Goal: Information Seeking & Learning: Learn about a topic

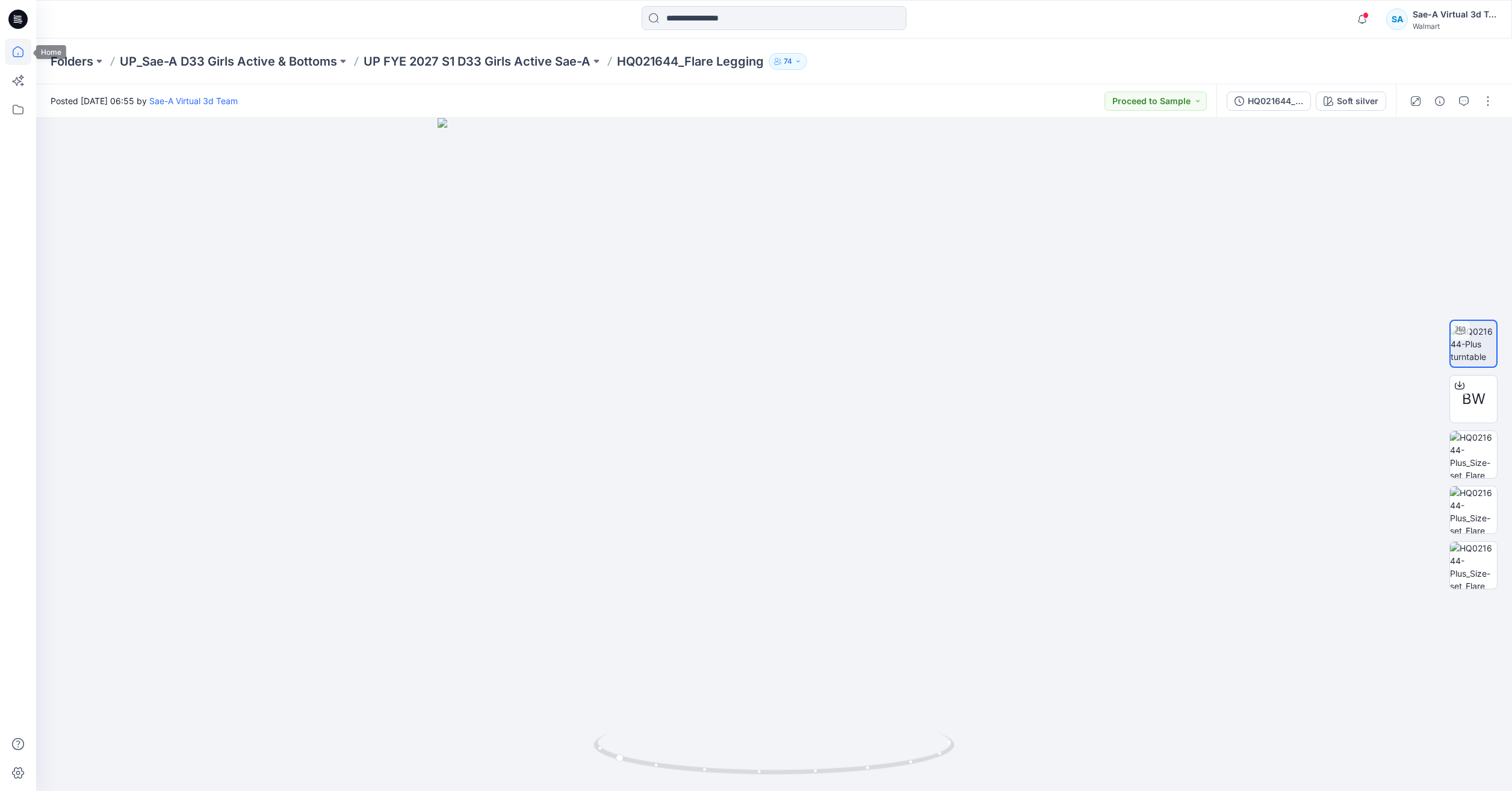
drag, startPoint x: 0, startPoint y: 0, endPoint x: 16, endPoint y: 51, distance: 53.5
click at [16, 50] on icon at bounding box center [18, 51] width 26 height 26
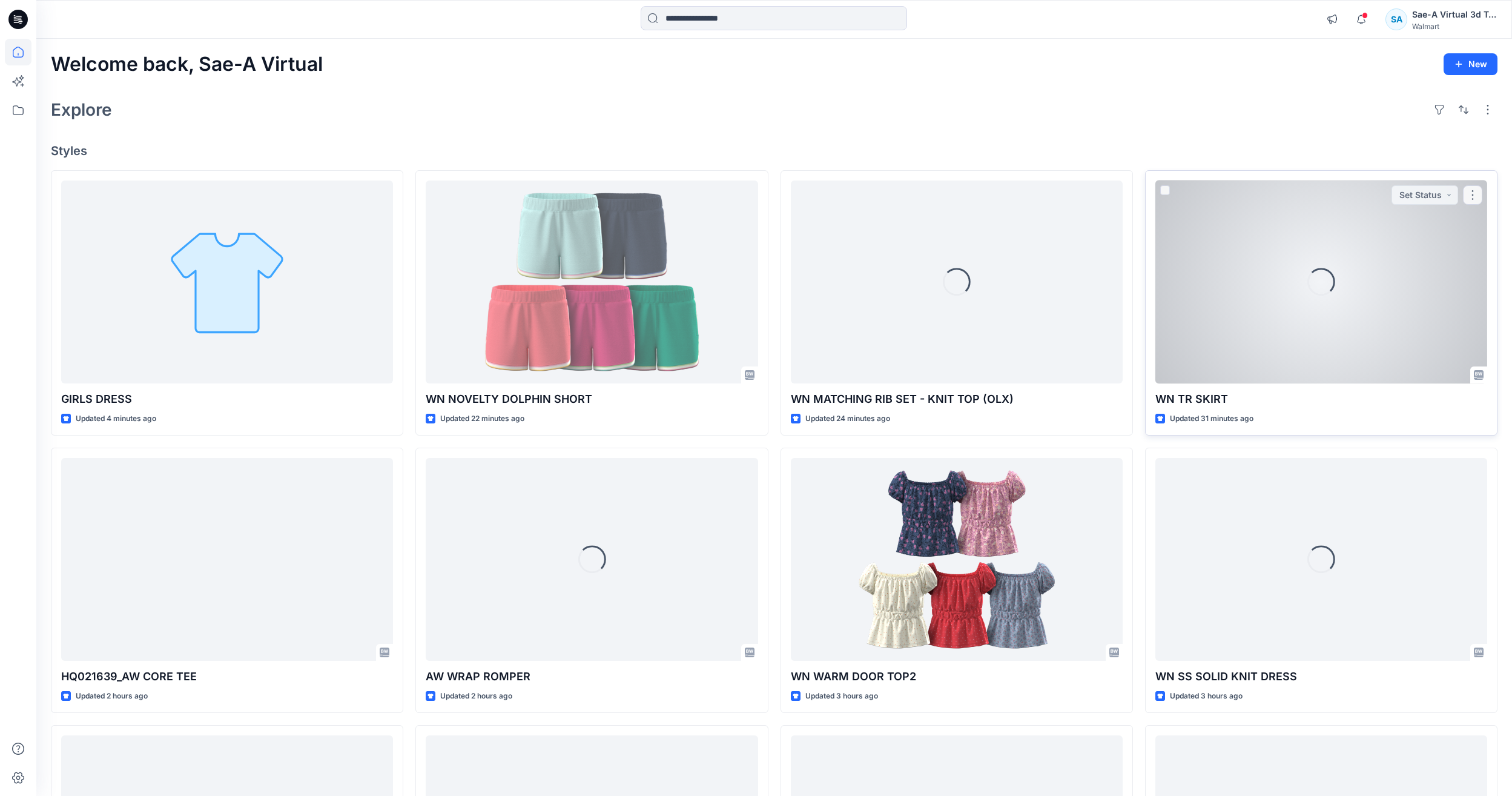
click at [1255, 317] on div "Loading..." at bounding box center [1320, 282] width 332 height 203
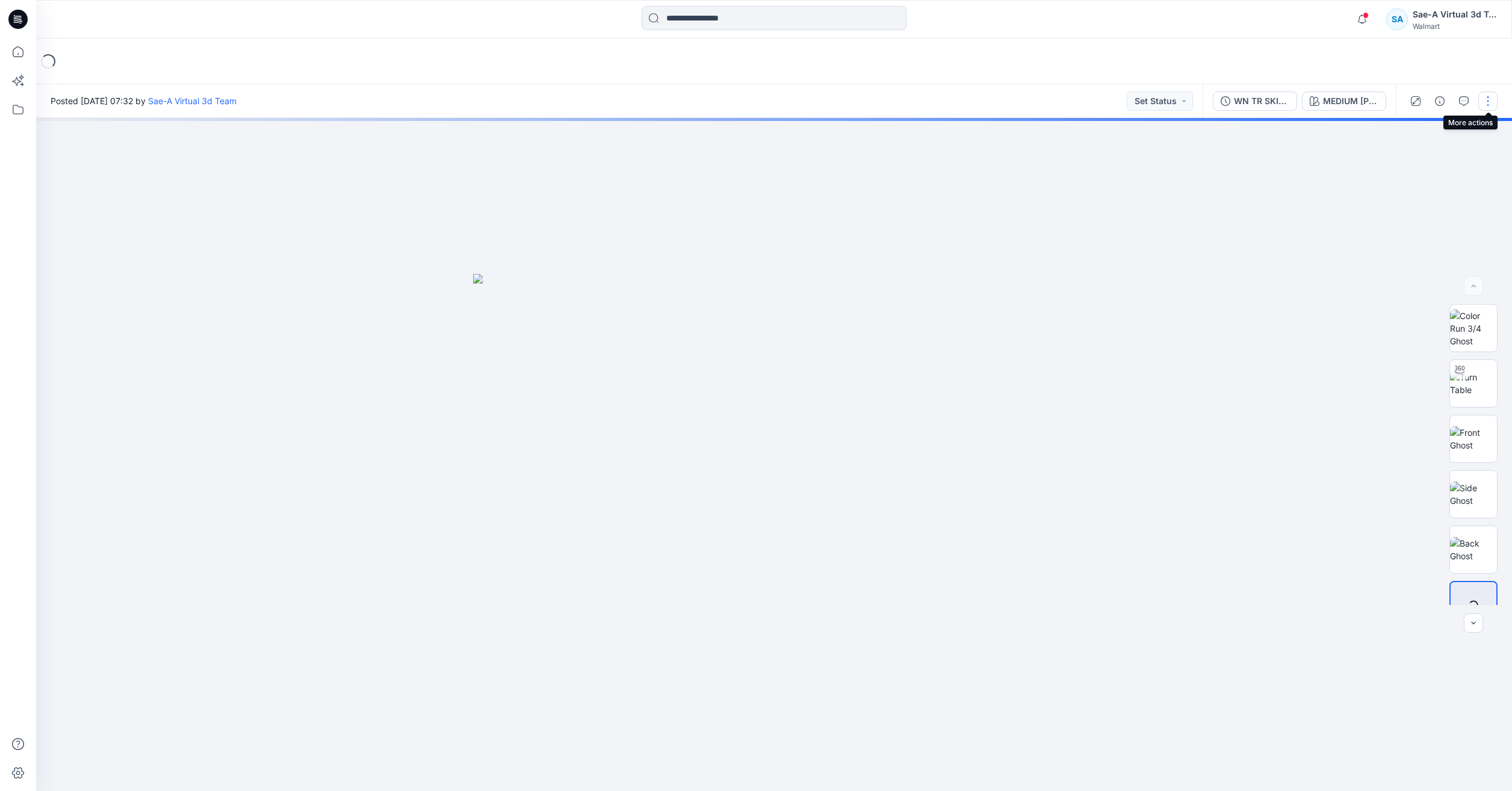
click at [1485, 96] on button "button" at bounding box center [1488, 100] width 20 height 20
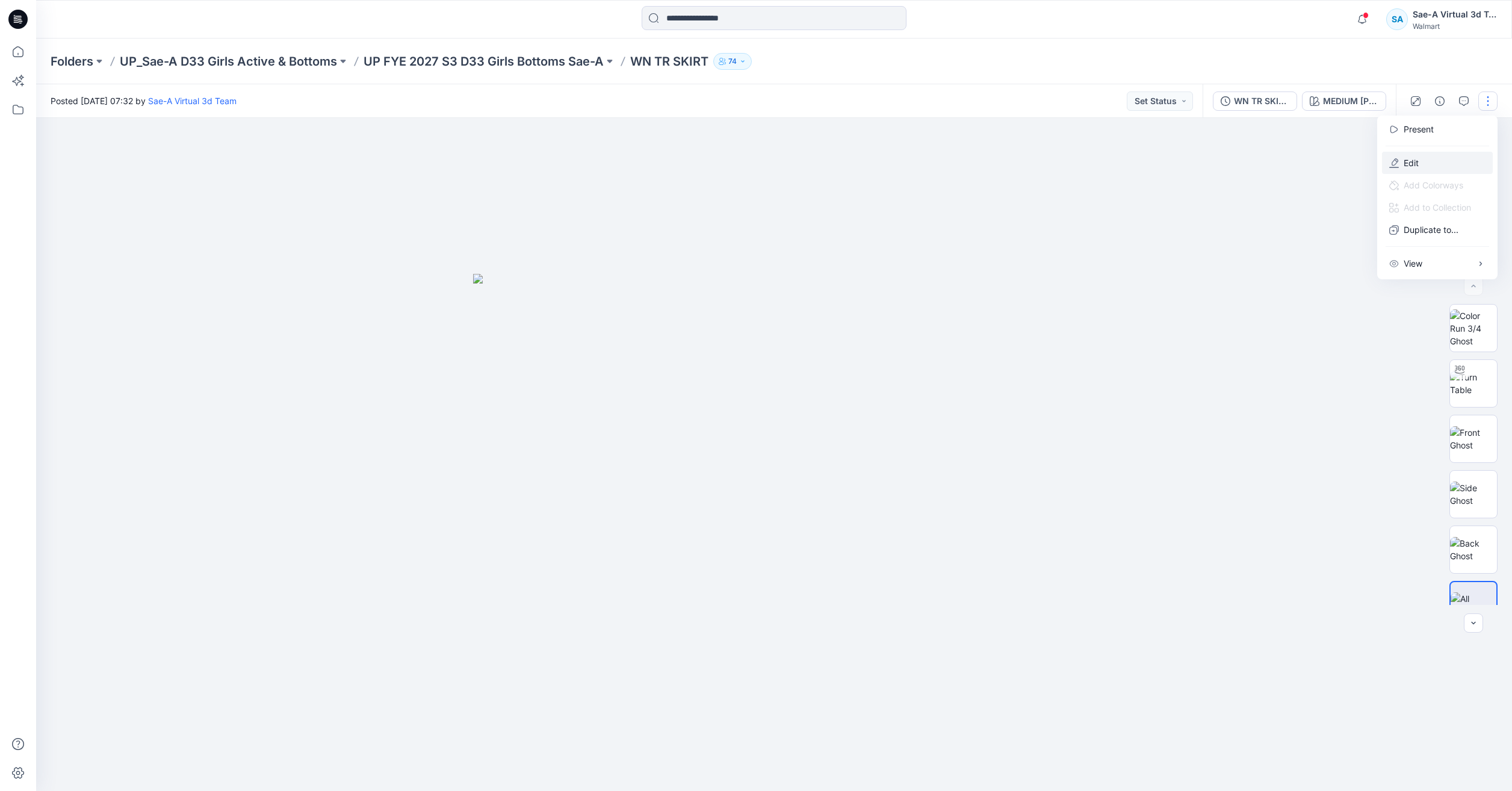
click at [1428, 171] on button "Edit" at bounding box center [1438, 163] width 111 height 22
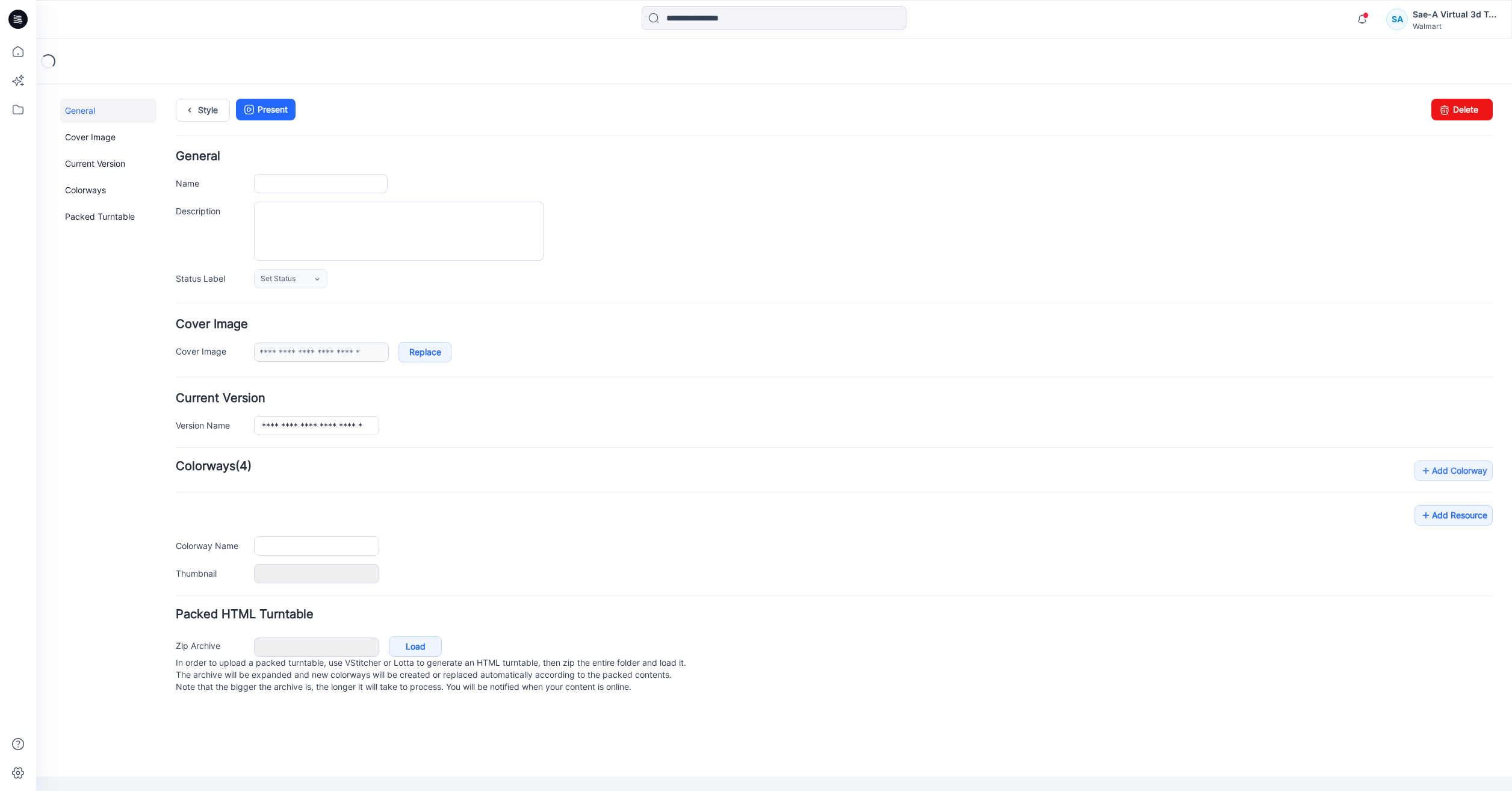
type input "**********"
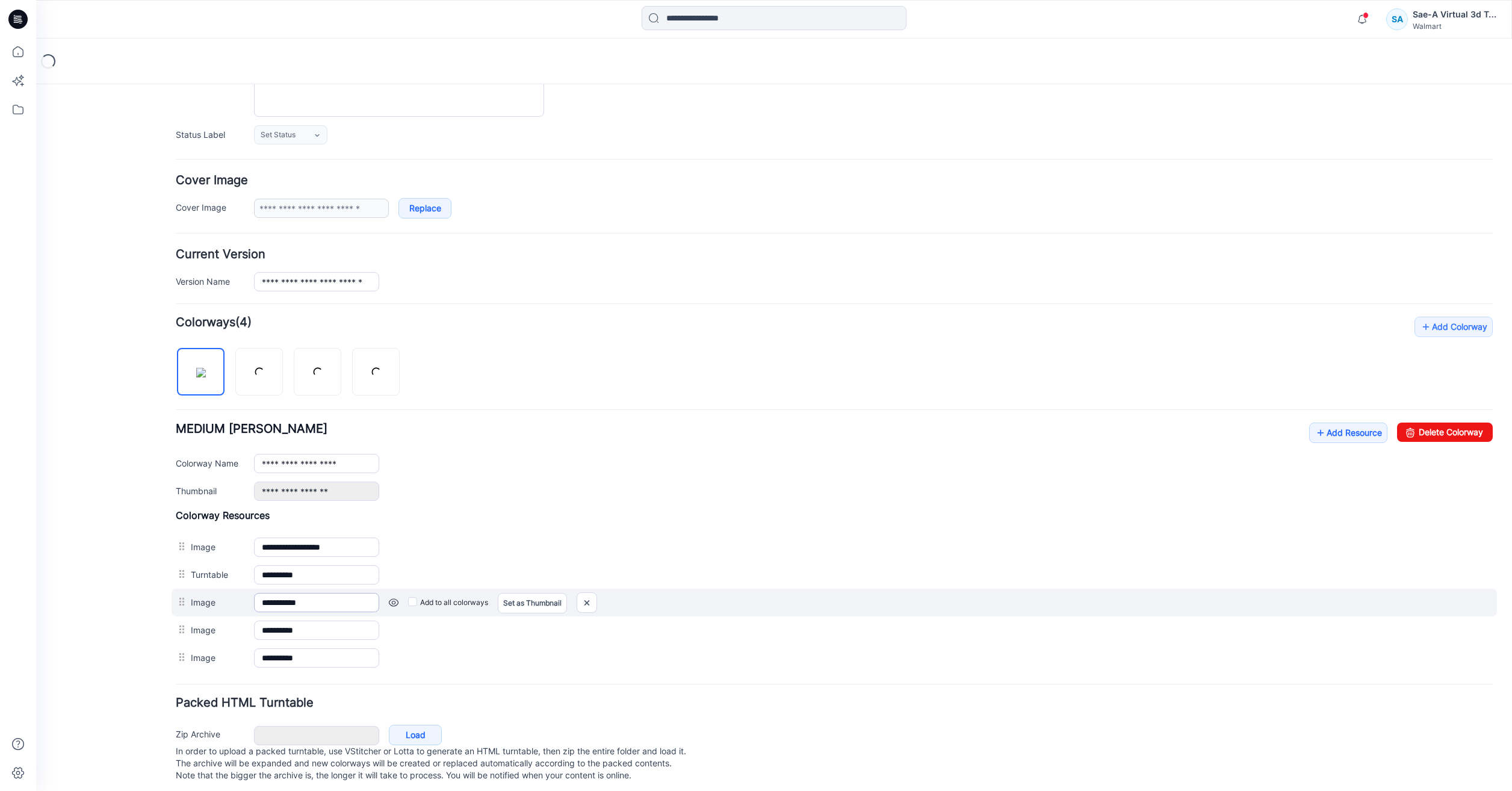
scroll to position [163, 0]
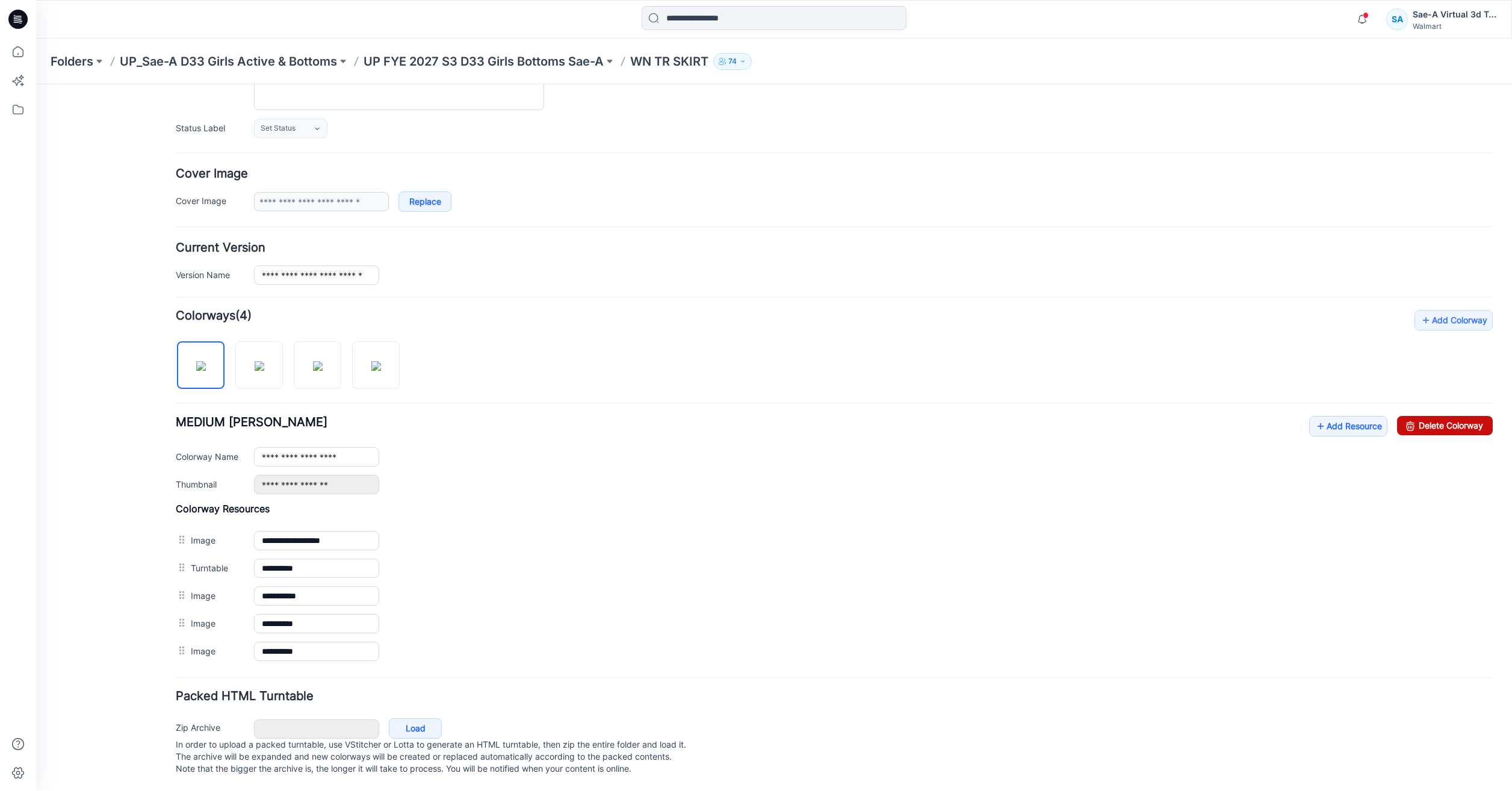
drag, startPoint x: 1439, startPoint y: 414, endPoint x: 892, endPoint y: 135, distance: 614.0
click at [1439, 416] on link "Delete Colorway" at bounding box center [1445, 425] width 95 height 20
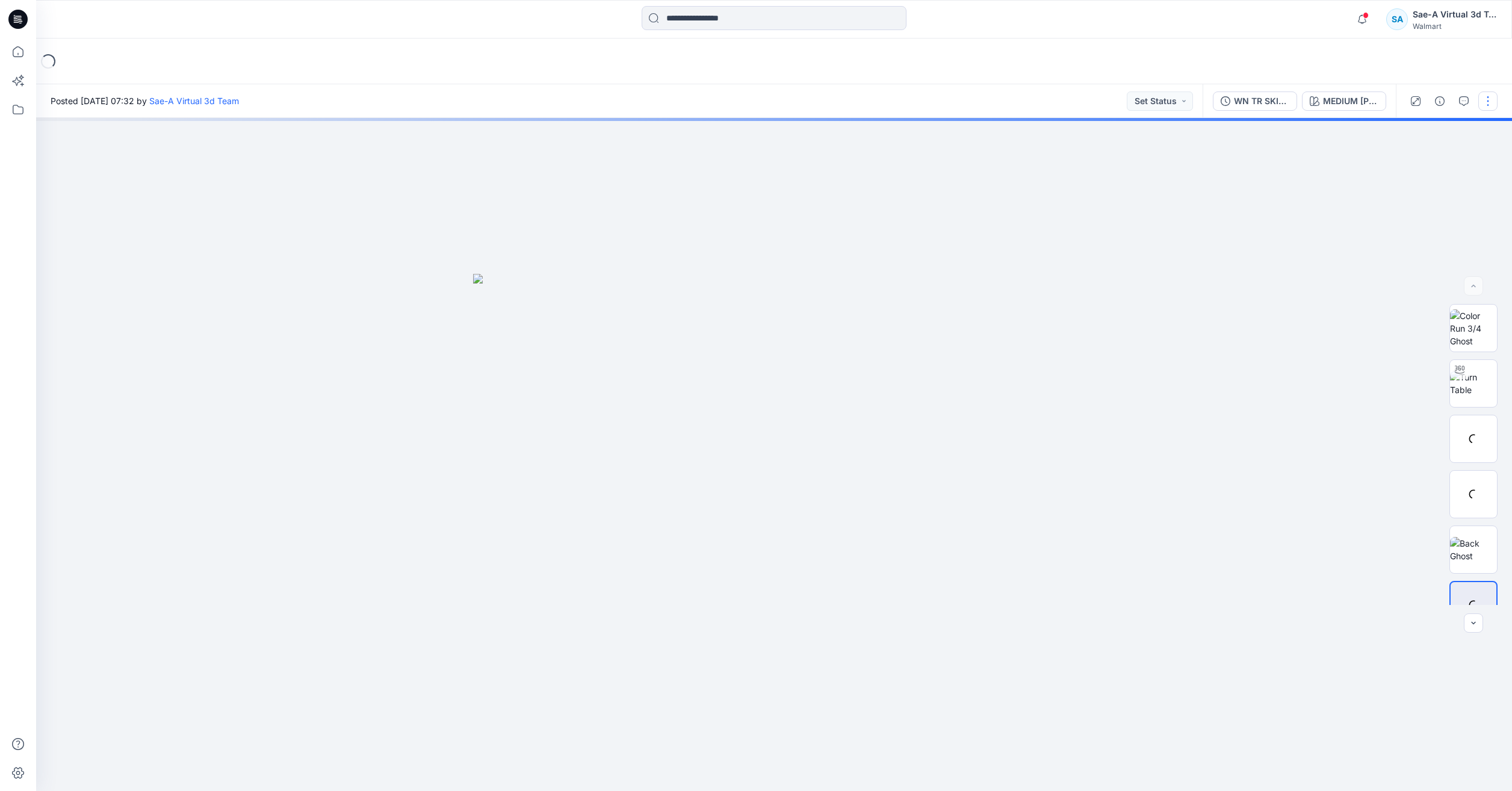
click at [1492, 106] on button "button" at bounding box center [1488, 100] width 20 height 20
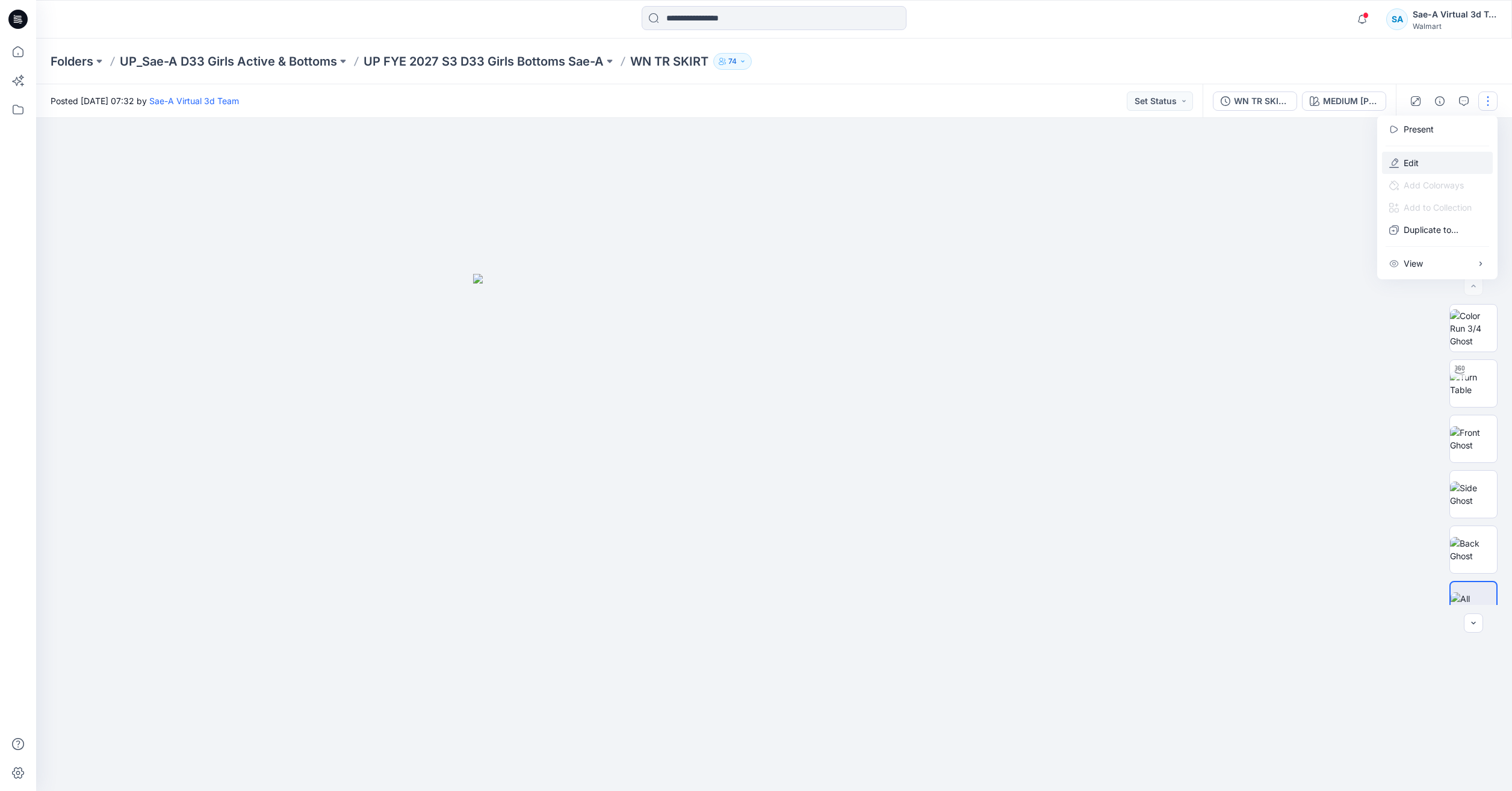
click at [1411, 156] on button "Edit" at bounding box center [1438, 163] width 111 height 22
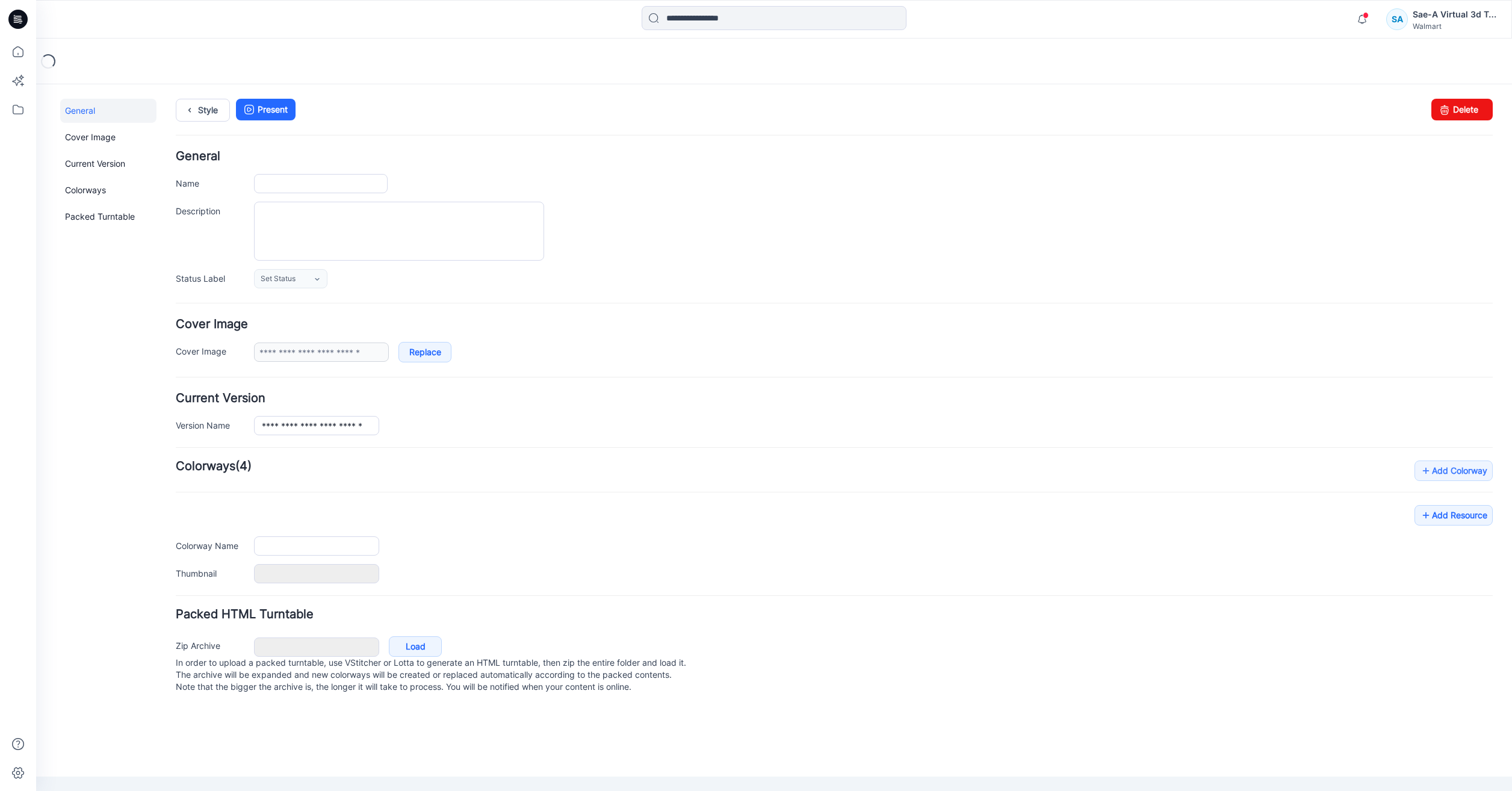
type input "**********"
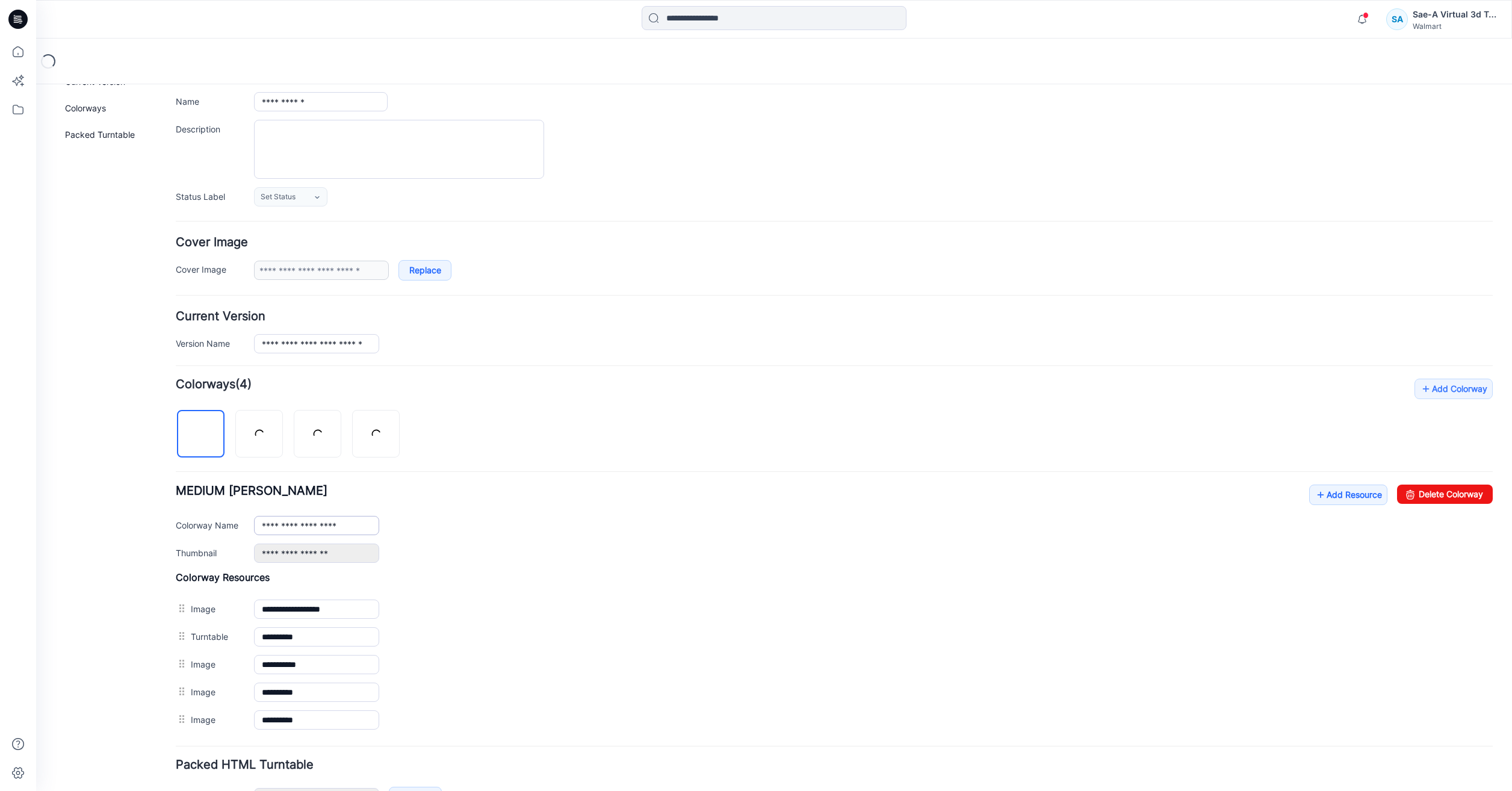
scroll to position [163, 0]
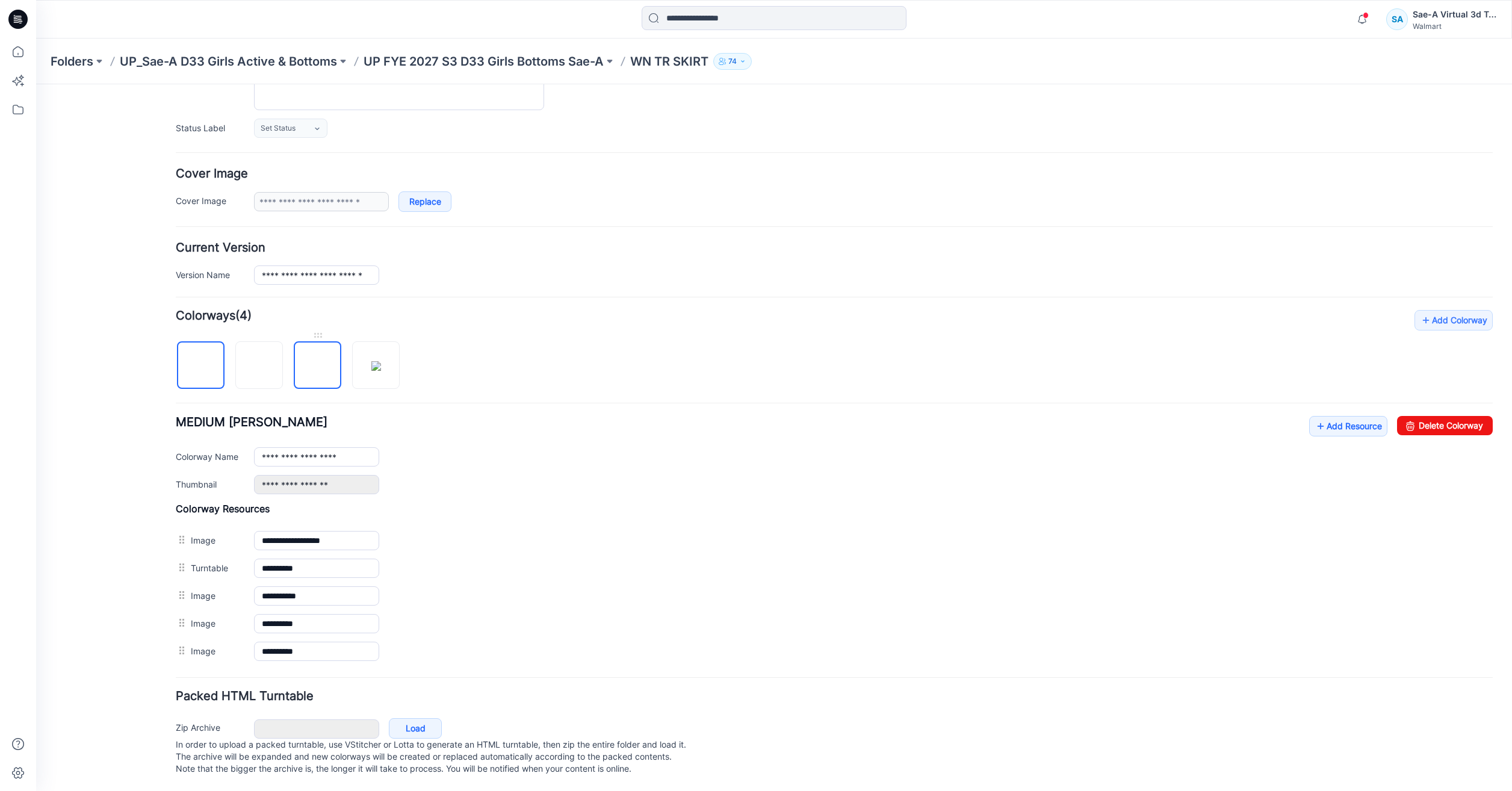
click at [318, 366] on img at bounding box center [318, 366] width 0 height 0
click at [260, 366] on img at bounding box center [260, 366] width 0 height 0
click at [206, 361] on img at bounding box center [200, 365] width 9 height 9
click at [1428, 416] on link "Delete Colorway" at bounding box center [1445, 425] width 95 height 20
type input "**********"
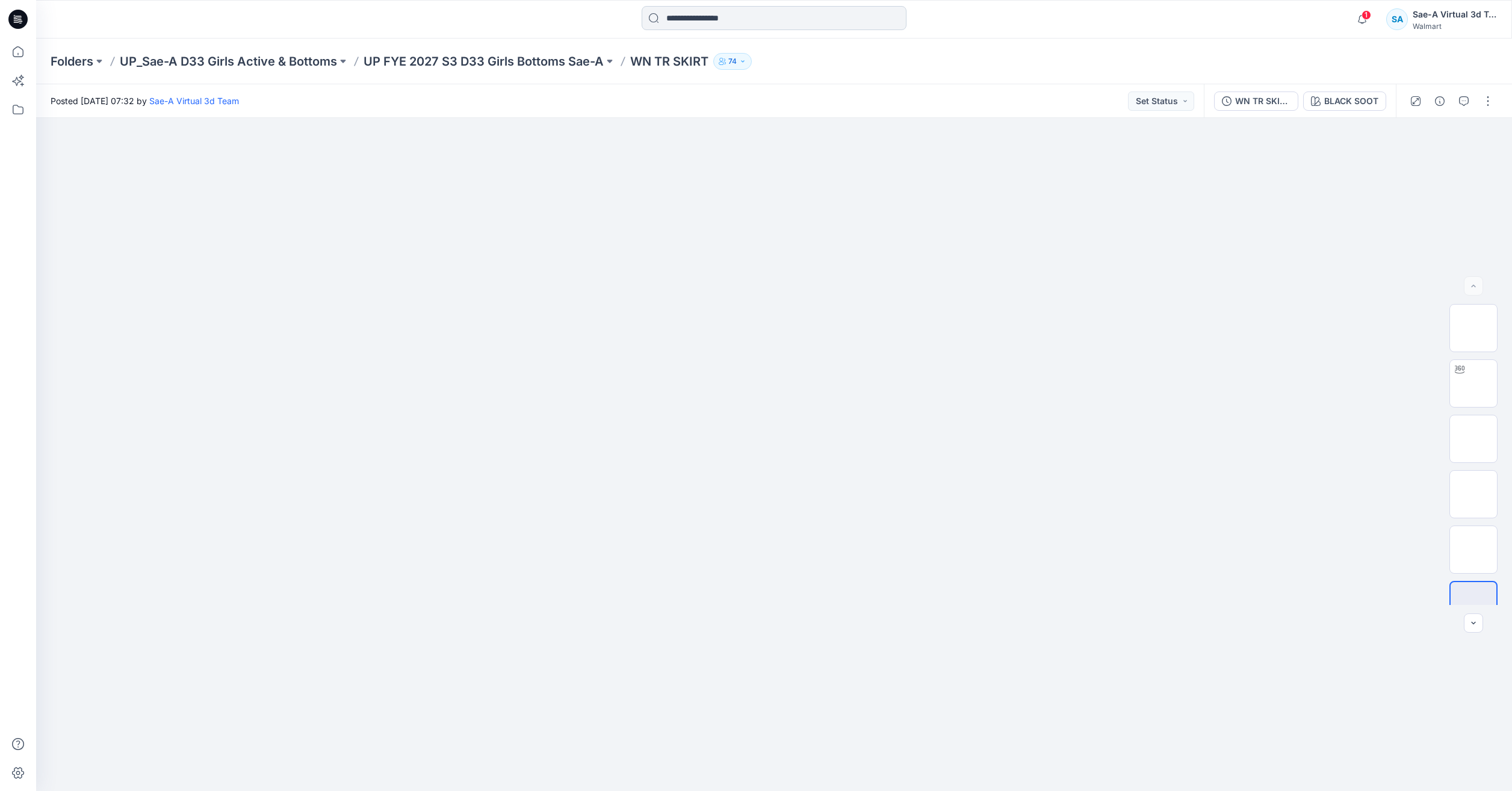
click at [693, 22] on input at bounding box center [773, 18] width 265 height 24
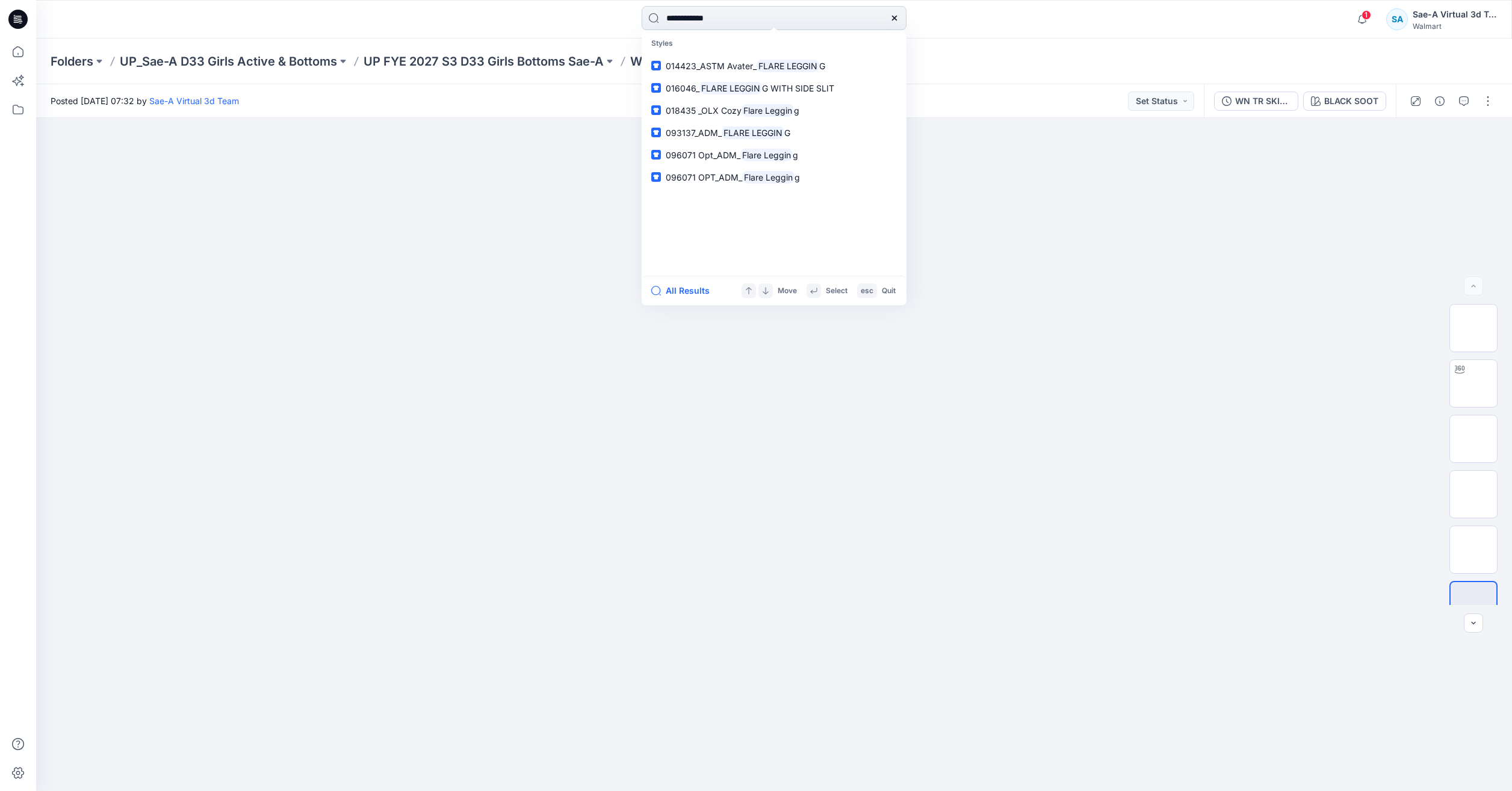
type input "**********"
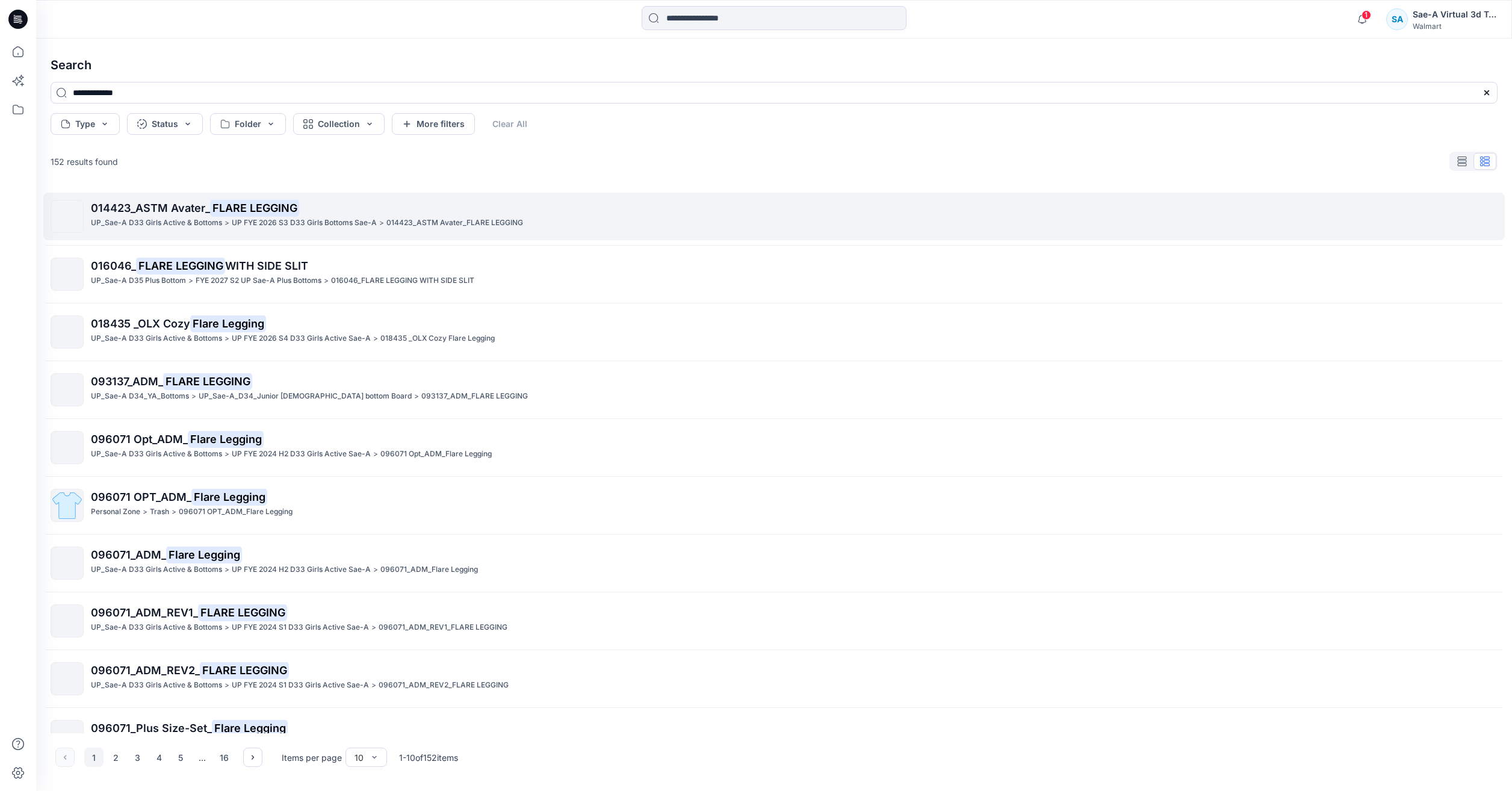
click at [341, 216] on p "014423_ASTM Avater_ FLARE LEGGING" at bounding box center [794, 209] width 1406 height 17
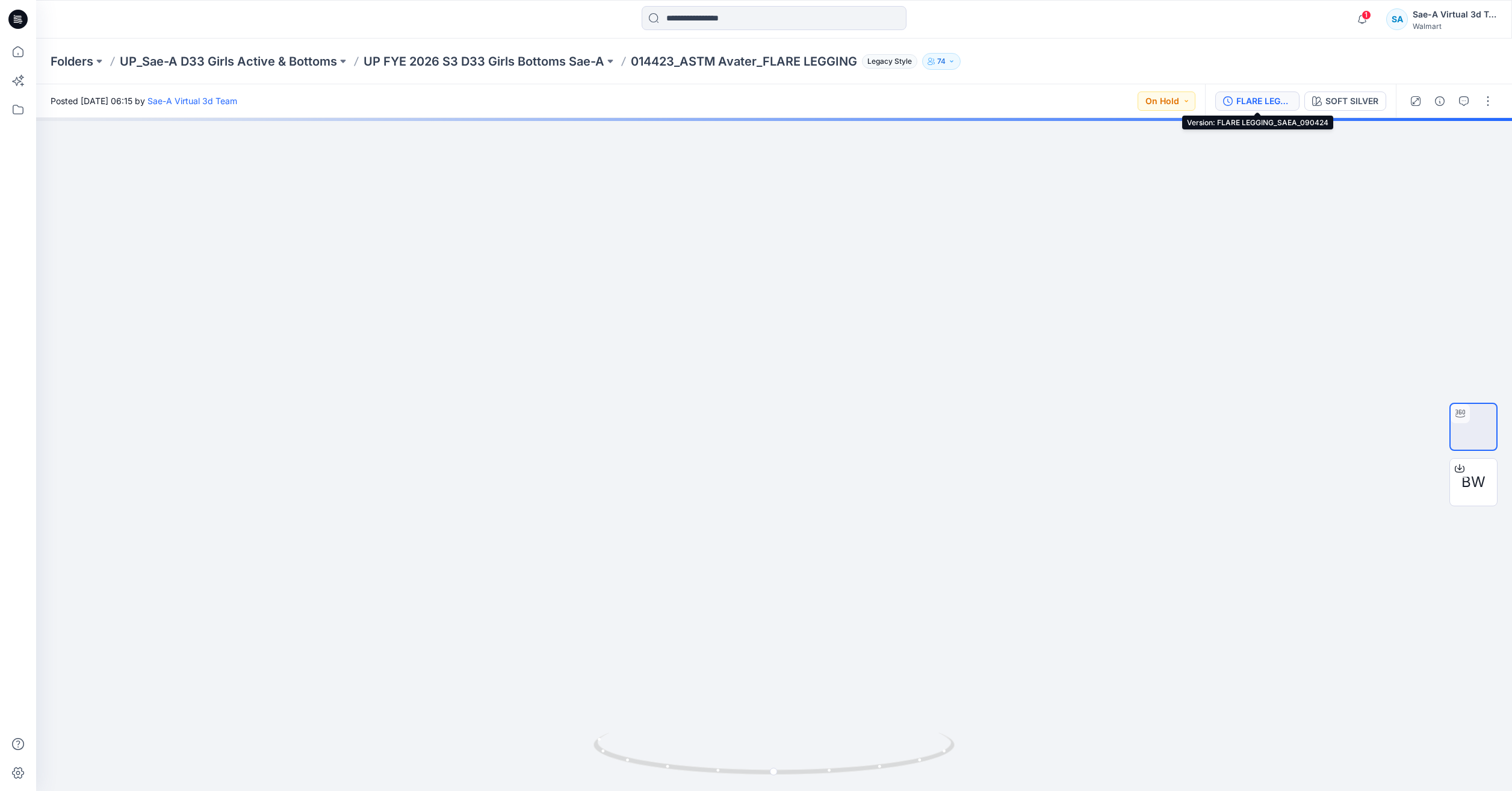
click at [1257, 99] on div "FLARE LEGGING_SAEA_090424" at bounding box center [1264, 101] width 55 height 14
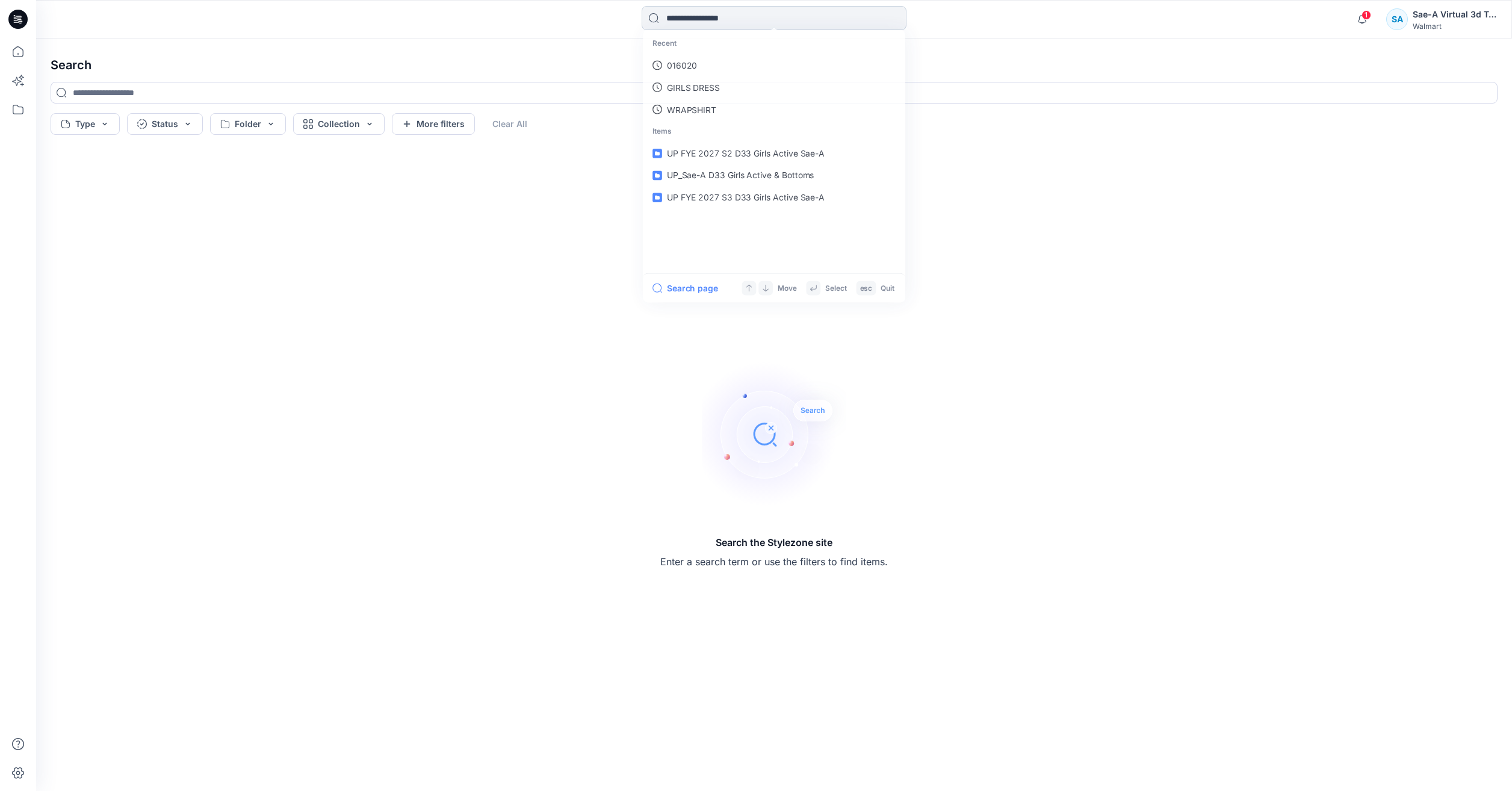
click at [783, 20] on input at bounding box center [773, 18] width 265 height 24
click at [705, 63] on p "flare legging" at bounding box center [691, 66] width 49 height 13
type input "**********"
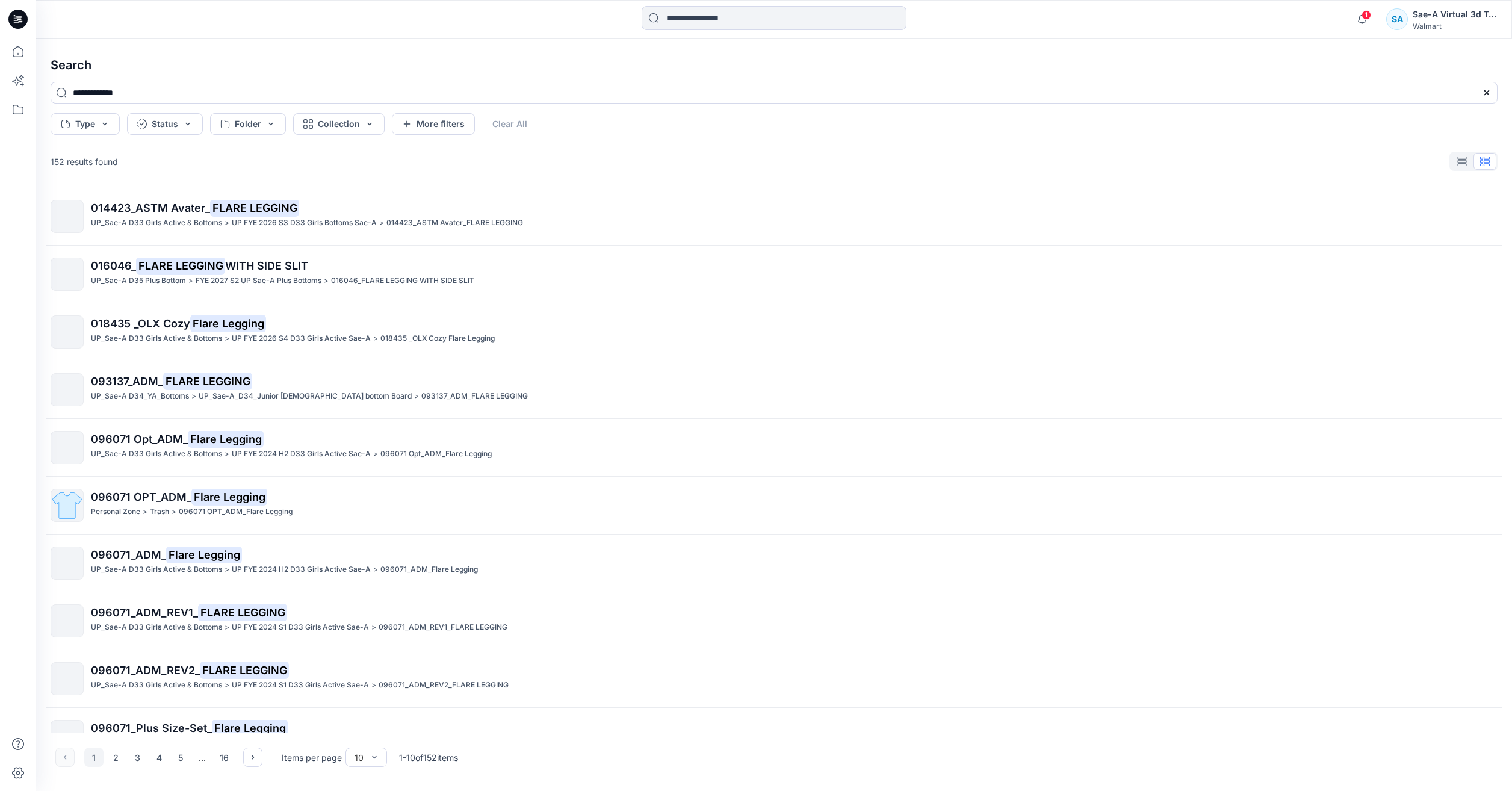
click at [389, 329] on p "018435 _OLX Cozy Flare Legging" at bounding box center [794, 324] width 1406 height 17
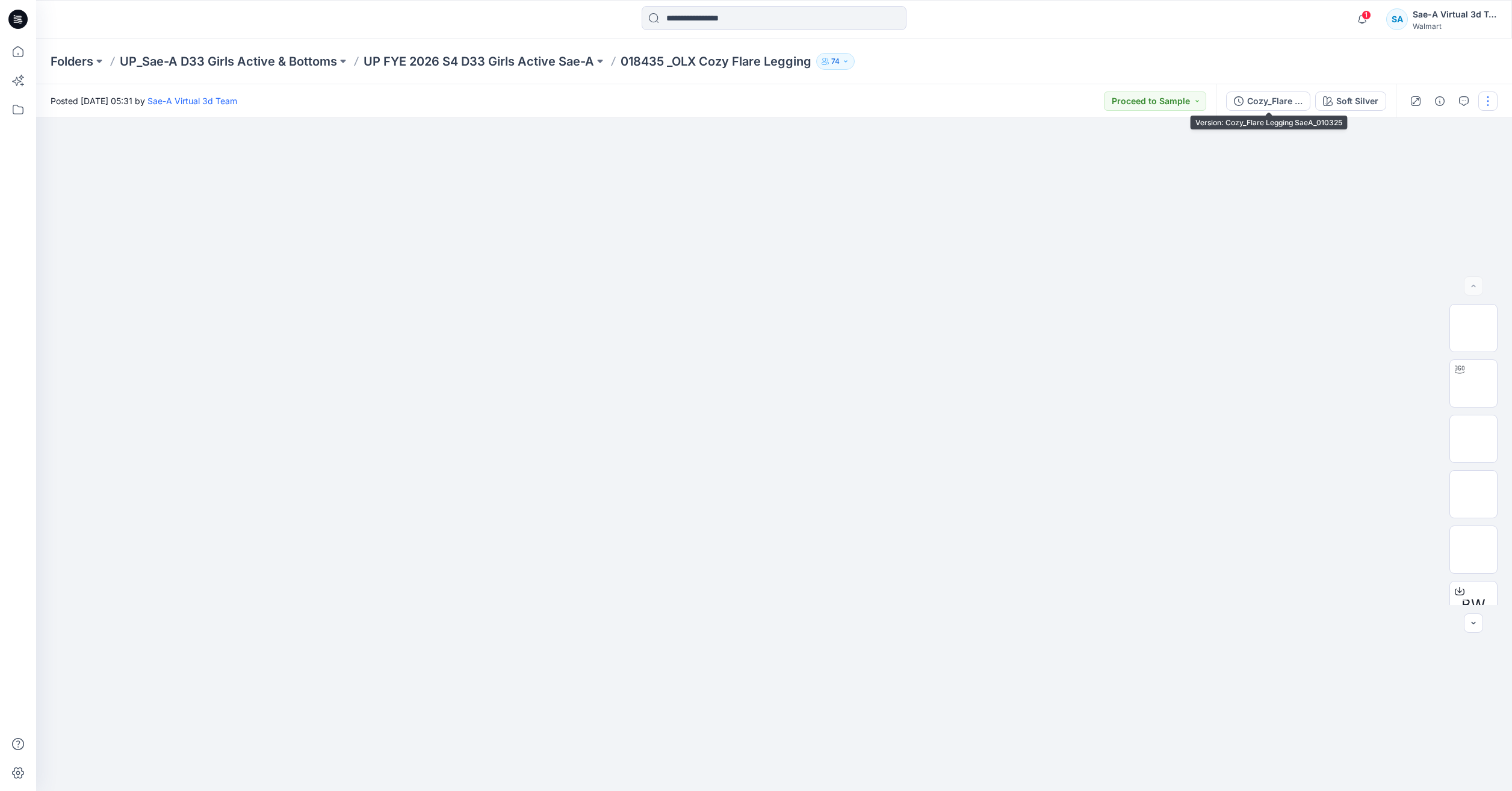
click at [1250, 106] on div "Cozy_Flare Legging SaeA_010325" at bounding box center [1274, 101] width 55 height 14
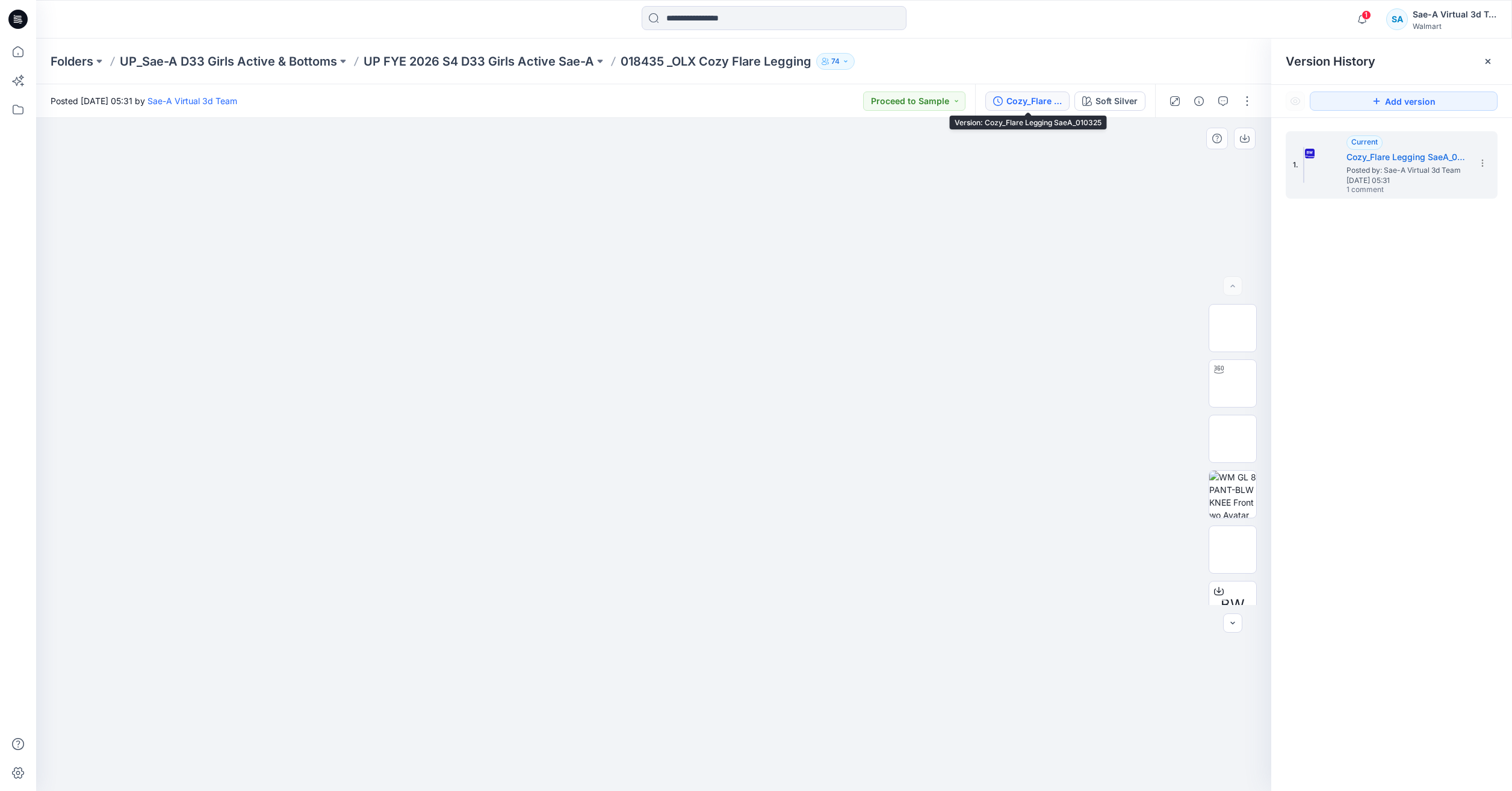
drag, startPoint x: 1034, startPoint y: 100, endPoint x: 1228, endPoint y: 153, distance: 201.1
click at [1034, 100] on div "Cozy_Flare Legging SaeA_010325" at bounding box center [1034, 101] width 55 height 14
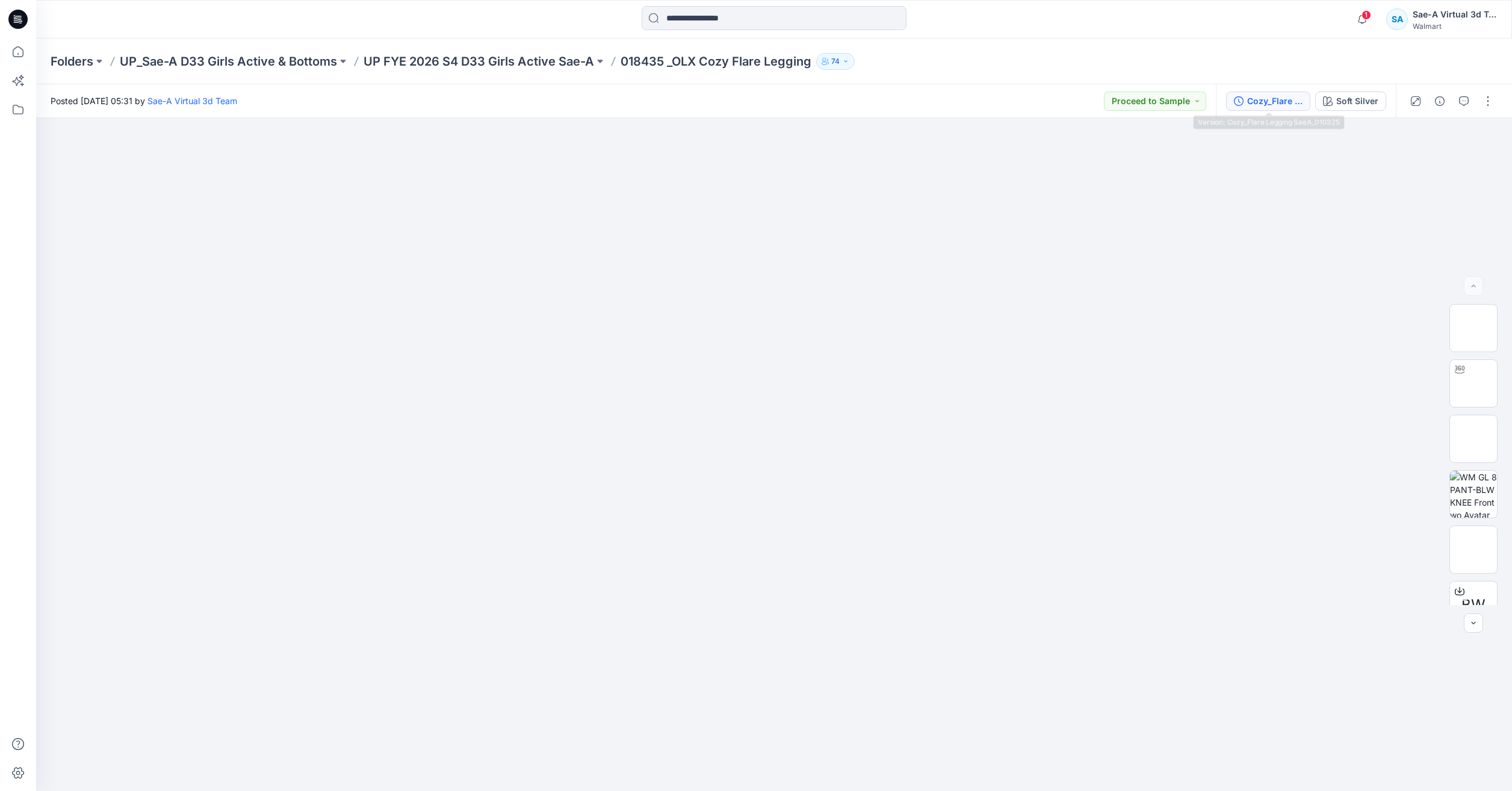
click at [1273, 95] on div "Cozy_Flare Legging SaeA_010325" at bounding box center [1274, 101] width 55 height 14
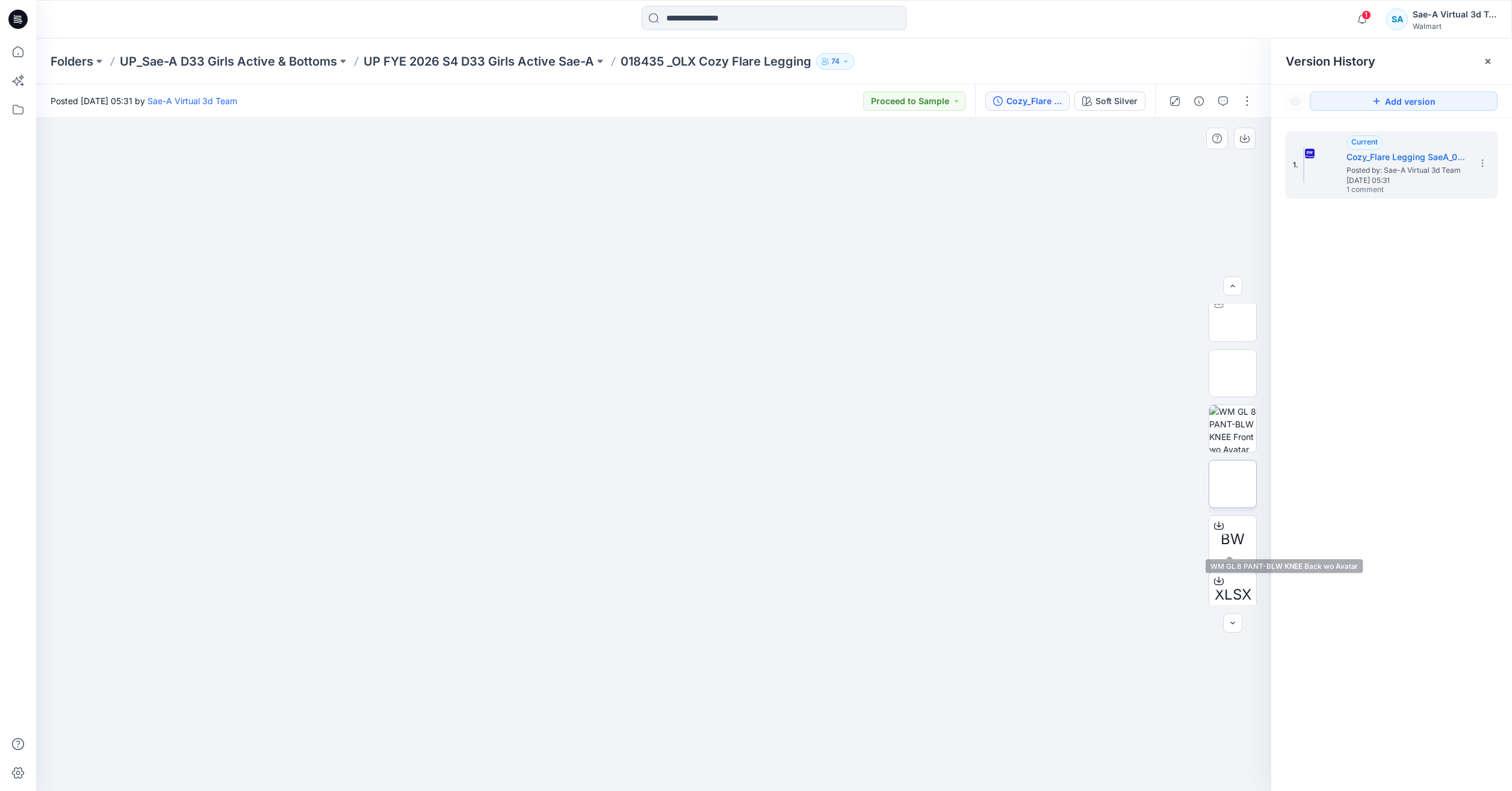
scroll to position [135, 0]
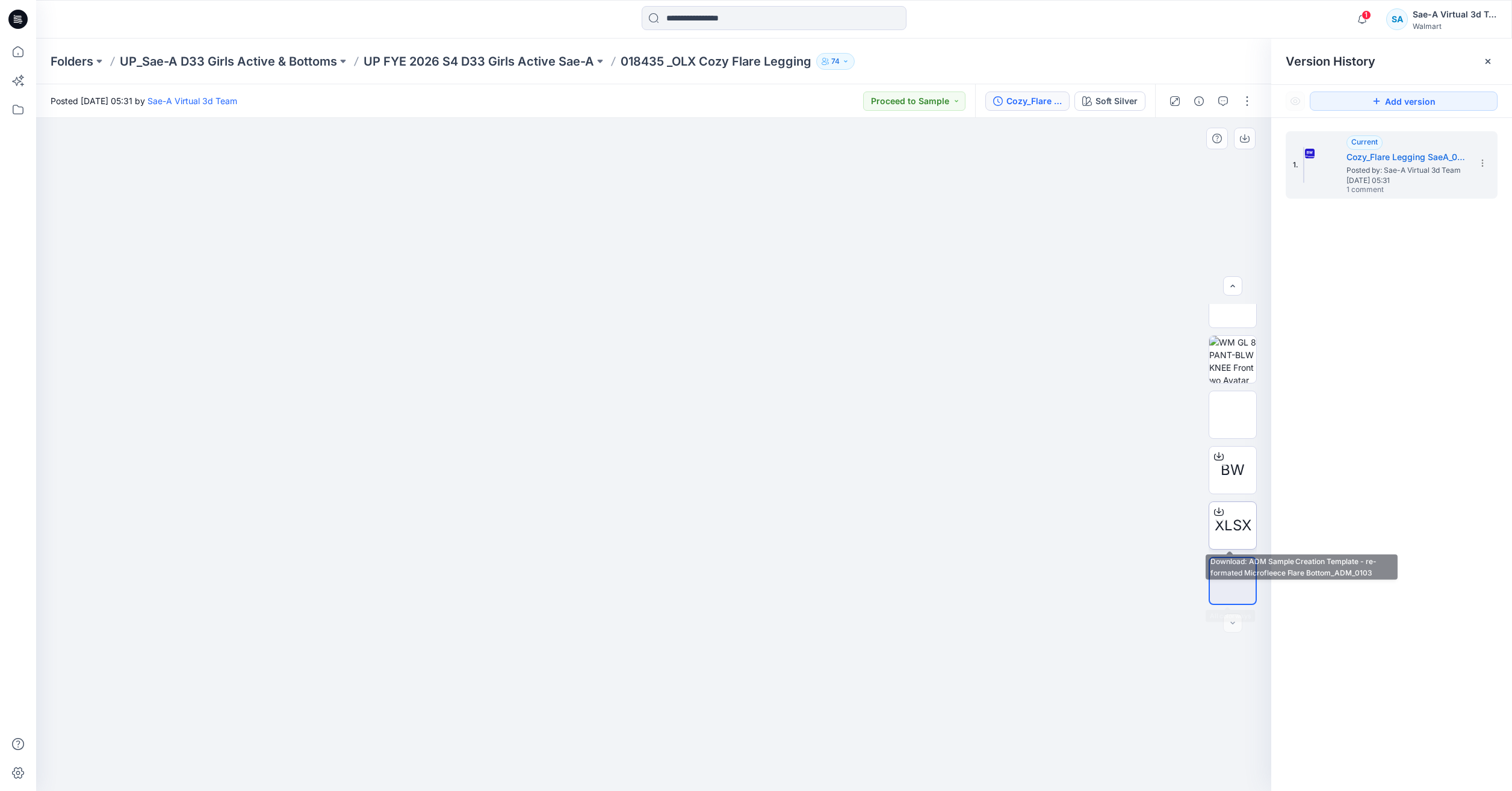
click at [1230, 538] on div "XLSX" at bounding box center [1233, 525] width 49 height 49
click at [515, 59] on p "UP FYE 2026 S4 D33 Girls Active Sae-A" at bounding box center [479, 61] width 231 height 17
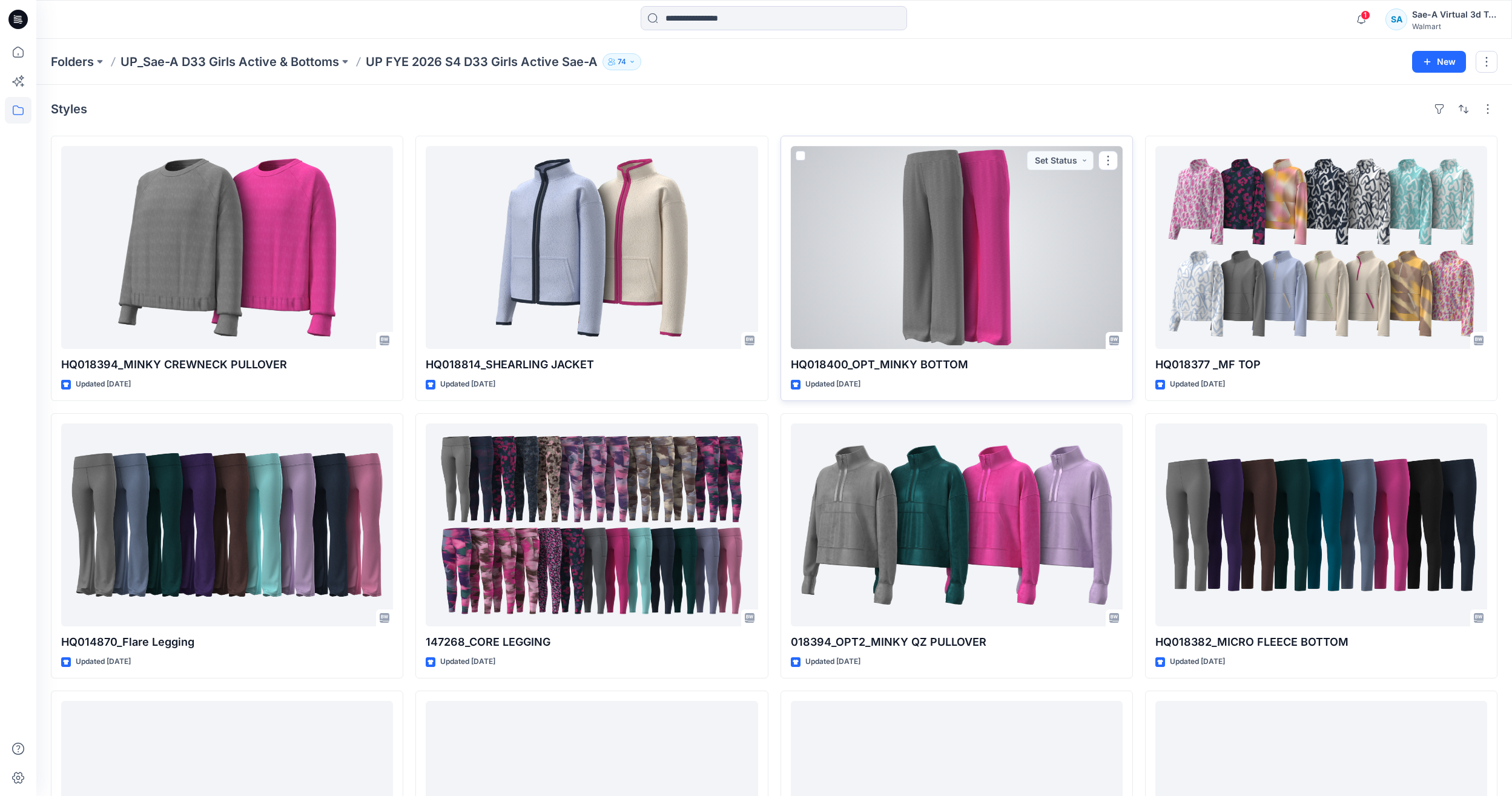
click at [1019, 232] on div at bounding box center [956, 247] width 332 height 203
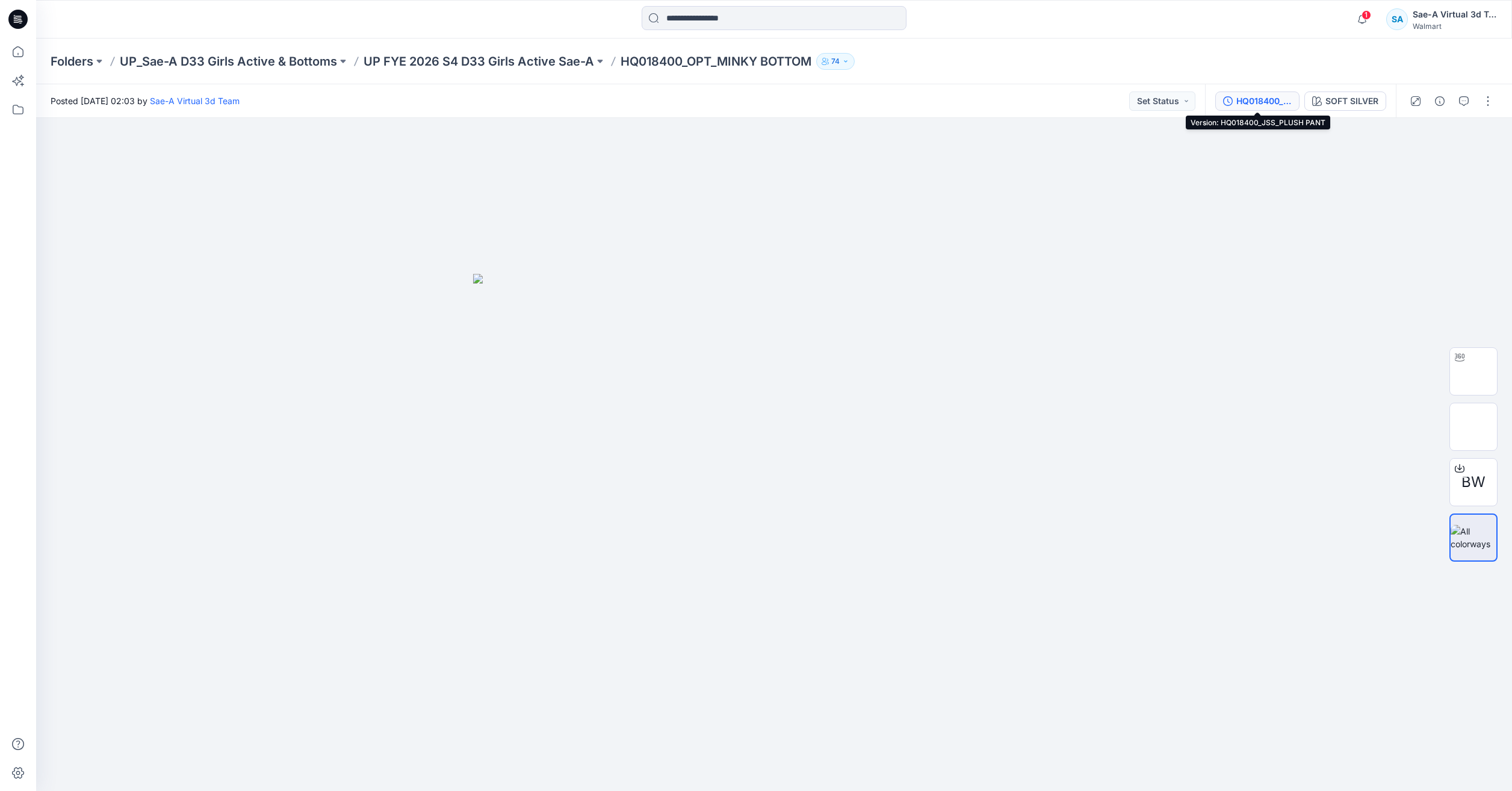
click at [1245, 105] on div "HQ018400_JSS_PLUSH PANT" at bounding box center [1264, 101] width 55 height 14
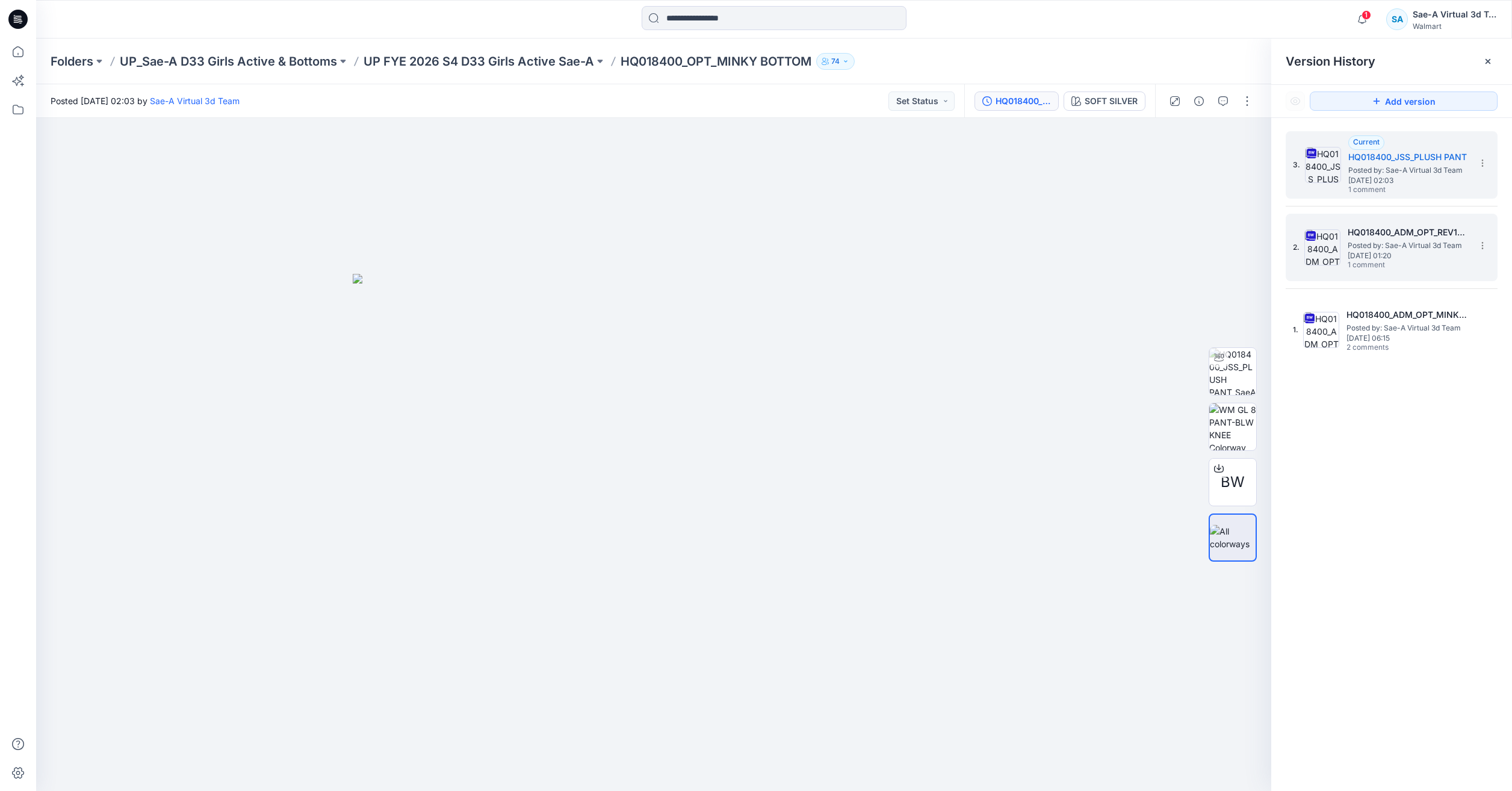
click at [1385, 260] on span "Wednesday, February 19, 2025 01:20" at bounding box center [1407, 255] width 120 height 9
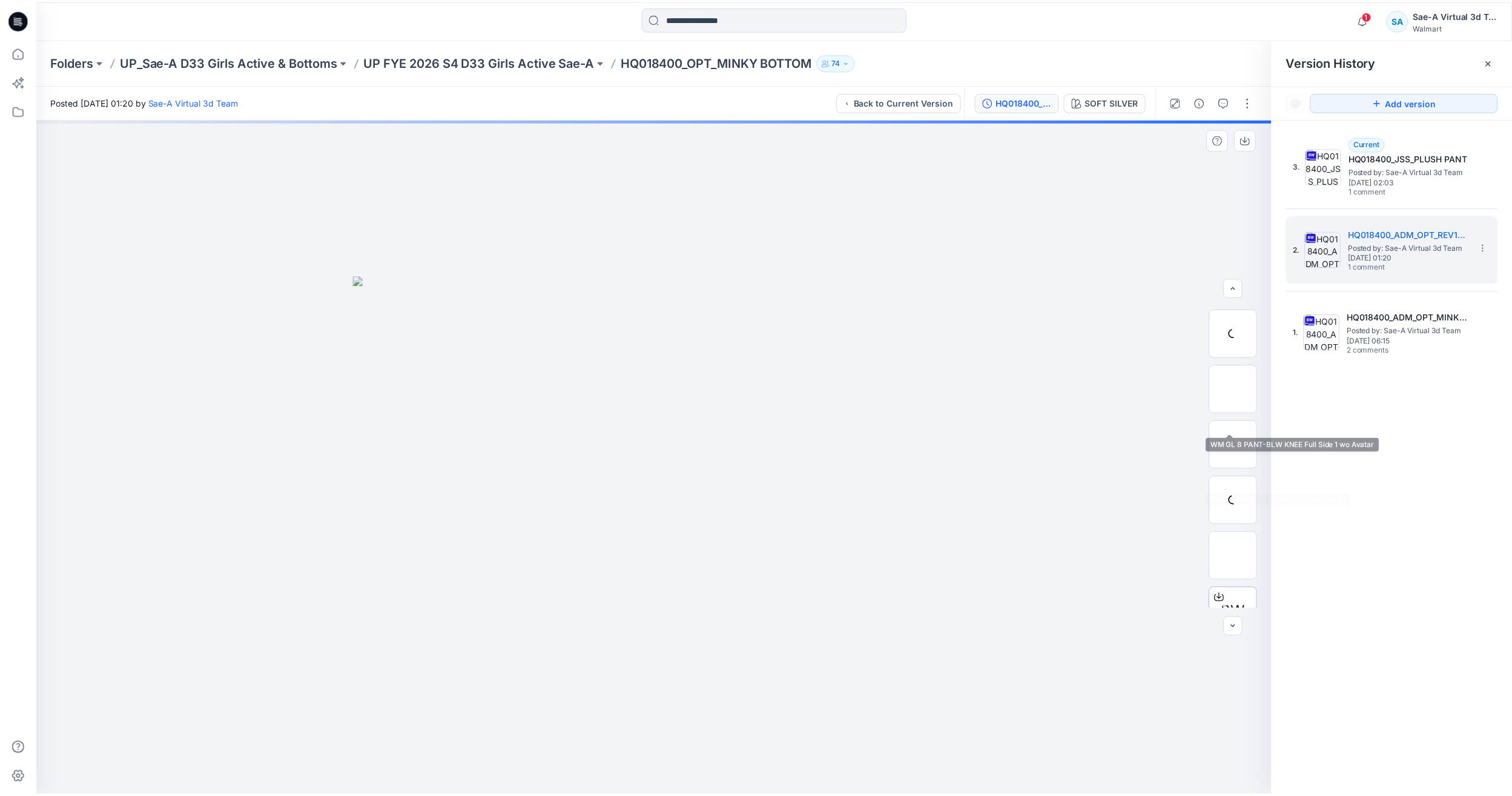
scroll to position [182, 0]
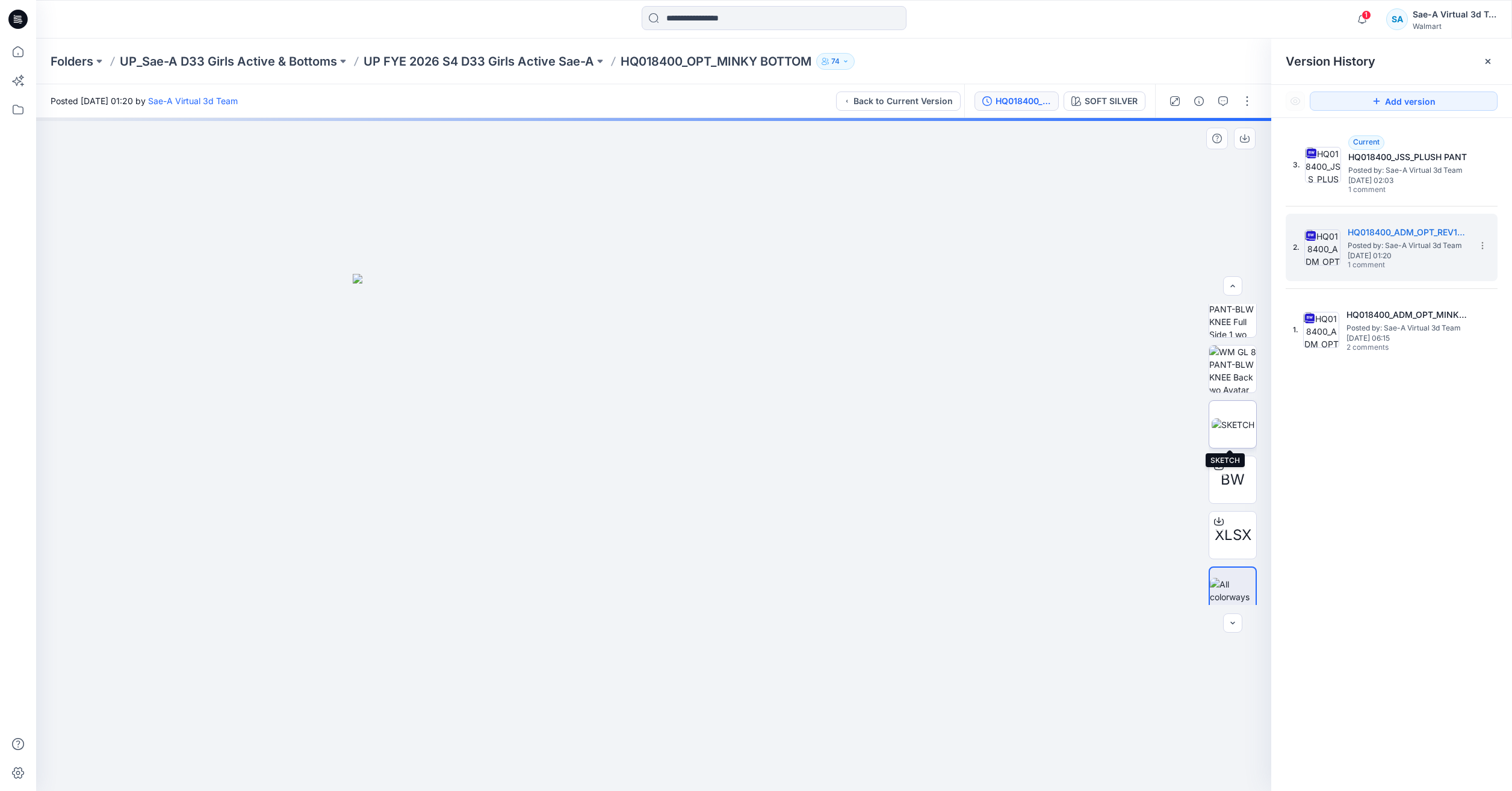
click at [1235, 431] on img at bounding box center [1233, 424] width 43 height 13
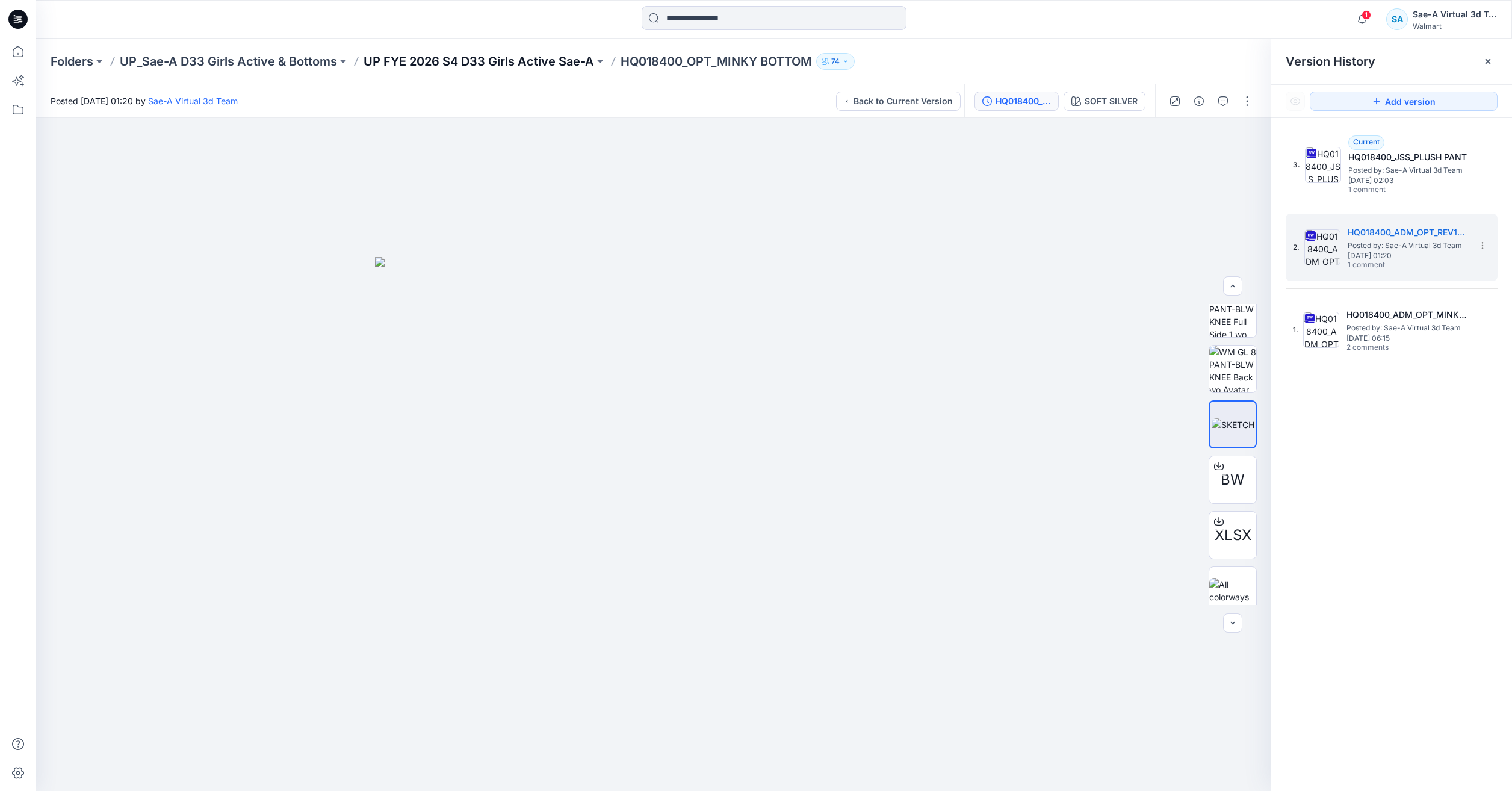
click at [531, 60] on p "UP FYE 2026 S4 D33 Girls Active Sae-A" at bounding box center [479, 61] width 231 height 17
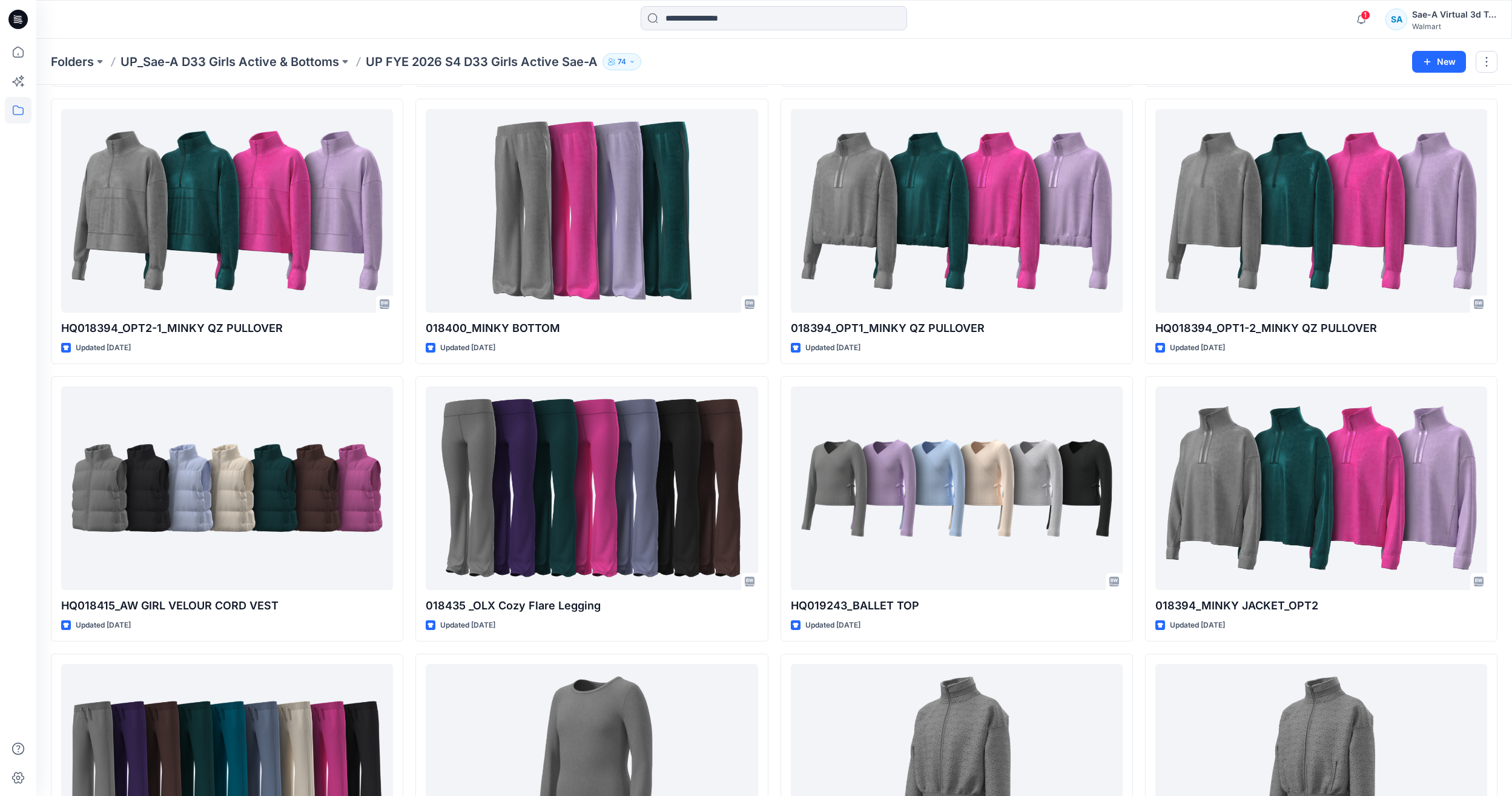
scroll to position [884, 0]
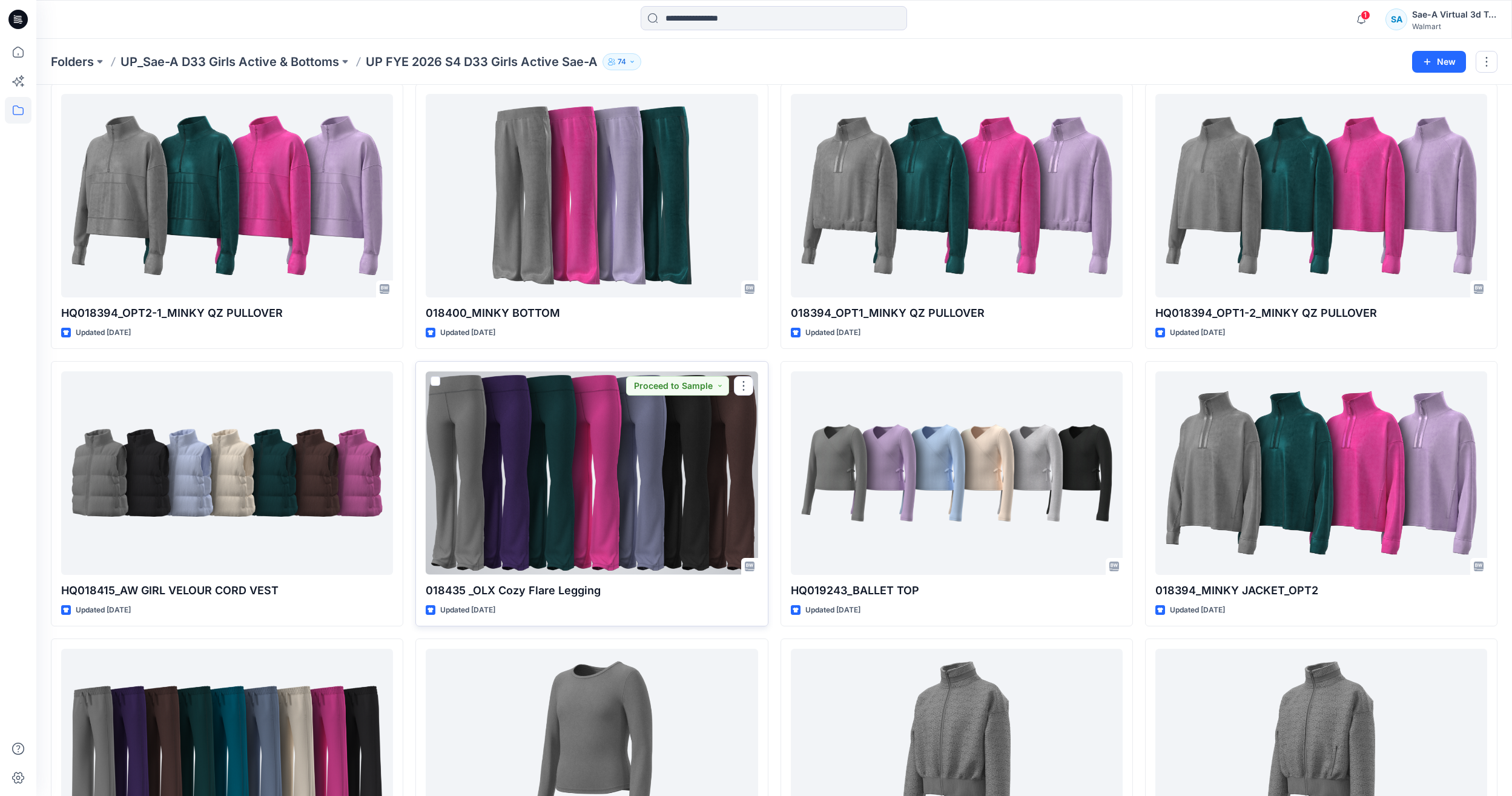
click at [623, 488] on div at bounding box center [591, 472] width 332 height 203
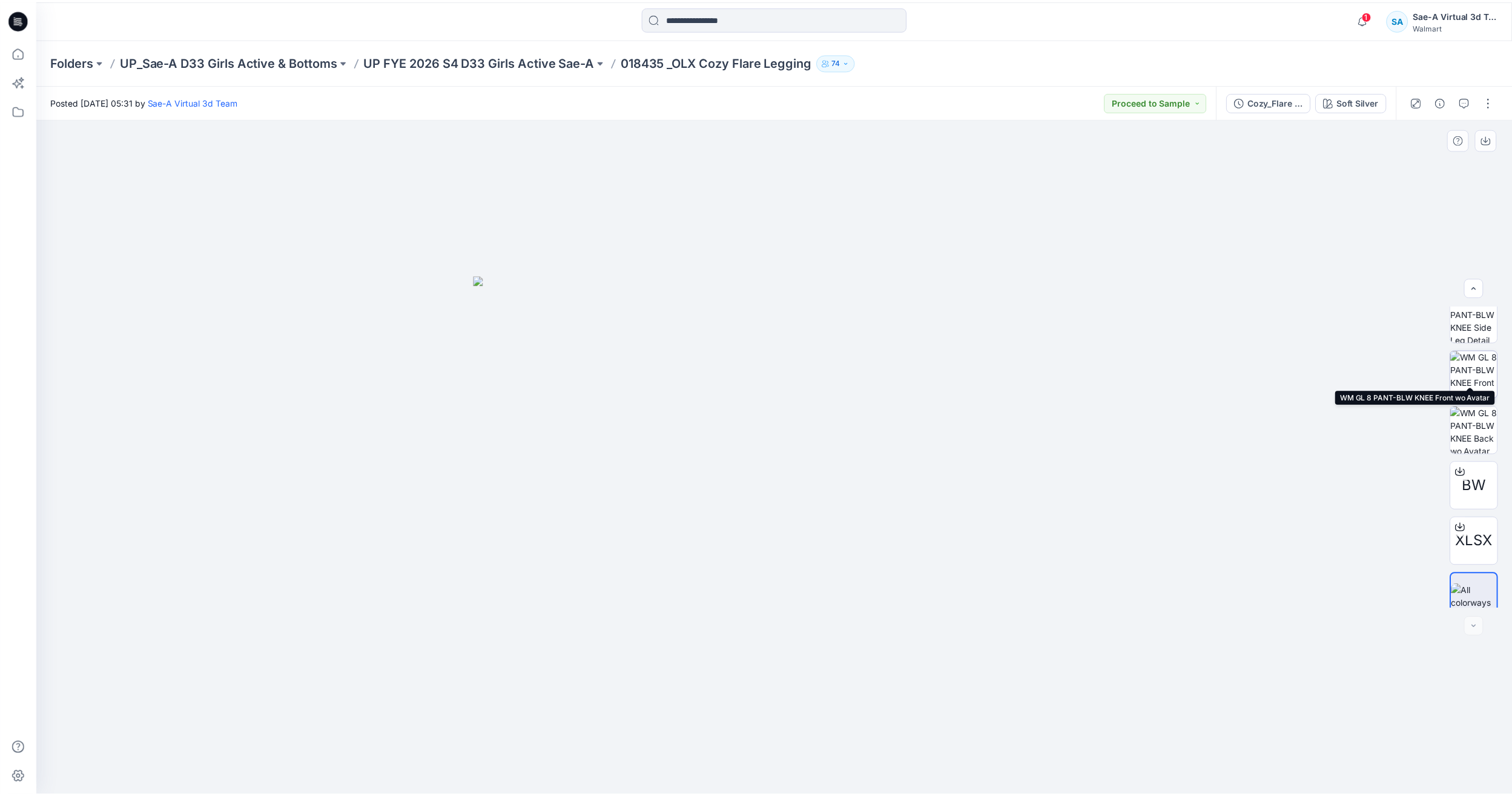
scroll to position [135, 0]
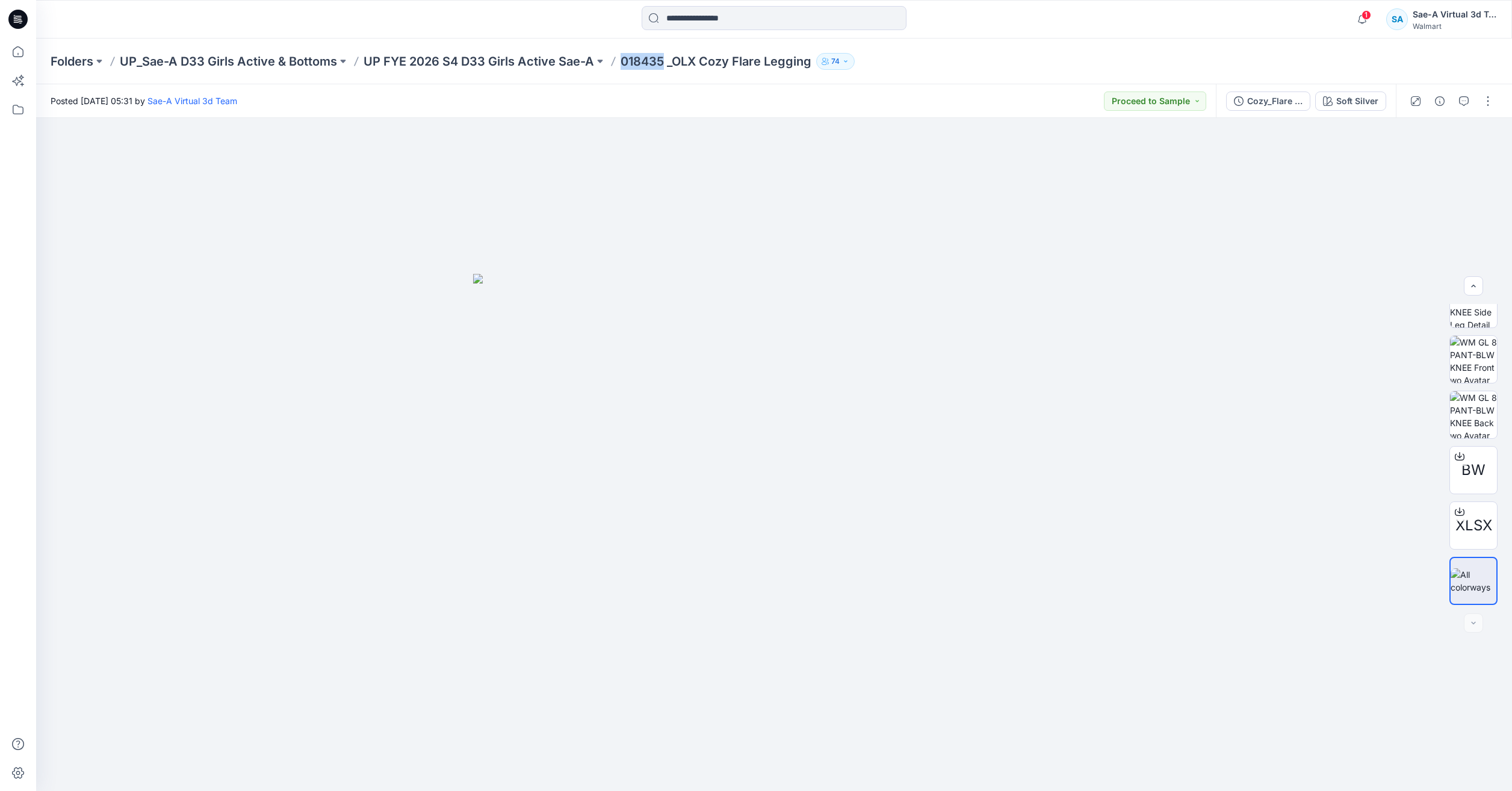
drag, startPoint x: 660, startPoint y: 56, endPoint x: 623, endPoint y: 66, distance: 38.3
click at [623, 66] on p "018435 _OLX Cozy Flare Legging" at bounding box center [716, 61] width 191 height 17
click at [461, 54] on p "UP FYE 2026 S4 D33 Girls Active Sae-A" at bounding box center [479, 61] width 231 height 17
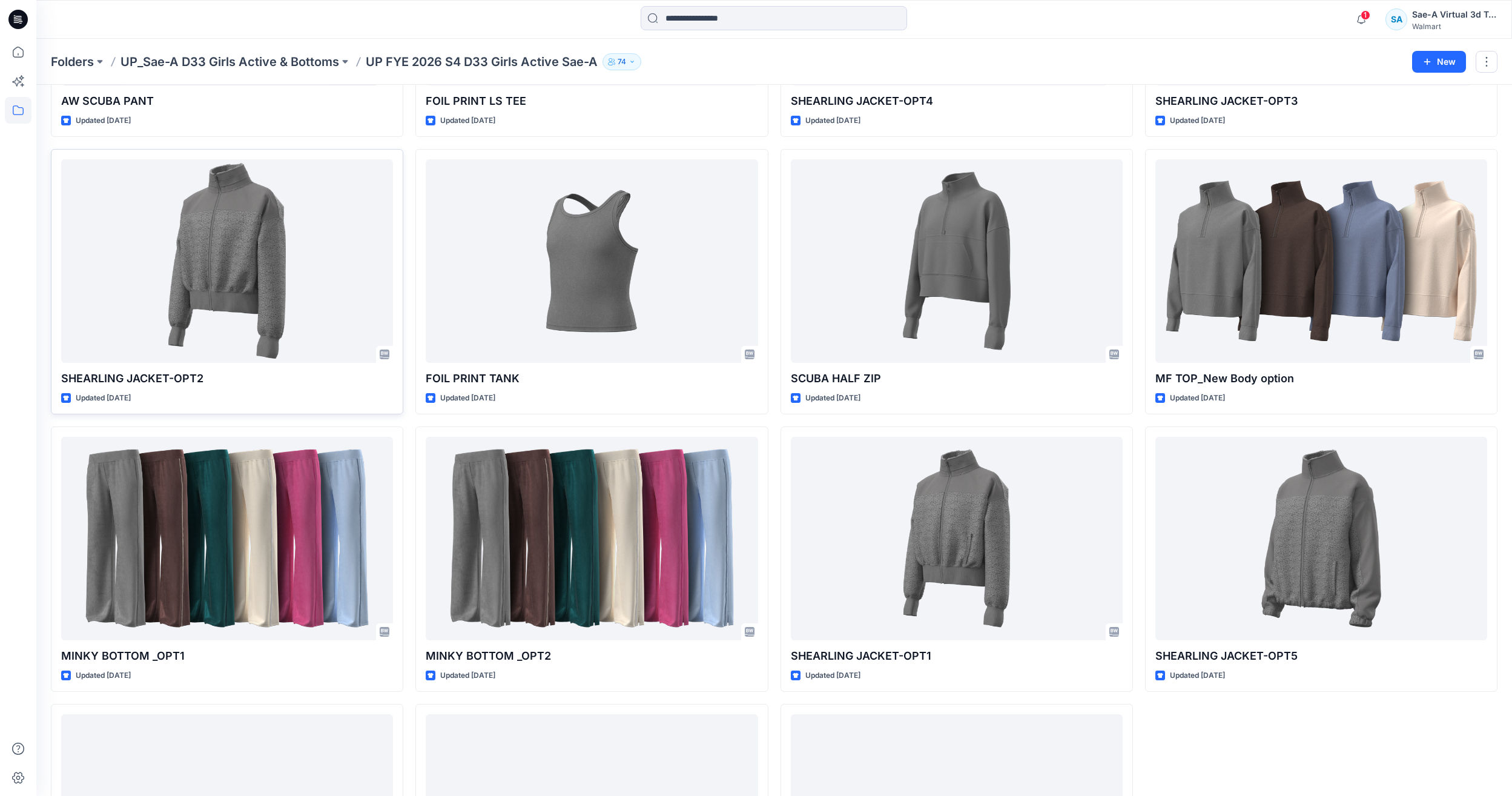
scroll to position [1839, 0]
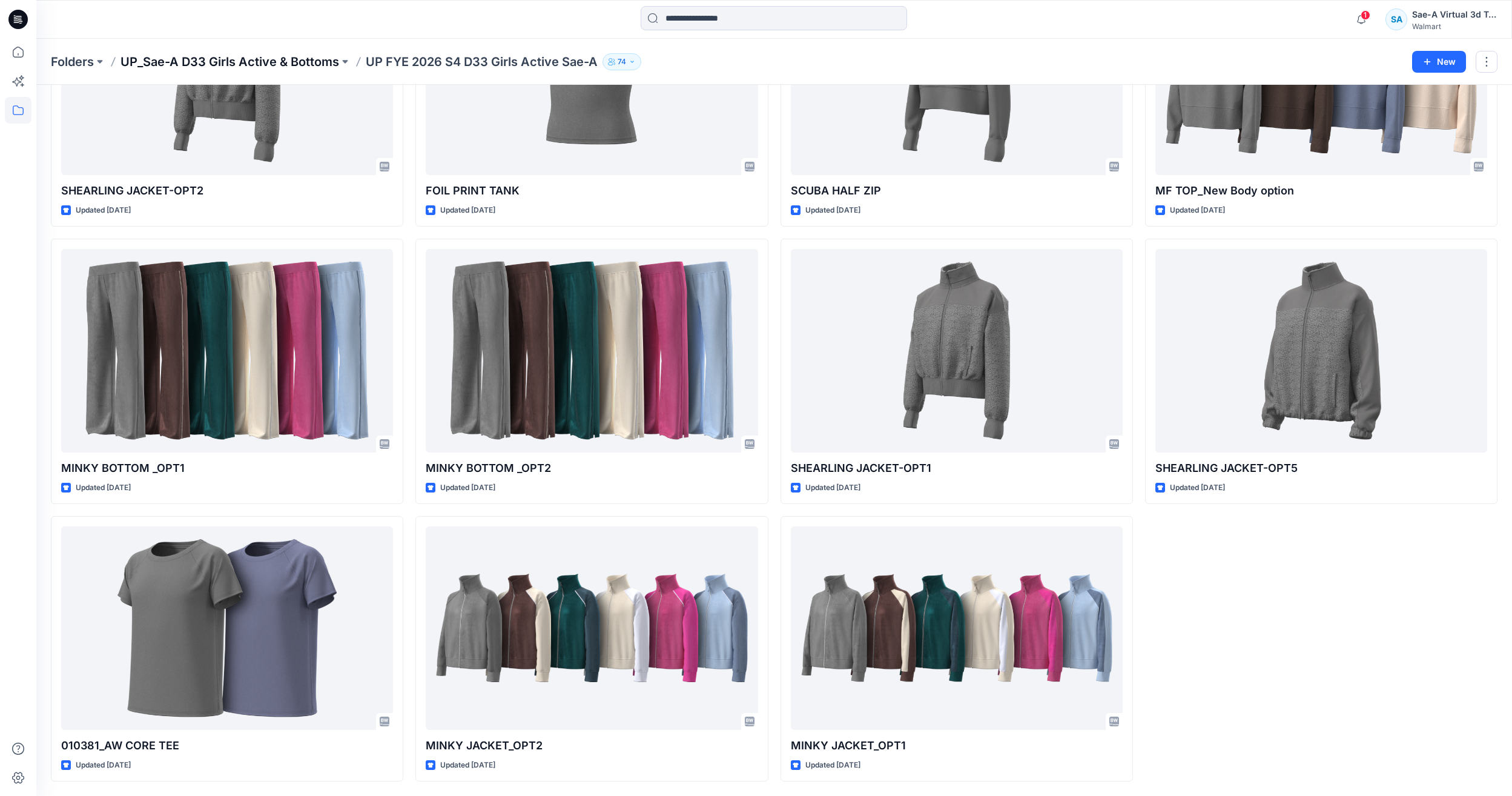
click at [290, 61] on p "UP_Sae-A D33 Girls Active & Bottoms" at bounding box center [230, 62] width 218 height 17
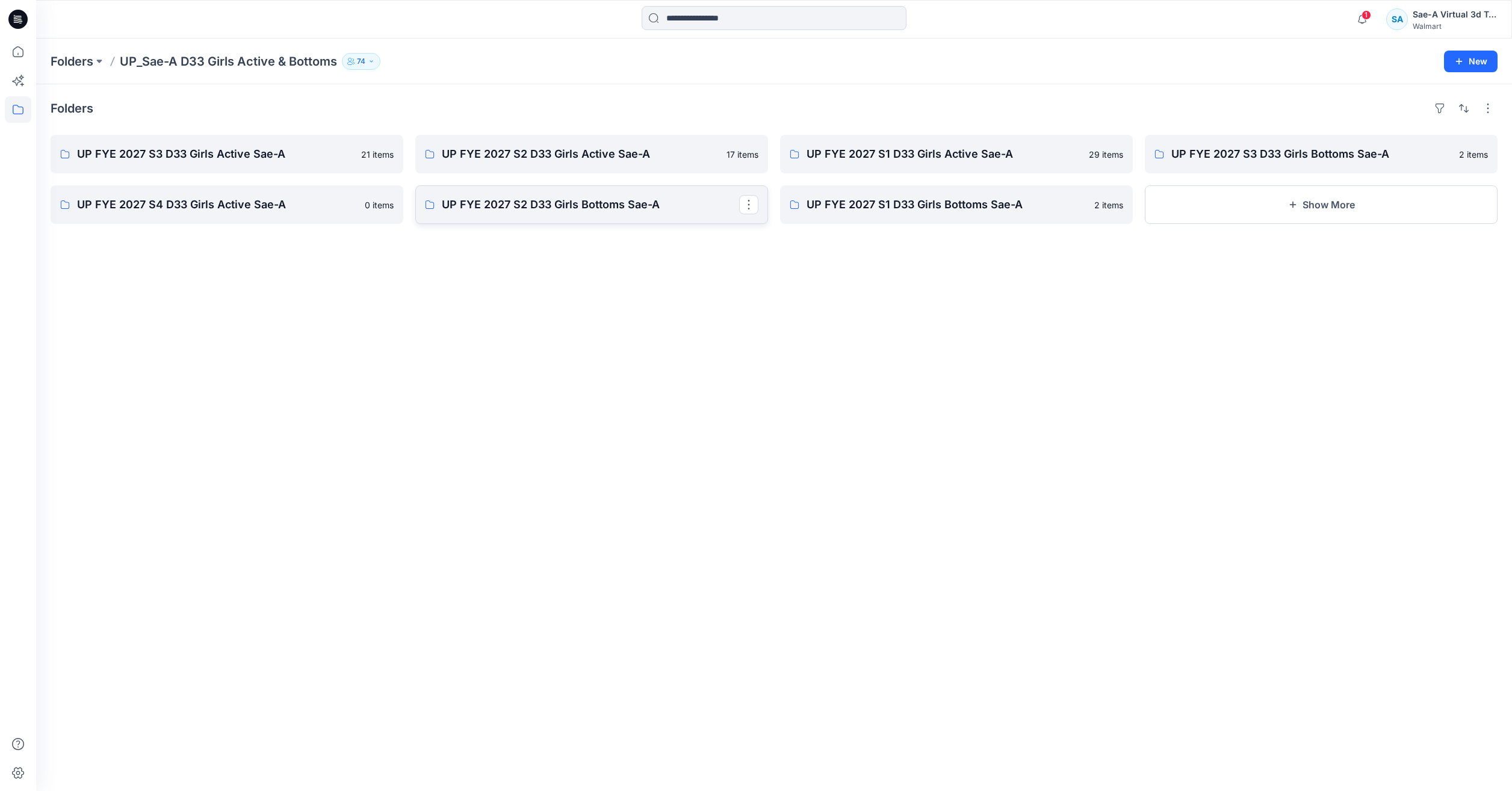
click at [519, 206] on p "UP FYE 2027 S2 D33 Girls Bottoms Sae-A" at bounding box center [590, 204] width 297 height 17
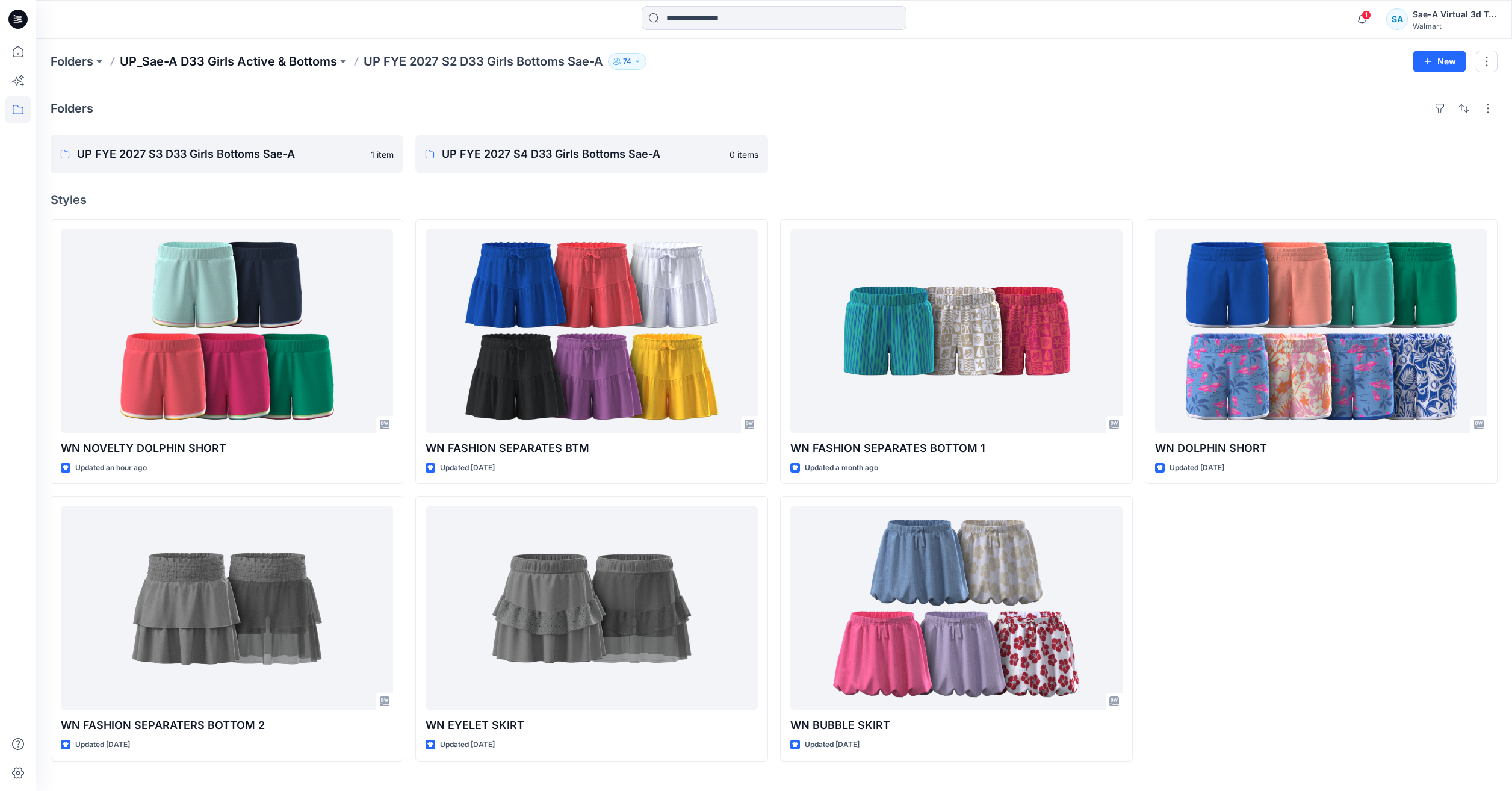
click at [276, 62] on p "UP_Sae-A D33 Girls Active & Bottoms" at bounding box center [228, 61] width 217 height 17
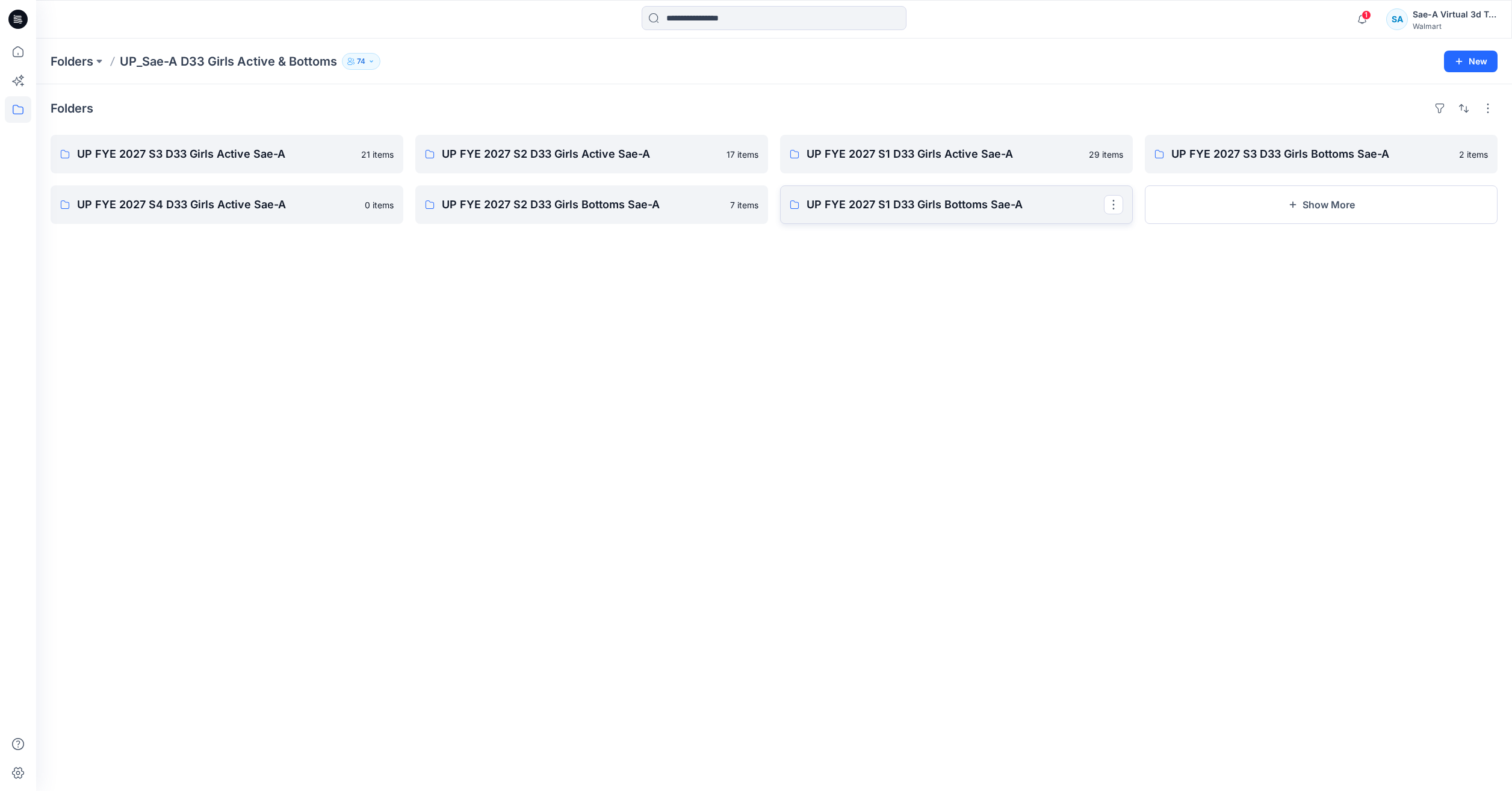
click at [924, 214] on link "UP FYE 2027 S1 D33 Girls Bottoms Sae-A" at bounding box center [957, 204] width 353 height 38
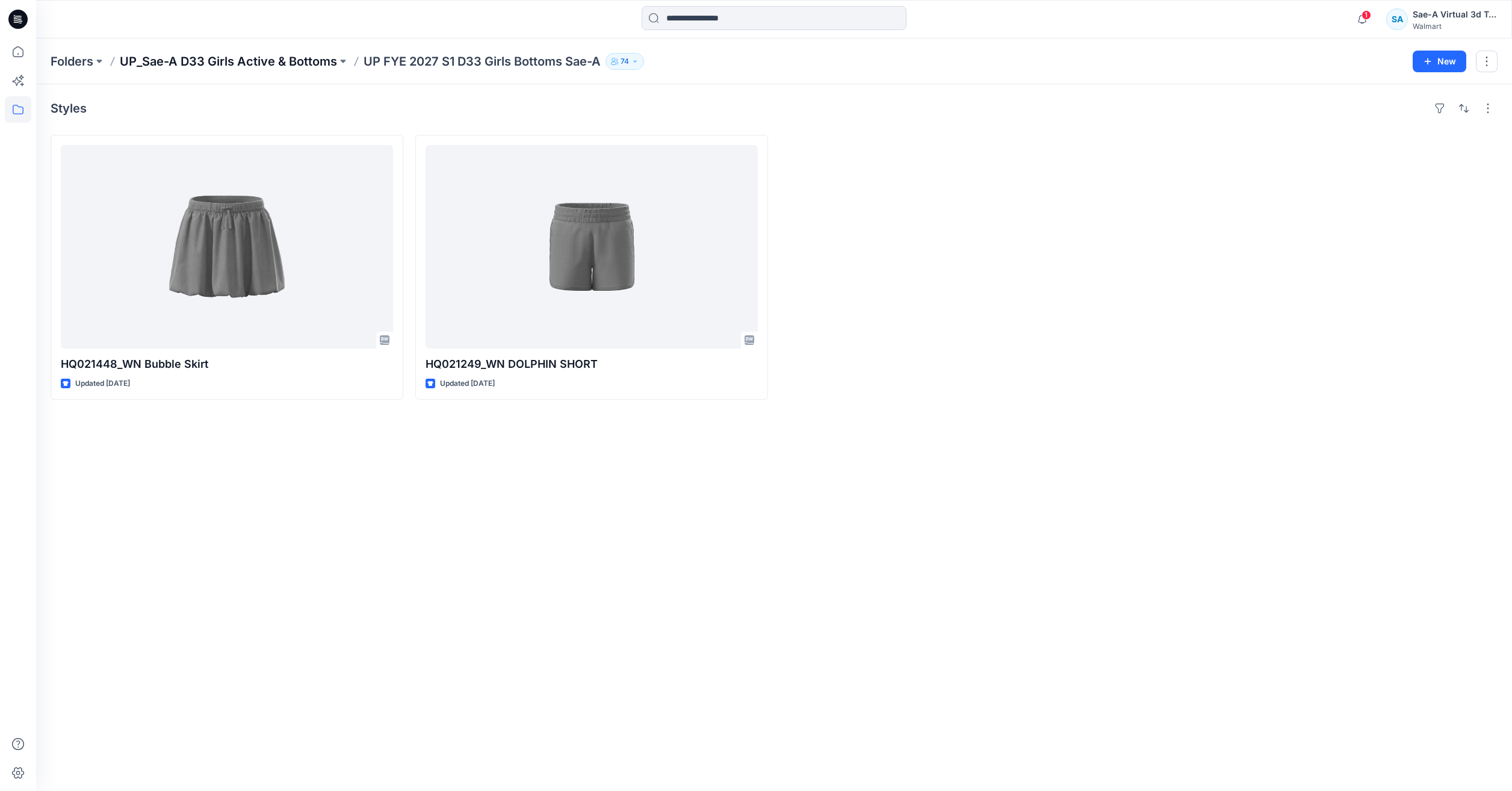
click at [254, 60] on p "UP_Sae-A D33 Girls Active & Bottoms" at bounding box center [228, 61] width 217 height 17
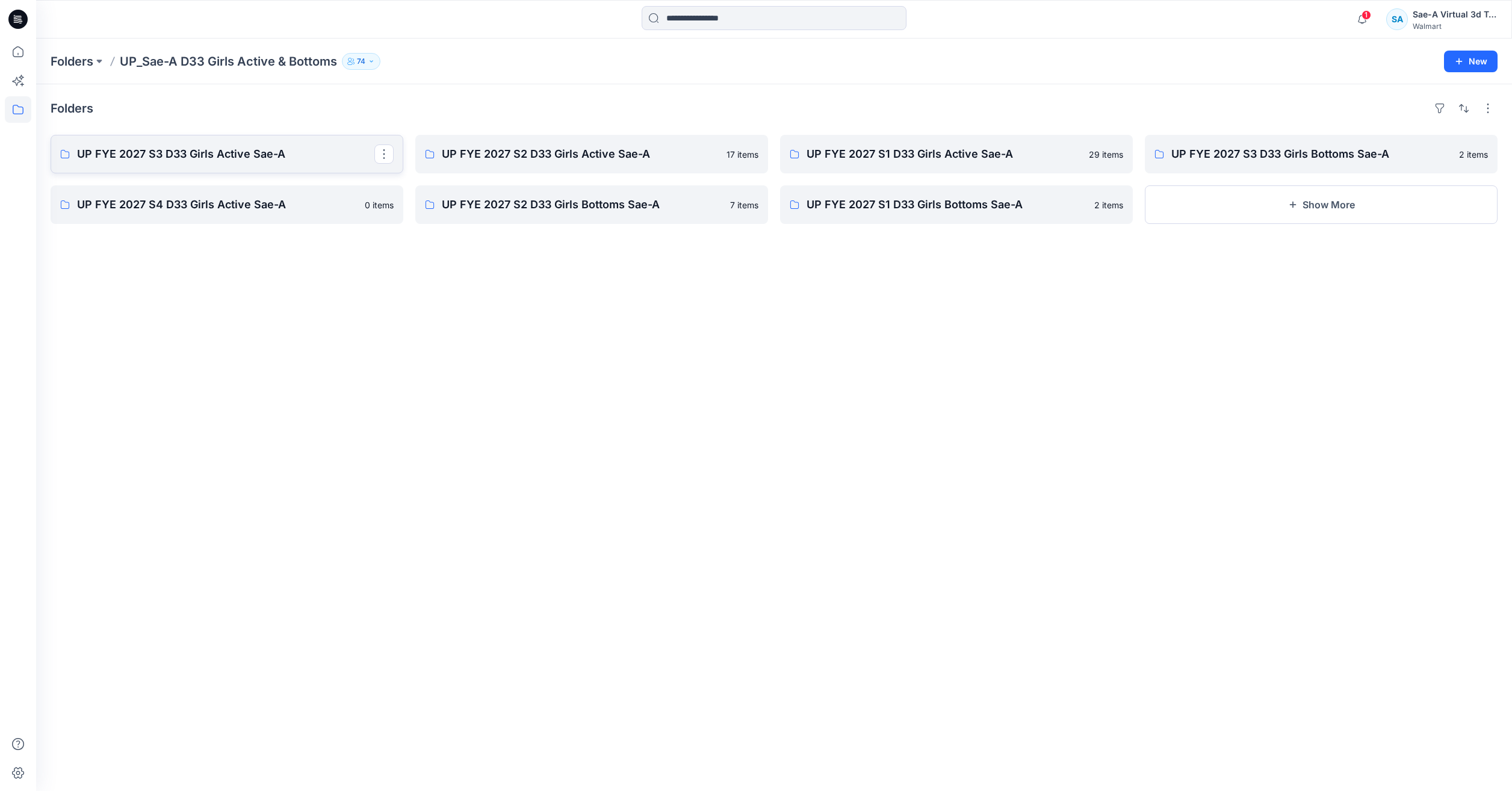
click at [245, 152] on p "UP FYE 2027 S3 D33 Girls Active Sae-A" at bounding box center [225, 154] width 297 height 17
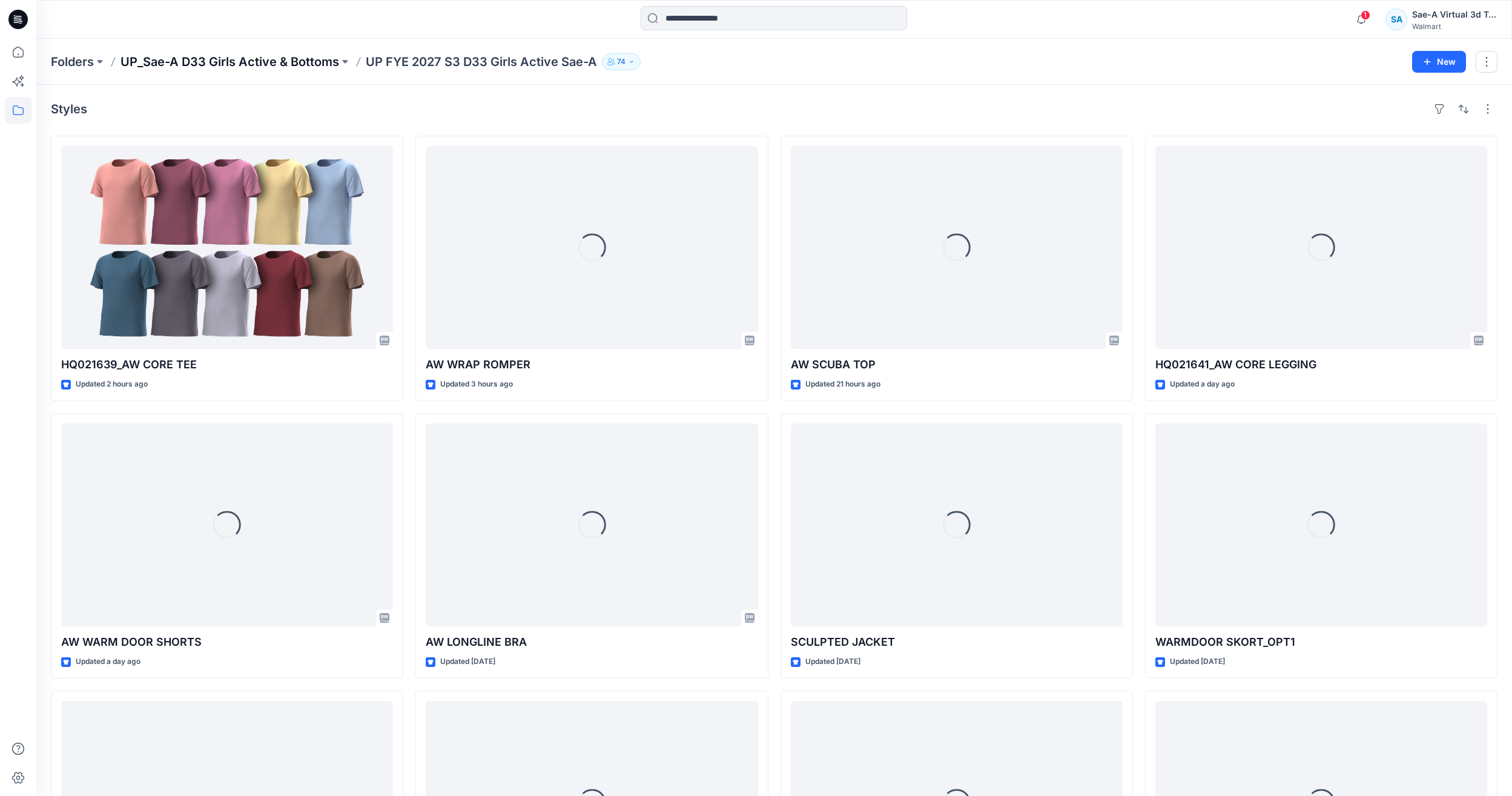
click at [277, 57] on p "UP_Sae-A D33 Girls Active & Bottoms" at bounding box center [230, 62] width 218 height 17
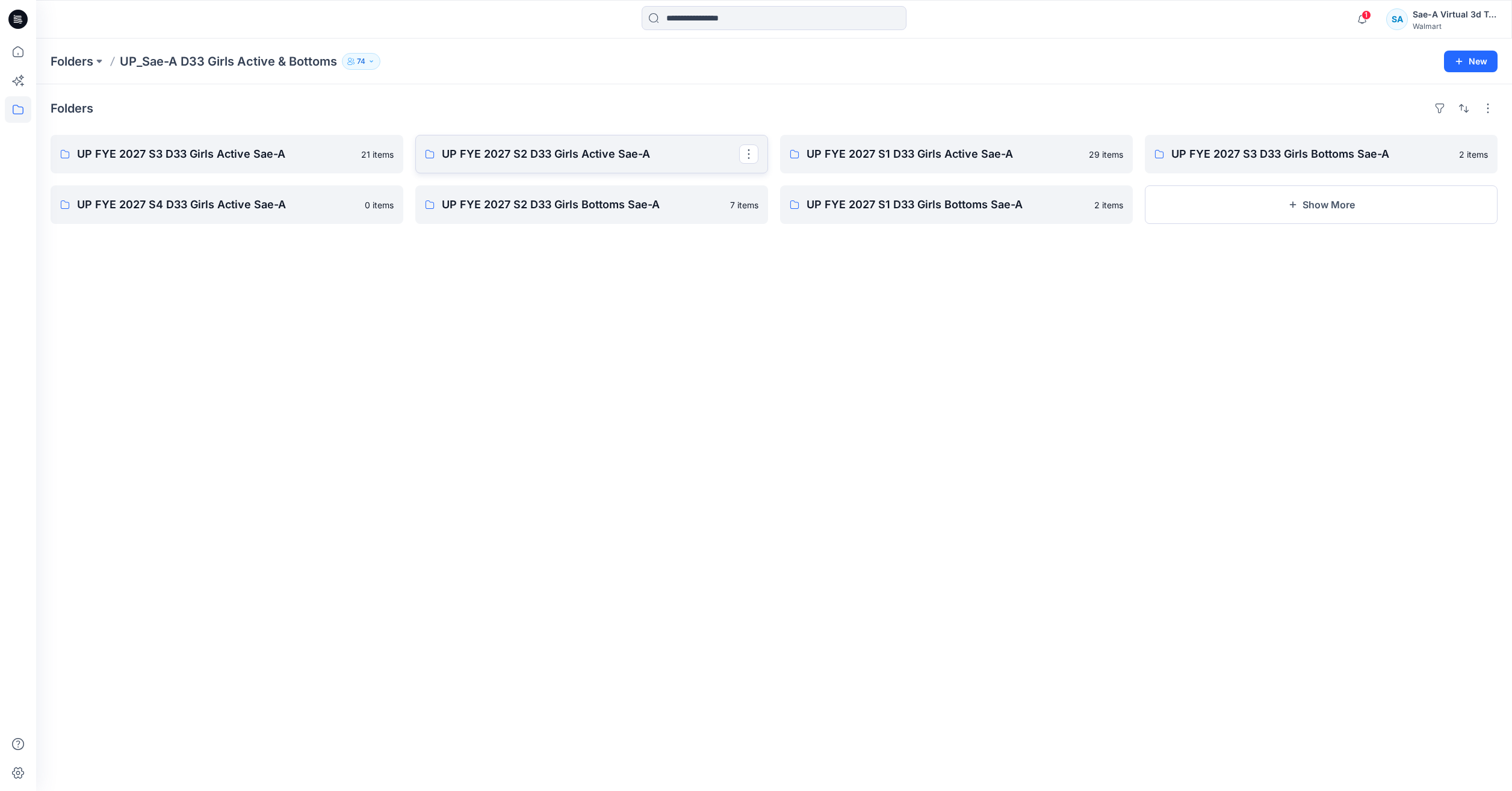
click at [584, 158] on p "UP FYE 2027 S2 D33 Girls Active Sae-A" at bounding box center [590, 154] width 297 height 17
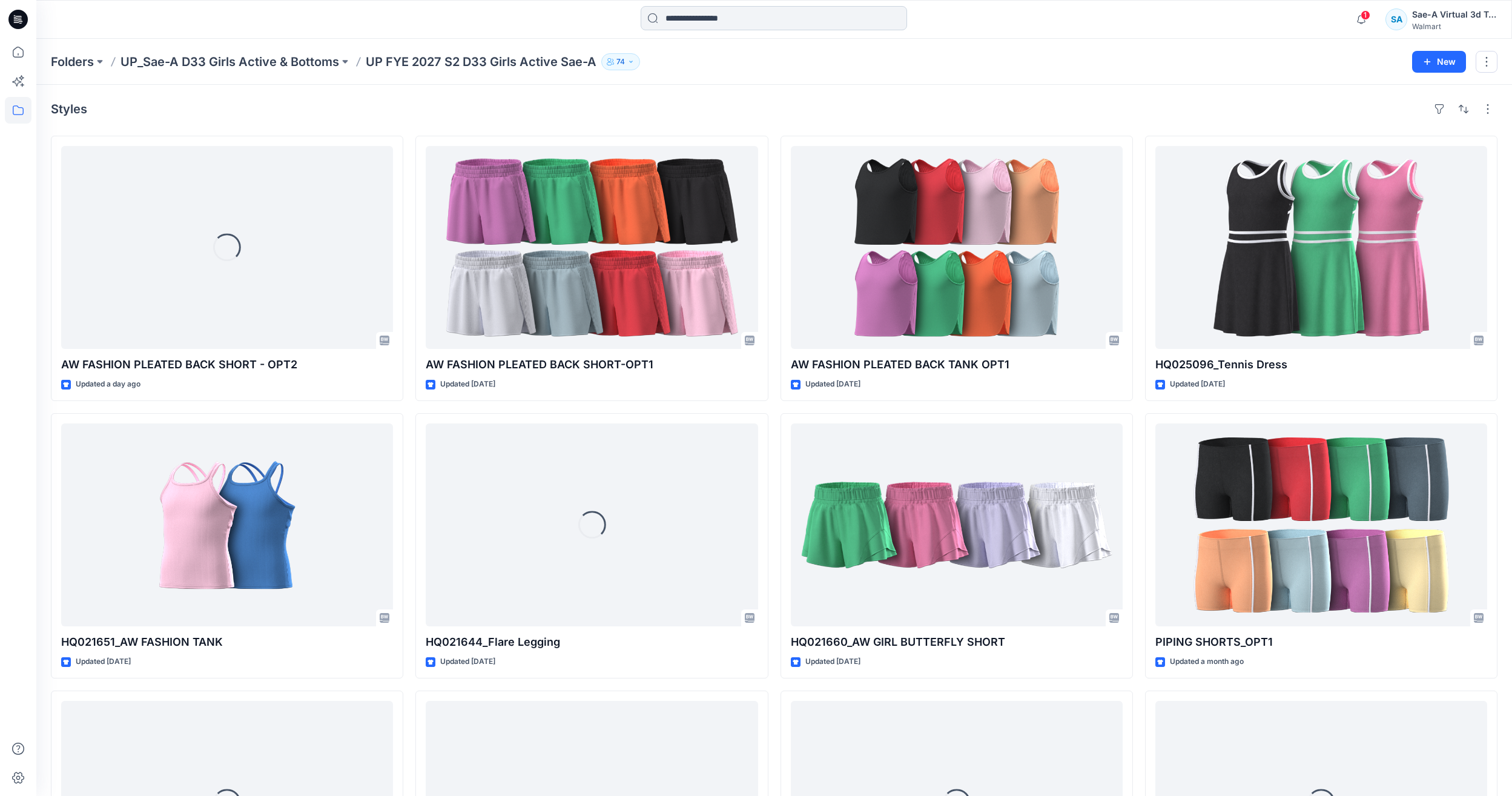
click at [780, 14] on input at bounding box center [774, 18] width 266 height 24
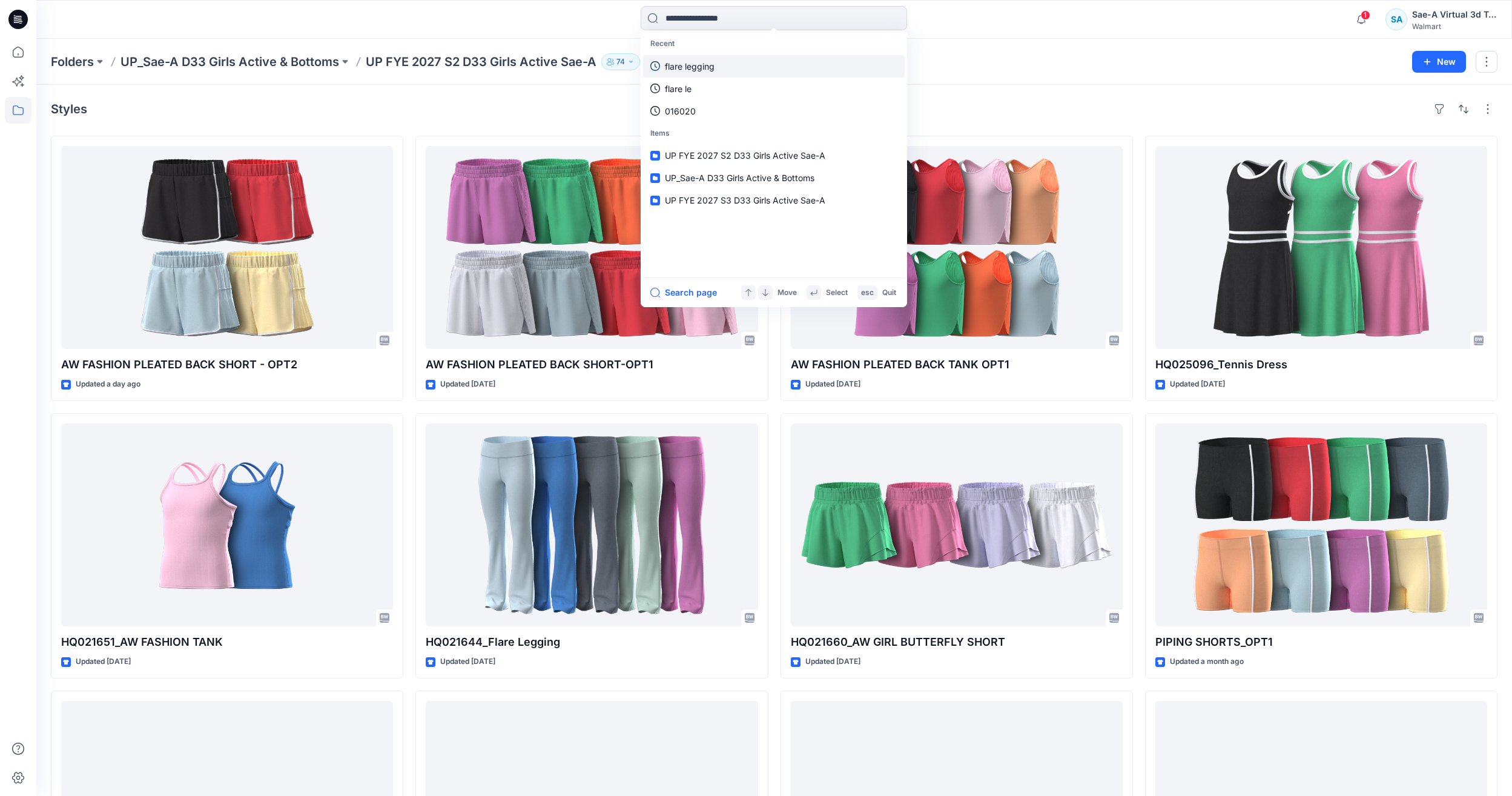
click at [707, 62] on p "flare legging" at bounding box center [690, 66] width 50 height 13
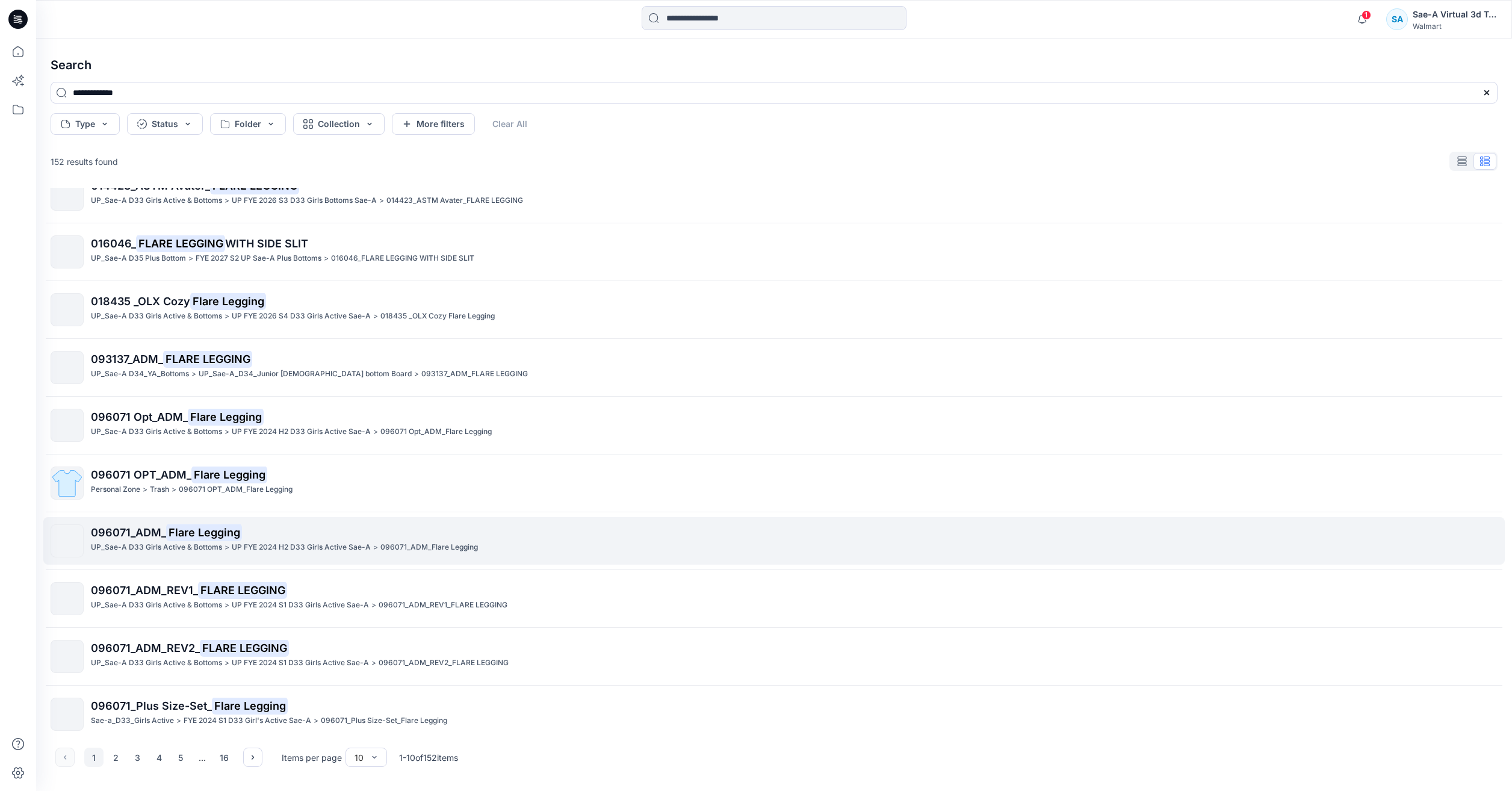
scroll to position [32, 0]
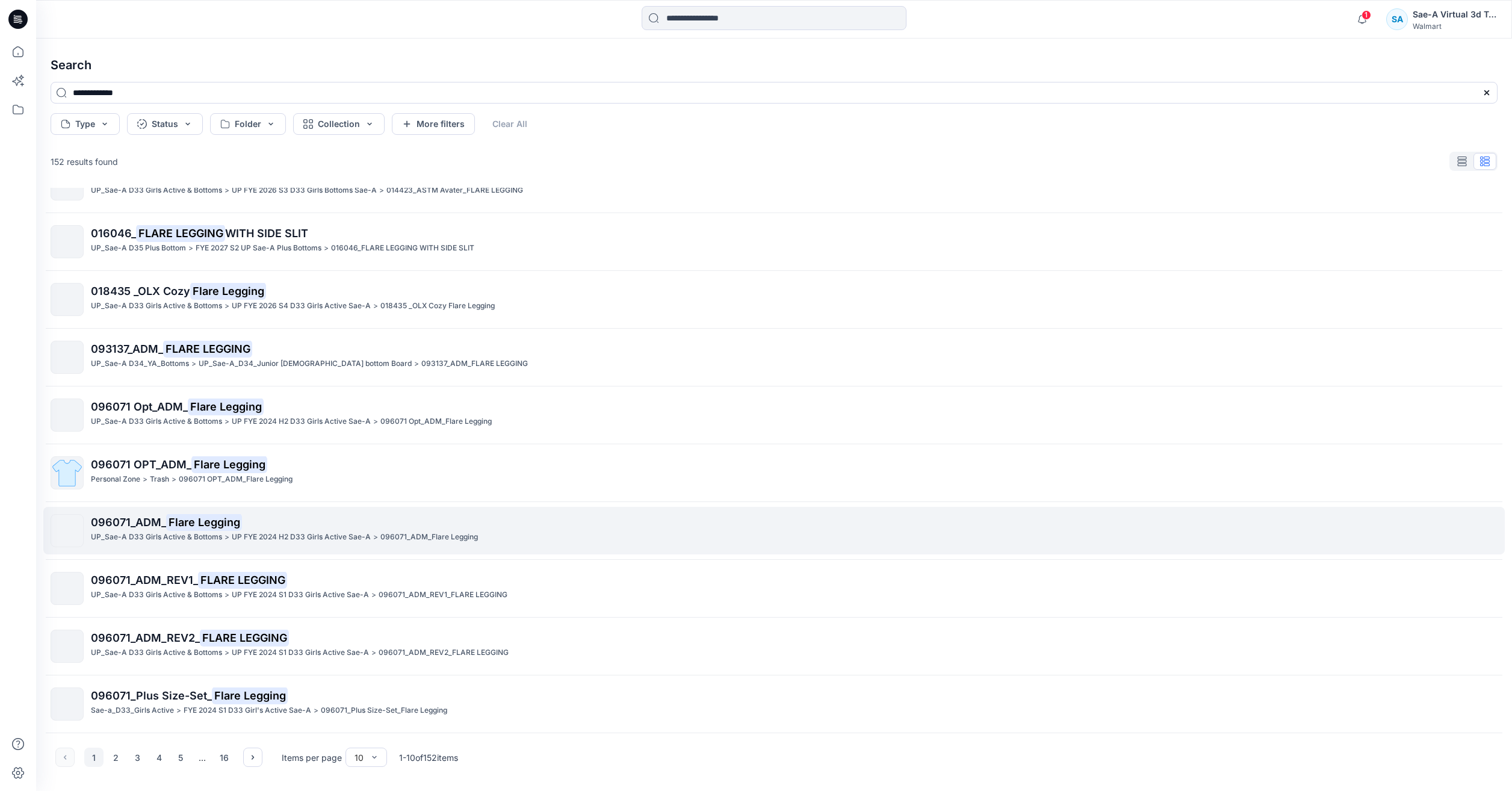
click at [473, 540] on p "096071_ADM_Flare Legging" at bounding box center [429, 536] width 97 height 13
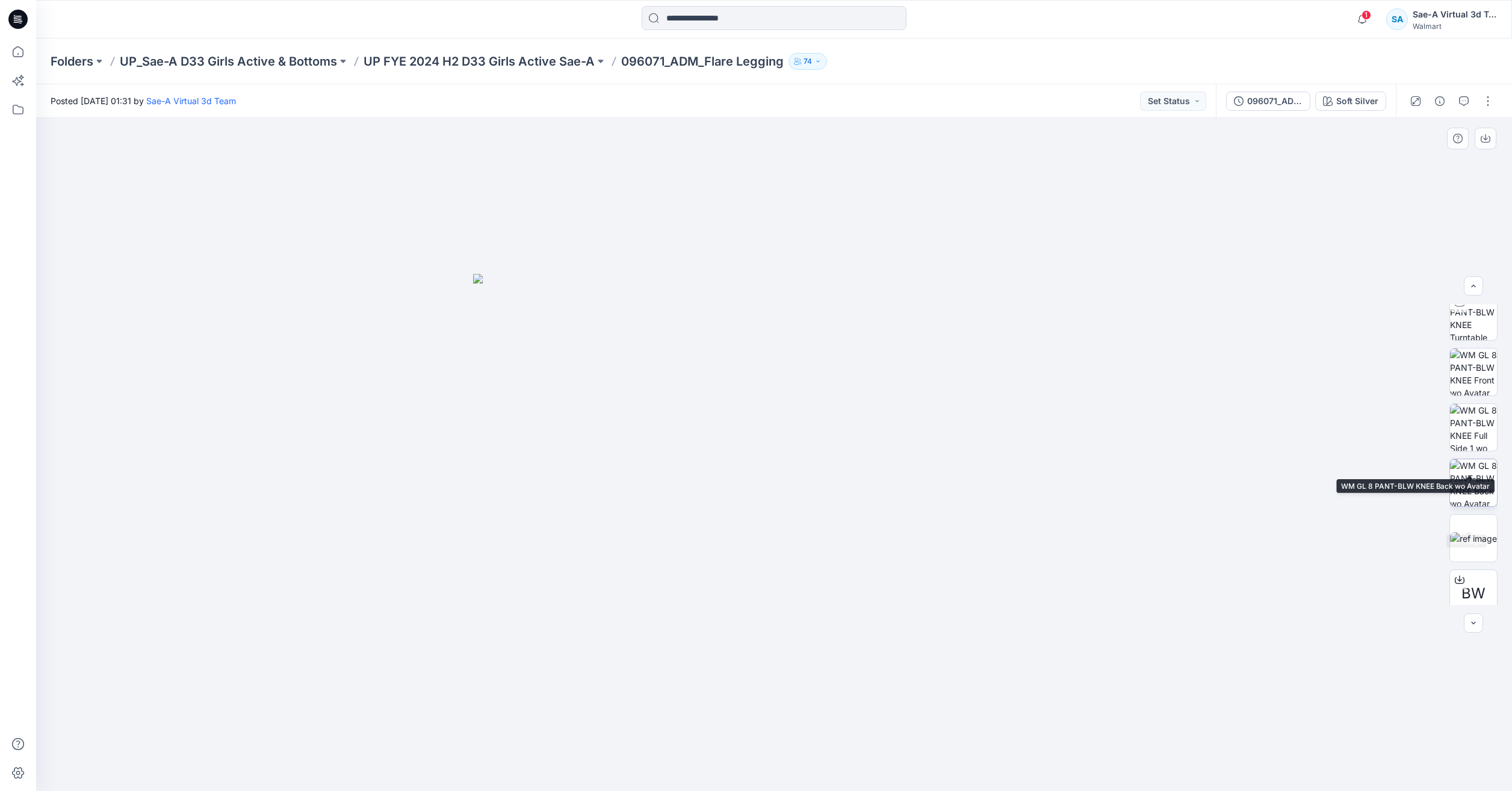
scroll to position [135, 0]
click at [1475, 465] on img at bounding box center [1473, 470] width 47 height 13
click at [1272, 102] on div "096071_ADM_Flare Legging" at bounding box center [1274, 101] width 55 height 14
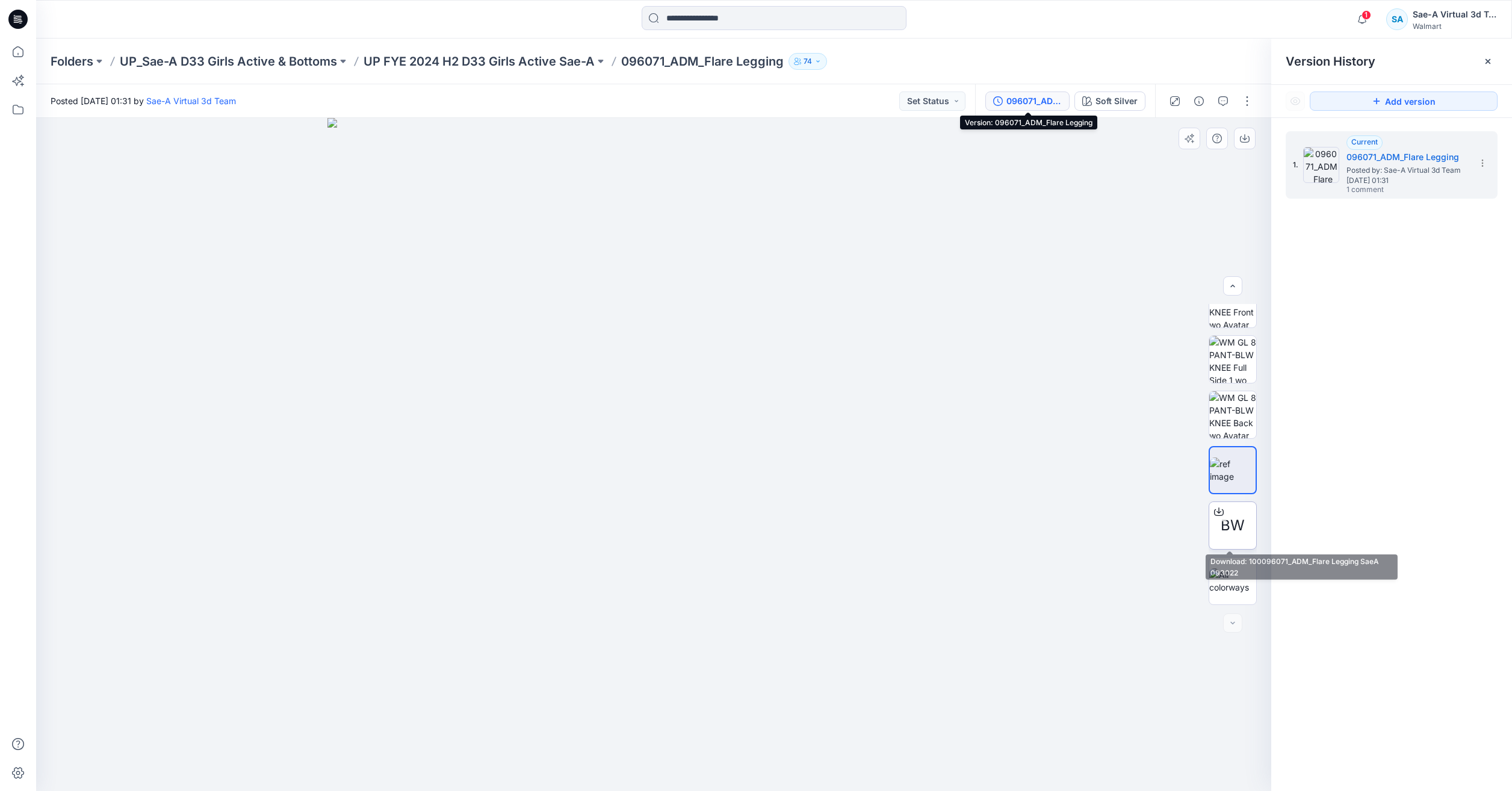
click at [1234, 520] on span "BW" at bounding box center [1233, 524] width 24 height 21
click at [645, 56] on p "096071_ADM_Flare Legging" at bounding box center [702, 61] width 163 height 17
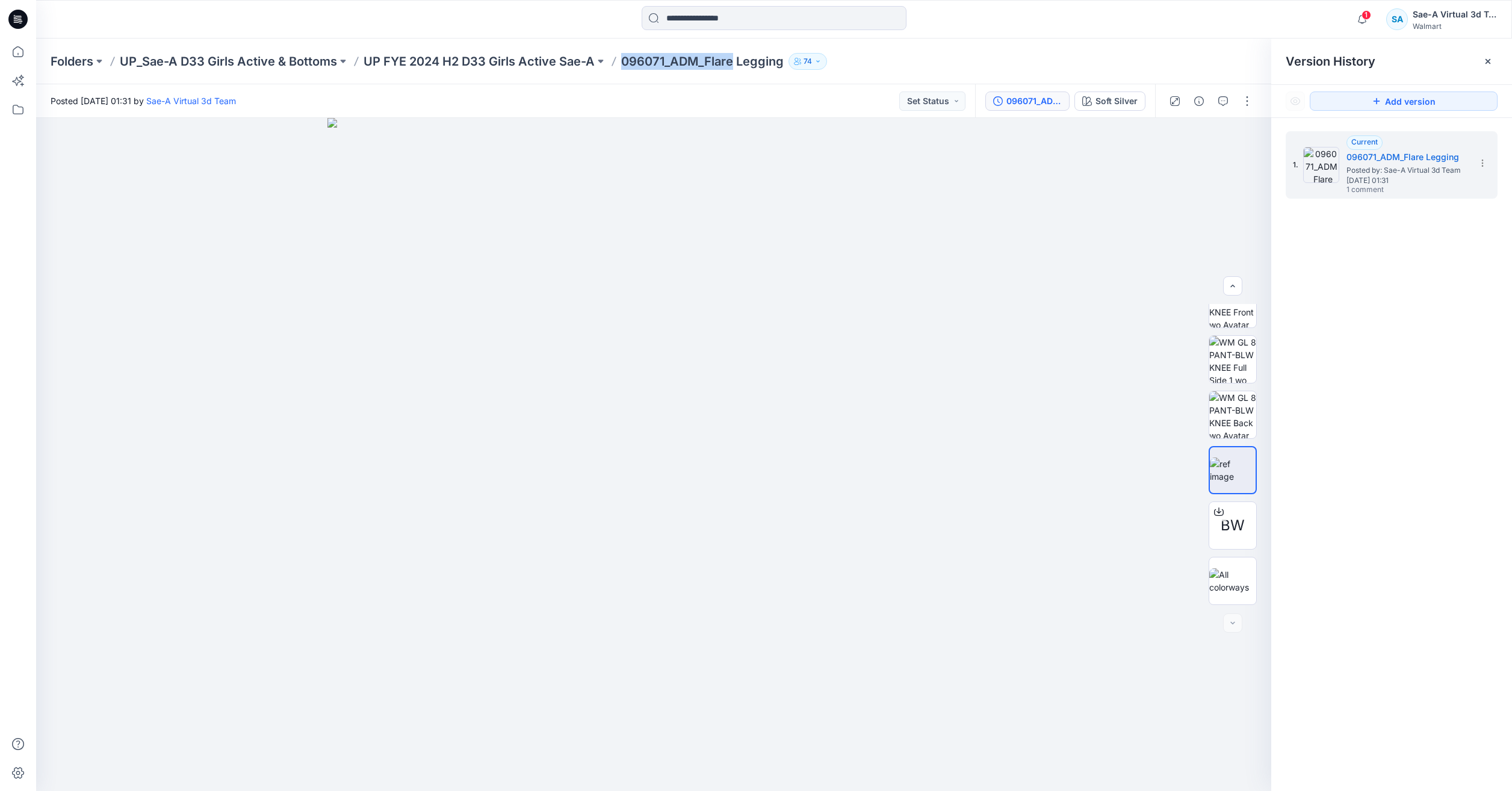
click at [645, 56] on p "096071_ADM_Flare Legging" at bounding box center [702, 61] width 163 height 17
click at [1233, 364] on img at bounding box center [1233, 364] width 47 height 47
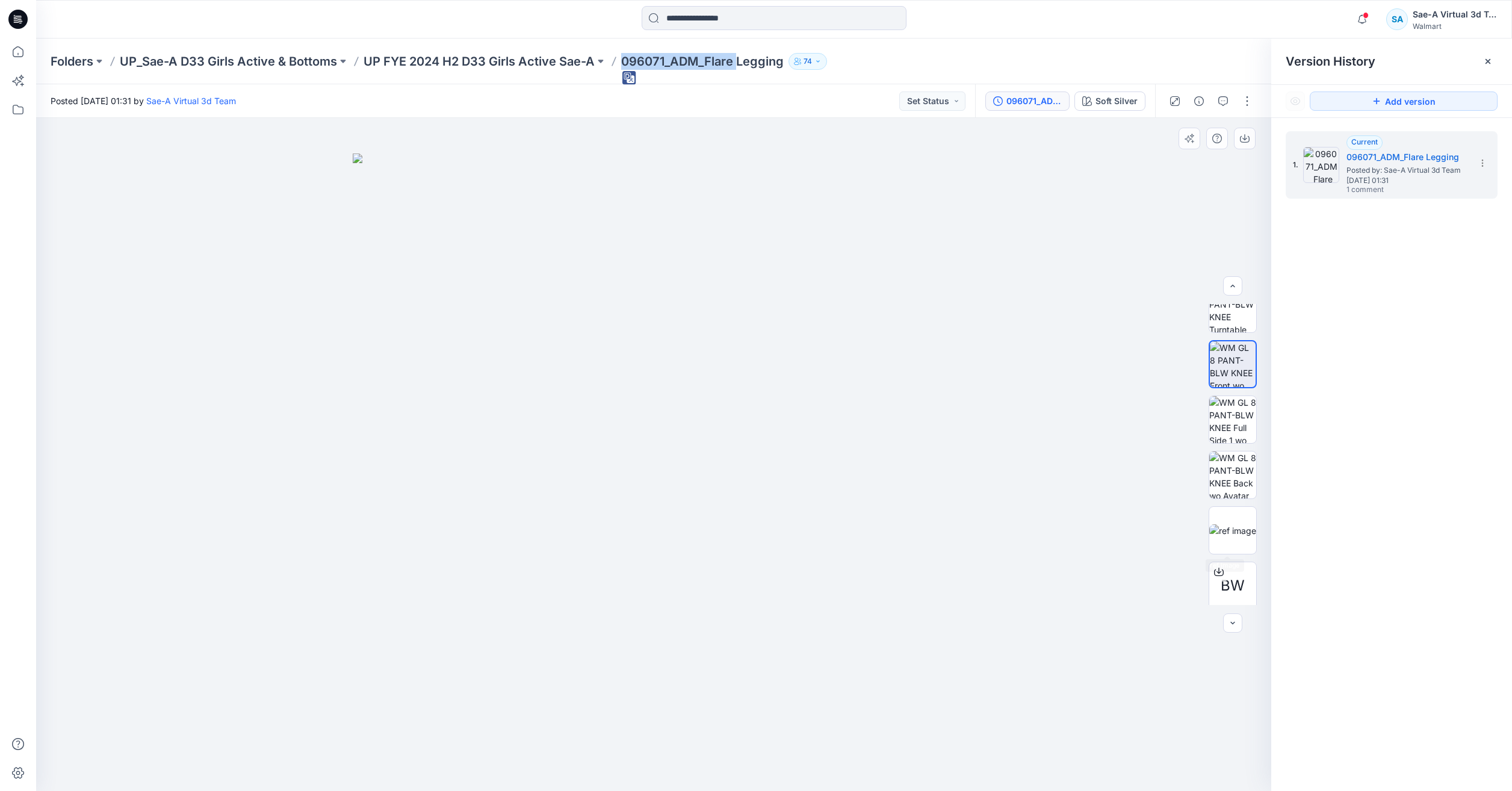
click at [1203, 539] on div "BW" at bounding box center [1233, 454] width 77 height 301
click at [1221, 529] on img at bounding box center [1233, 530] width 47 height 13
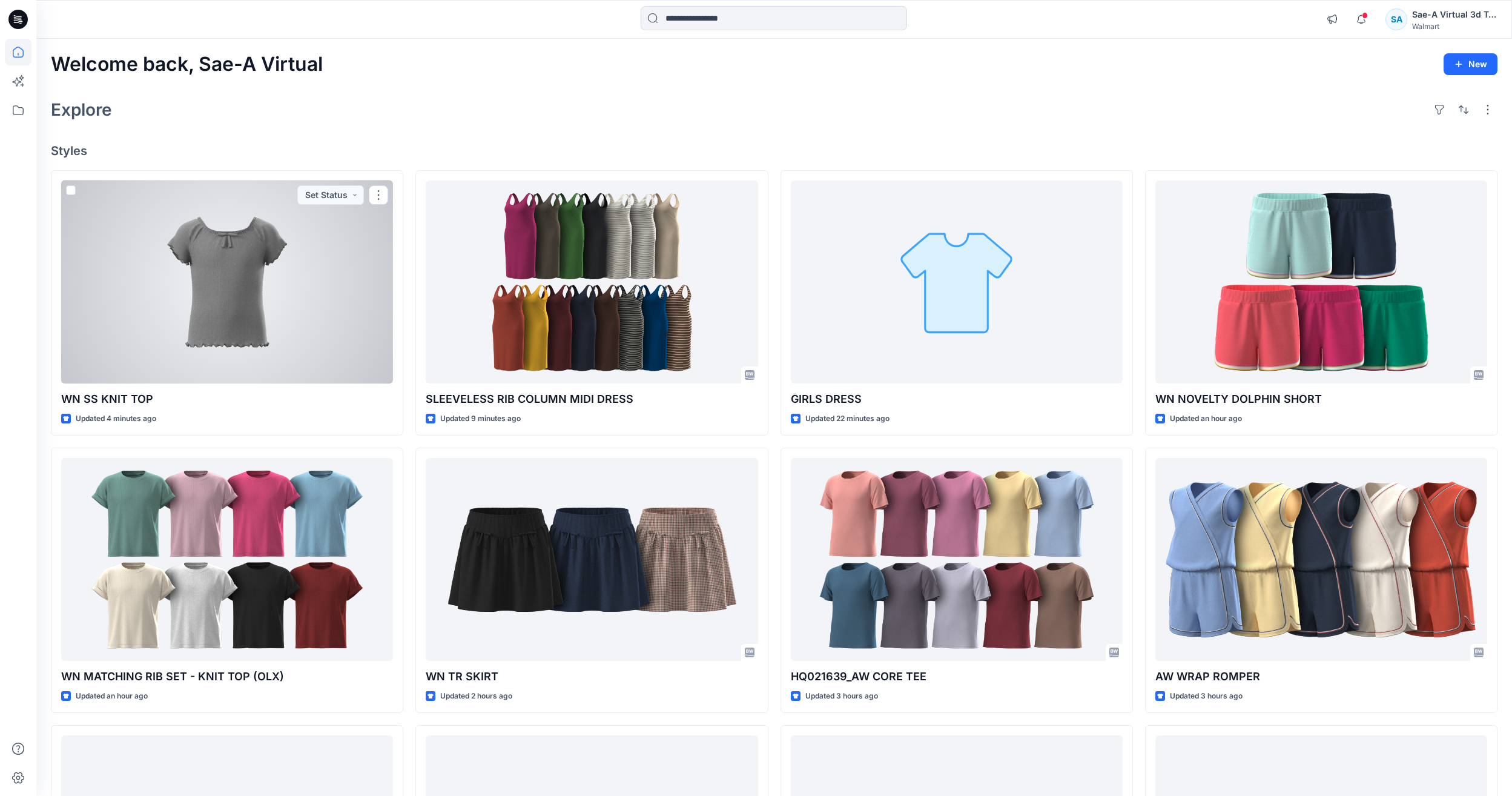
click at [232, 278] on div at bounding box center [226, 282] width 332 height 203
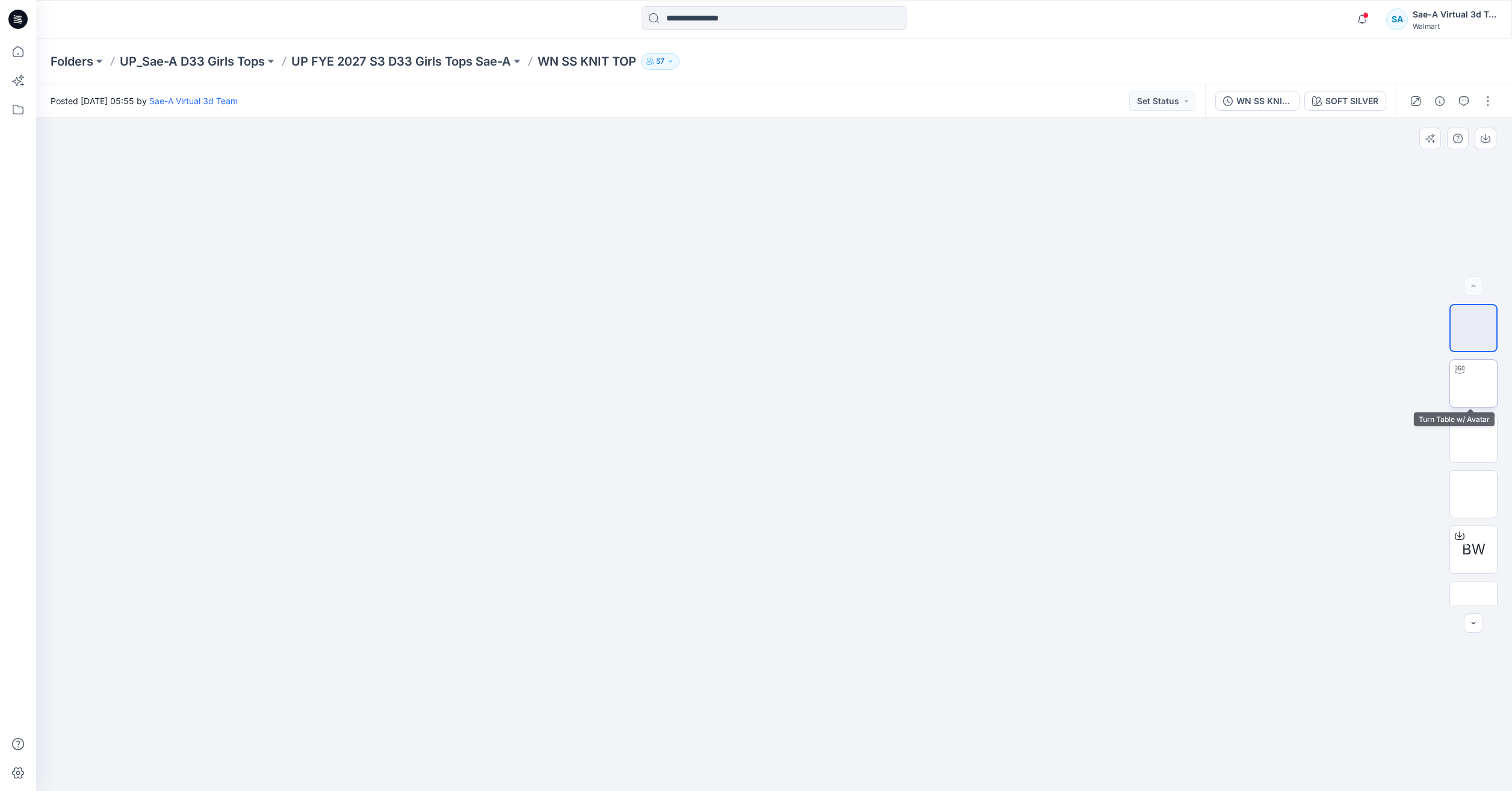
click at [1474, 383] on img at bounding box center [1474, 383] width 0 height 0
click at [365, 56] on p "UP FYE 2027 S3 D33 Girls Tops Sae-A" at bounding box center [401, 61] width 220 height 17
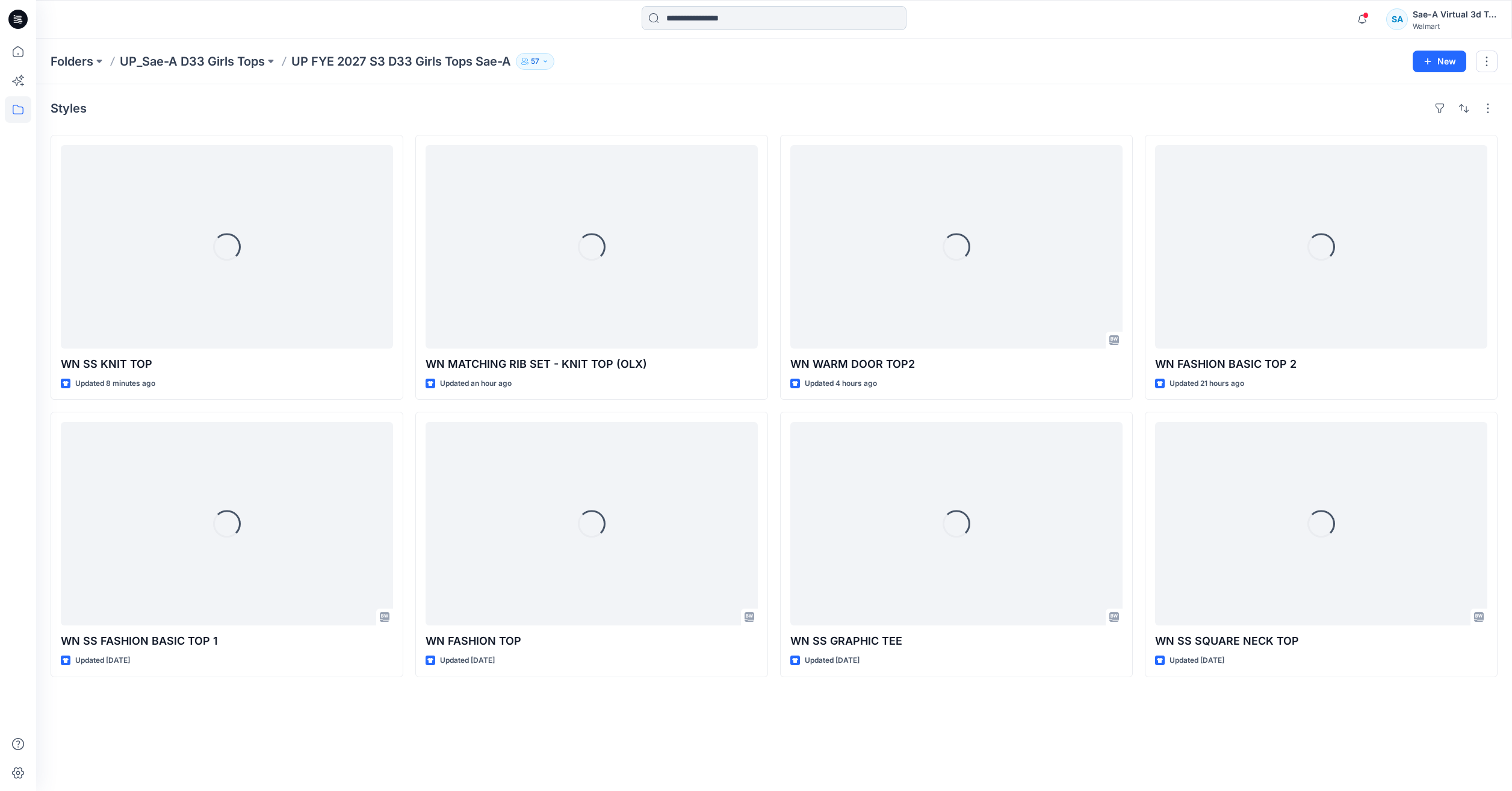
click at [699, 20] on input at bounding box center [773, 18] width 265 height 24
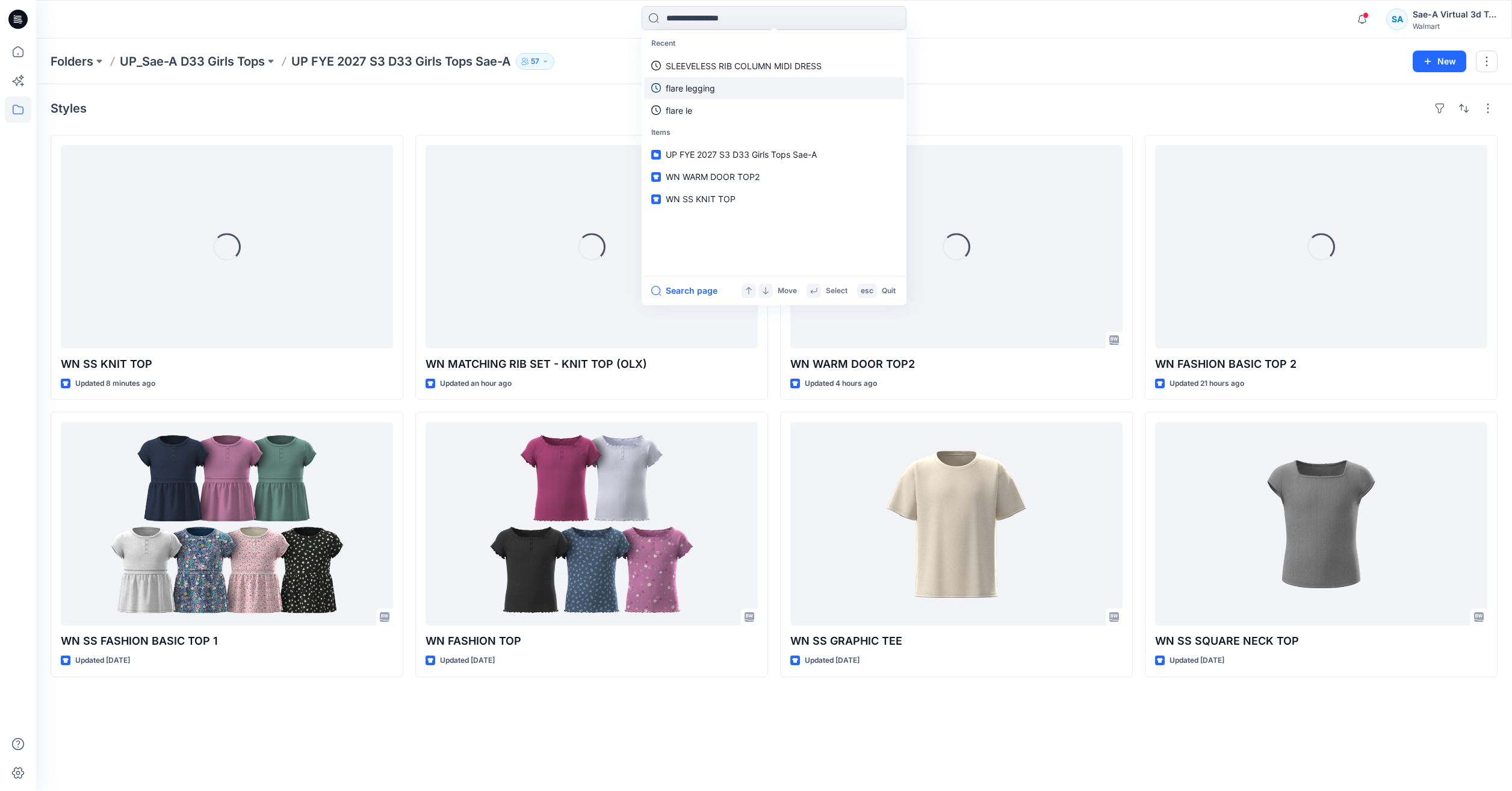
click at [717, 85] on link "flare legging" at bounding box center [773, 88] width 260 height 22
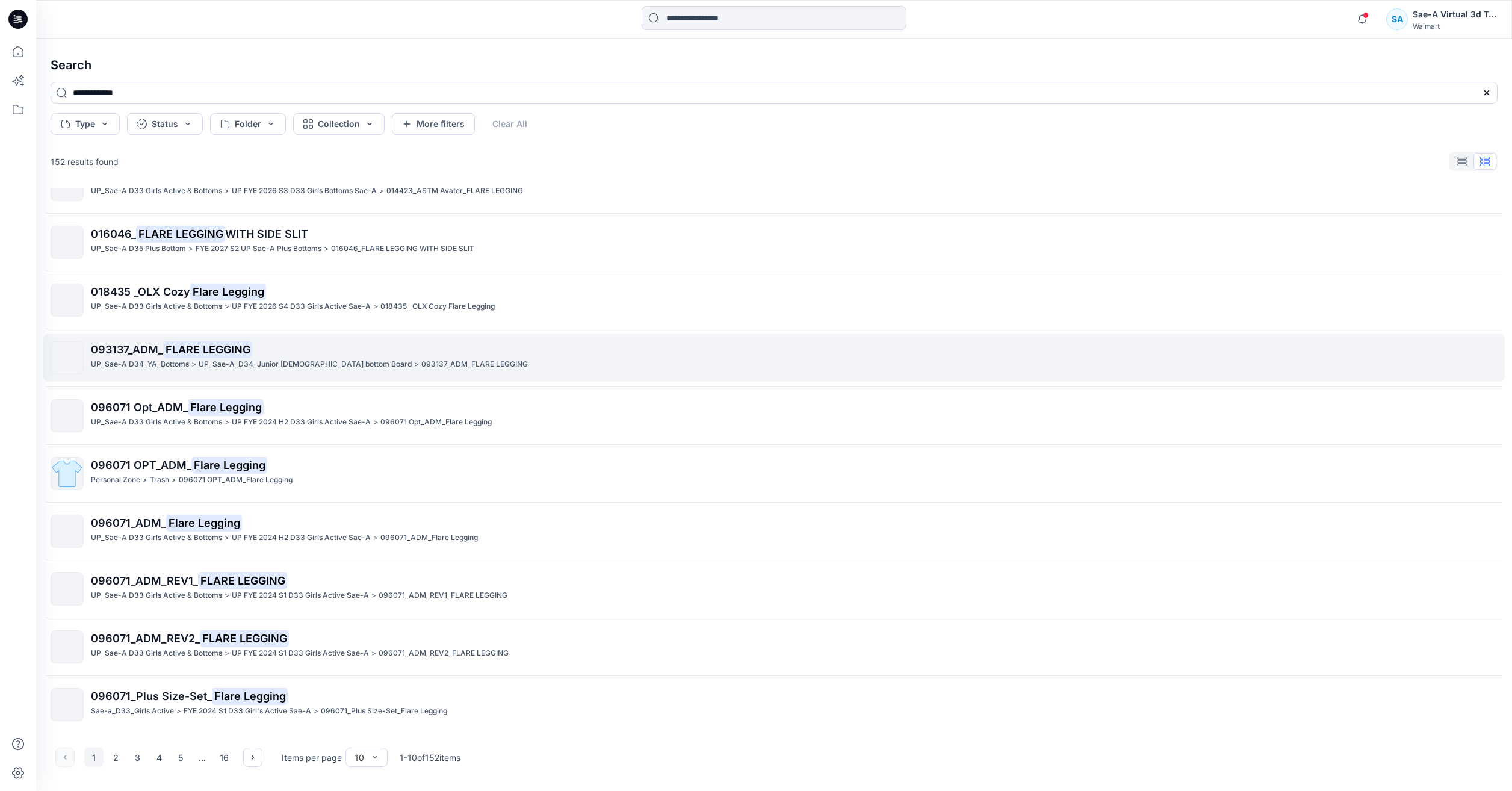
scroll to position [32, 0]
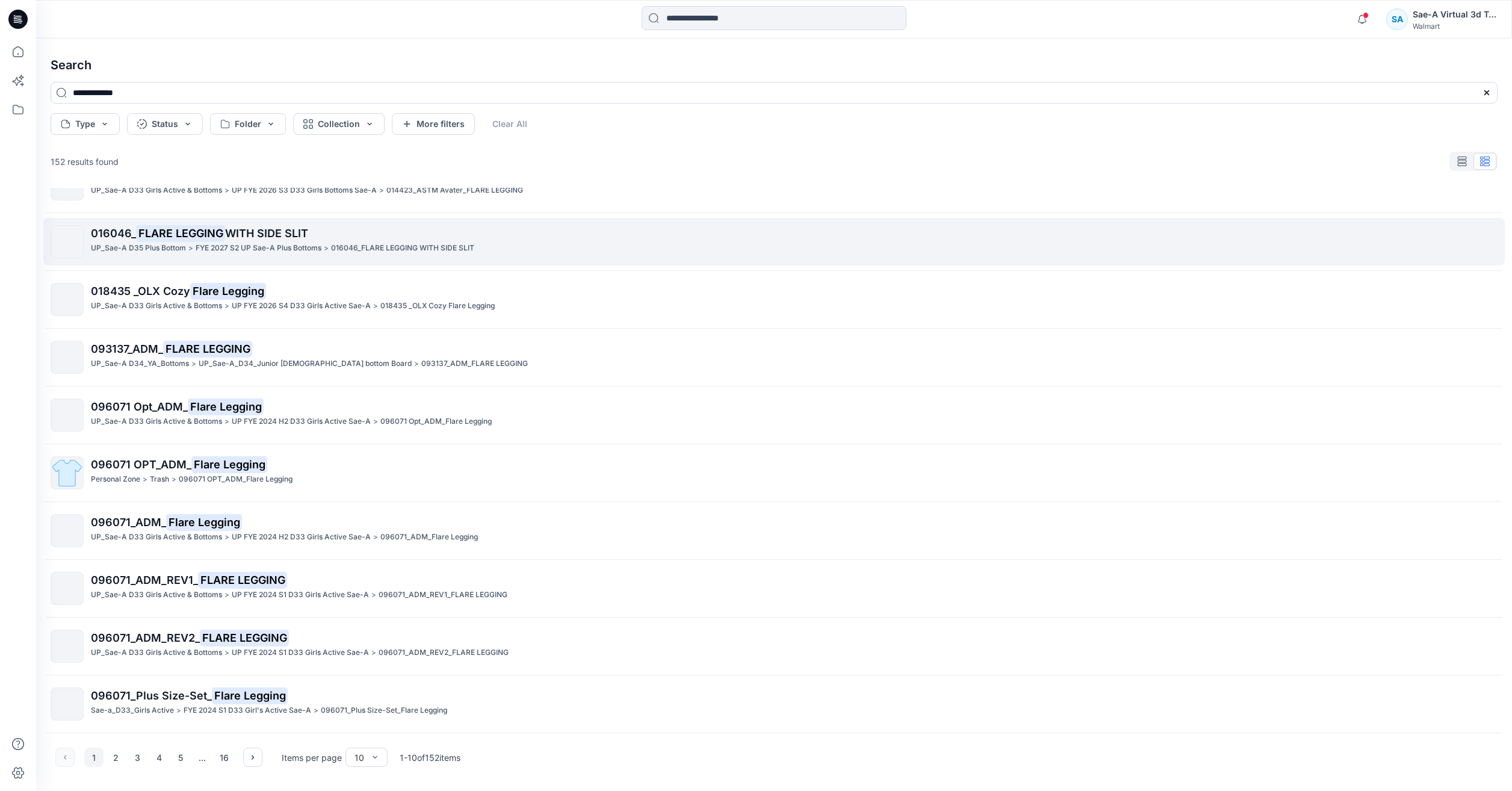
click at [430, 232] on p "016046_ FLARE LEGGING WITH SIDE SLIT" at bounding box center [794, 233] width 1406 height 17
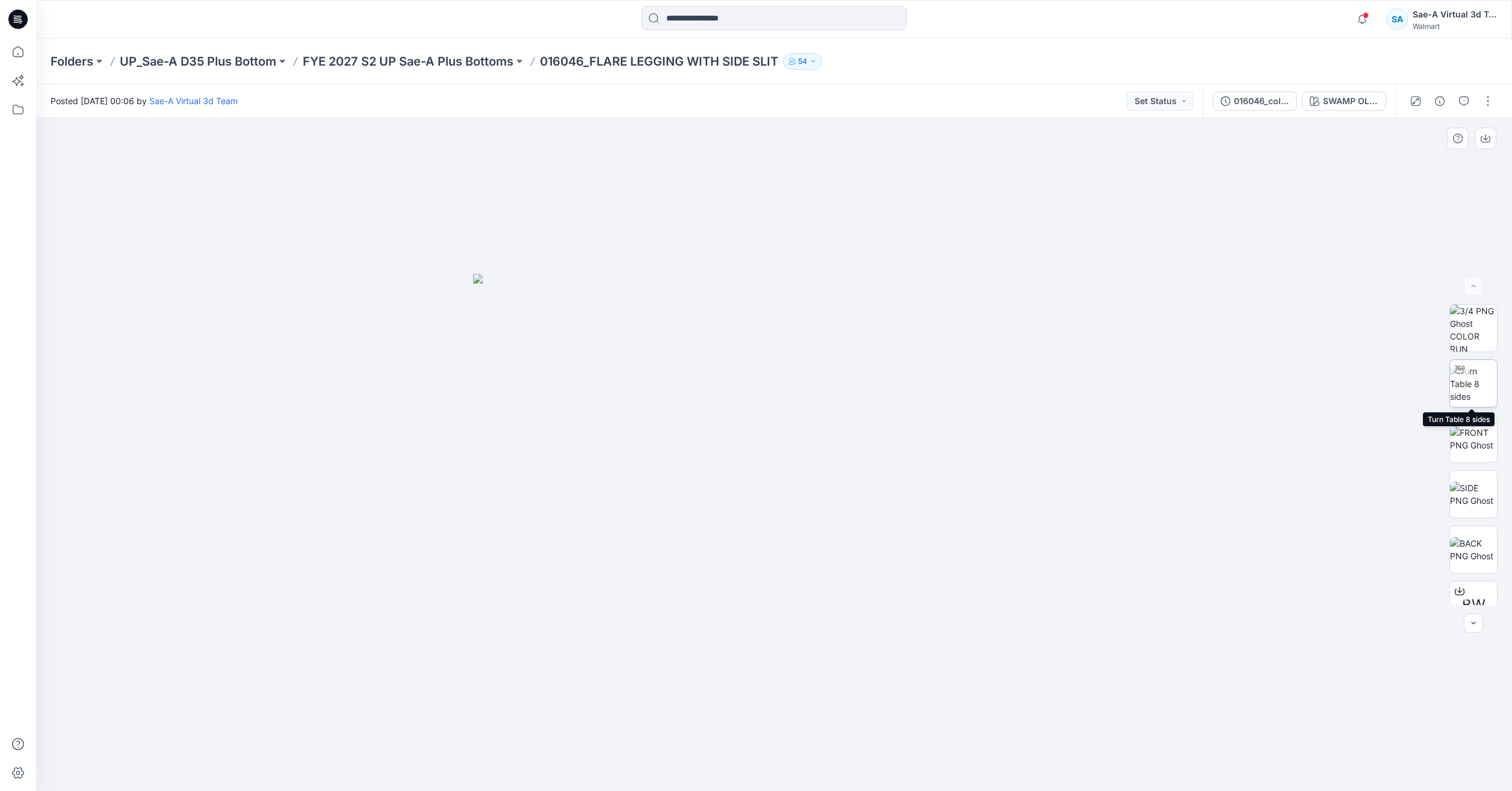
click at [1476, 399] on img at bounding box center [1473, 383] width 47 height 38
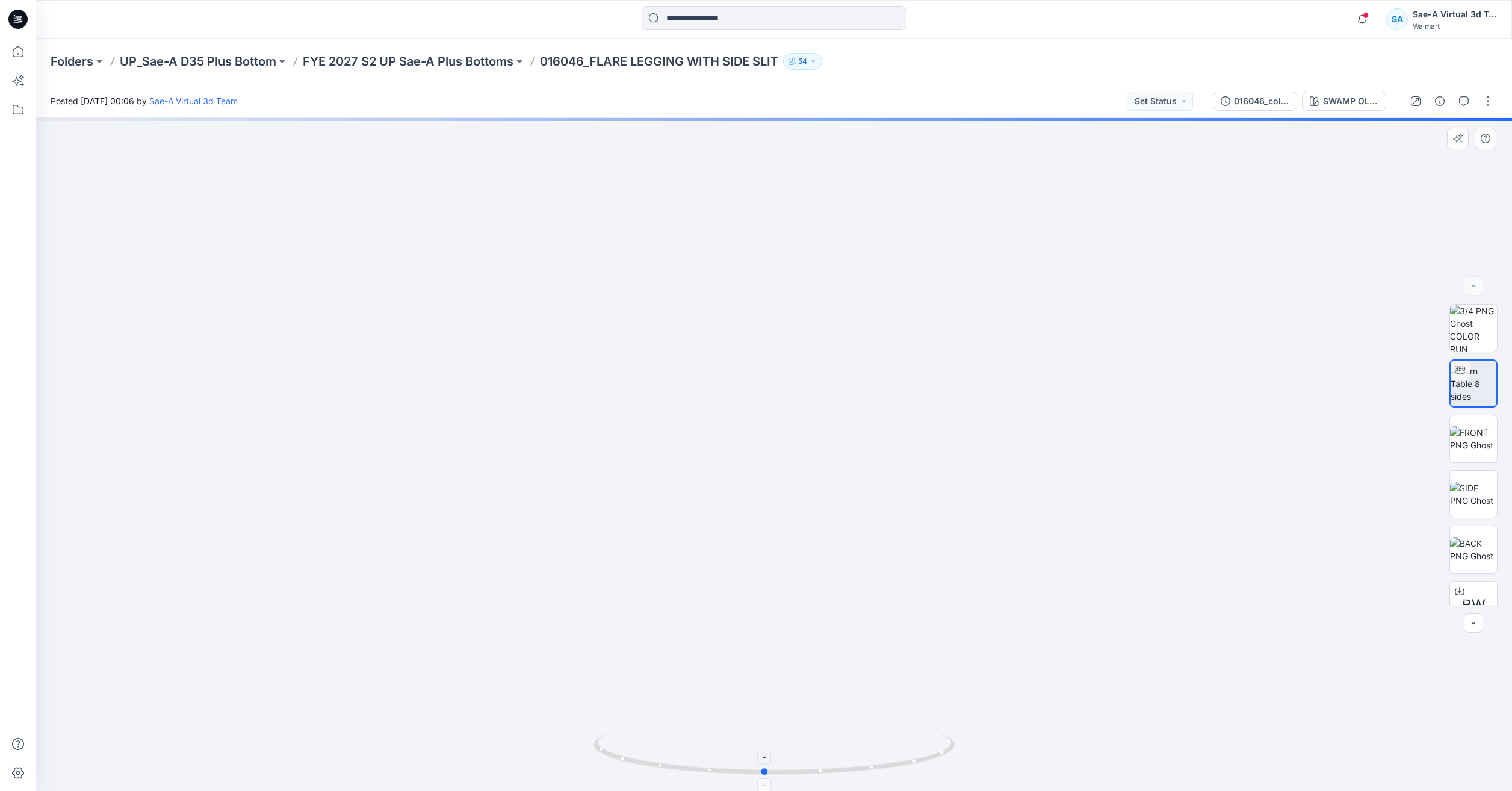
drag, startPoint x: 927, startPoint y: 769, endPoint x: 918, endPoint y: 769, distance: 9.0
click at [918, 769] on icon at bounding box center [776, 754] width 365 height 45
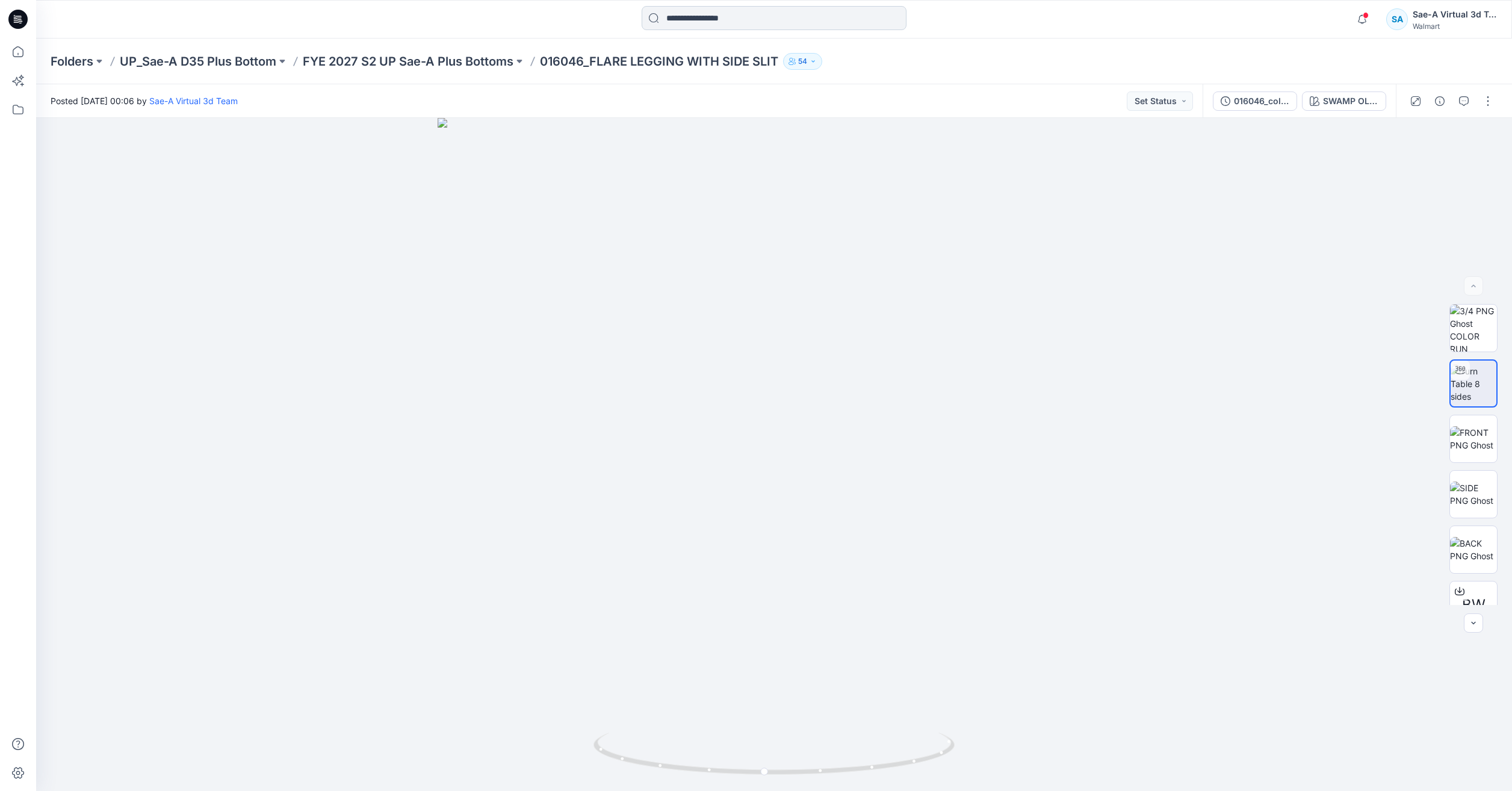
click at [730, 6] on input at bounding box center [773, 18] width 265 height 24
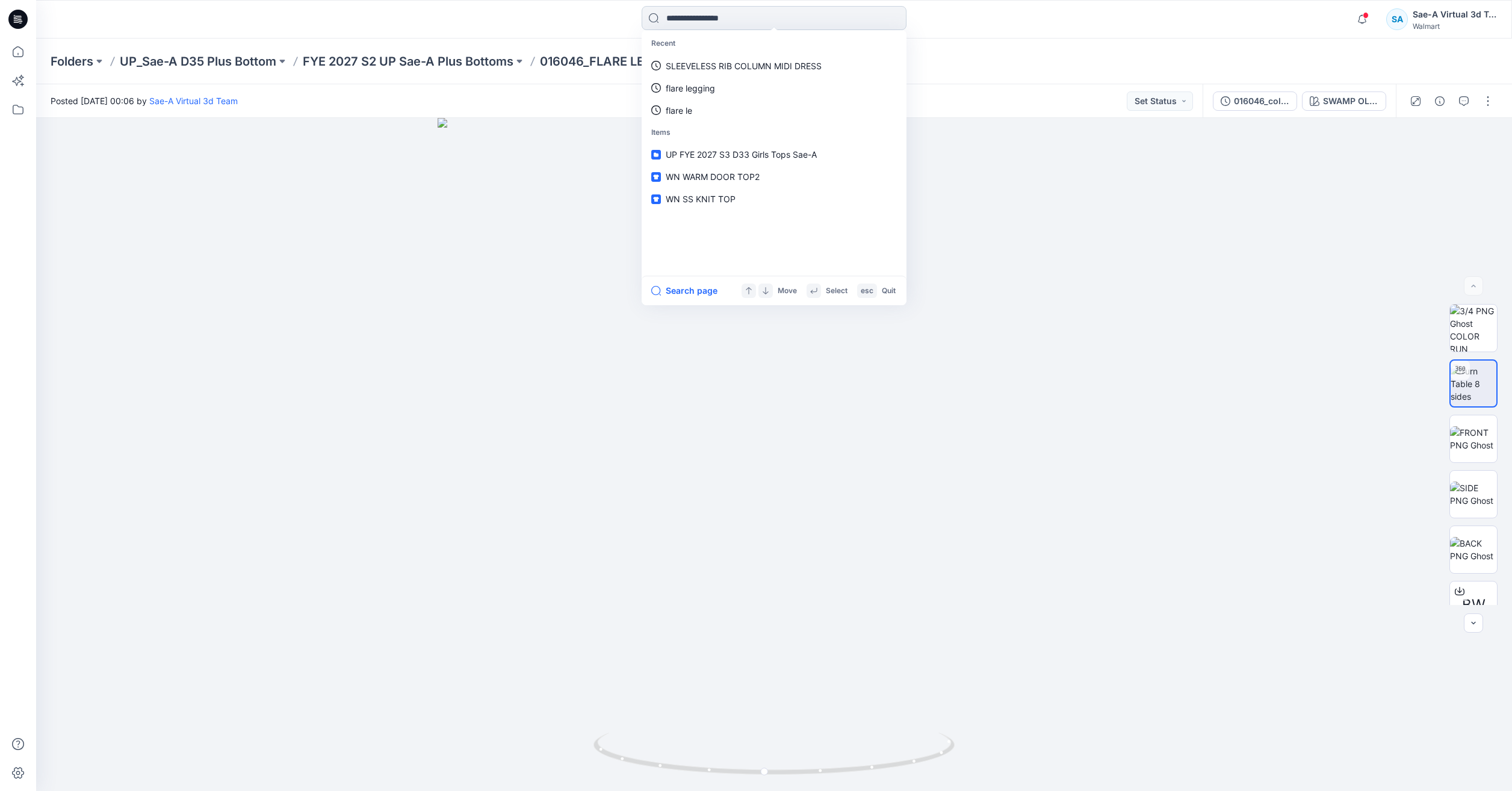
paste input "**********"
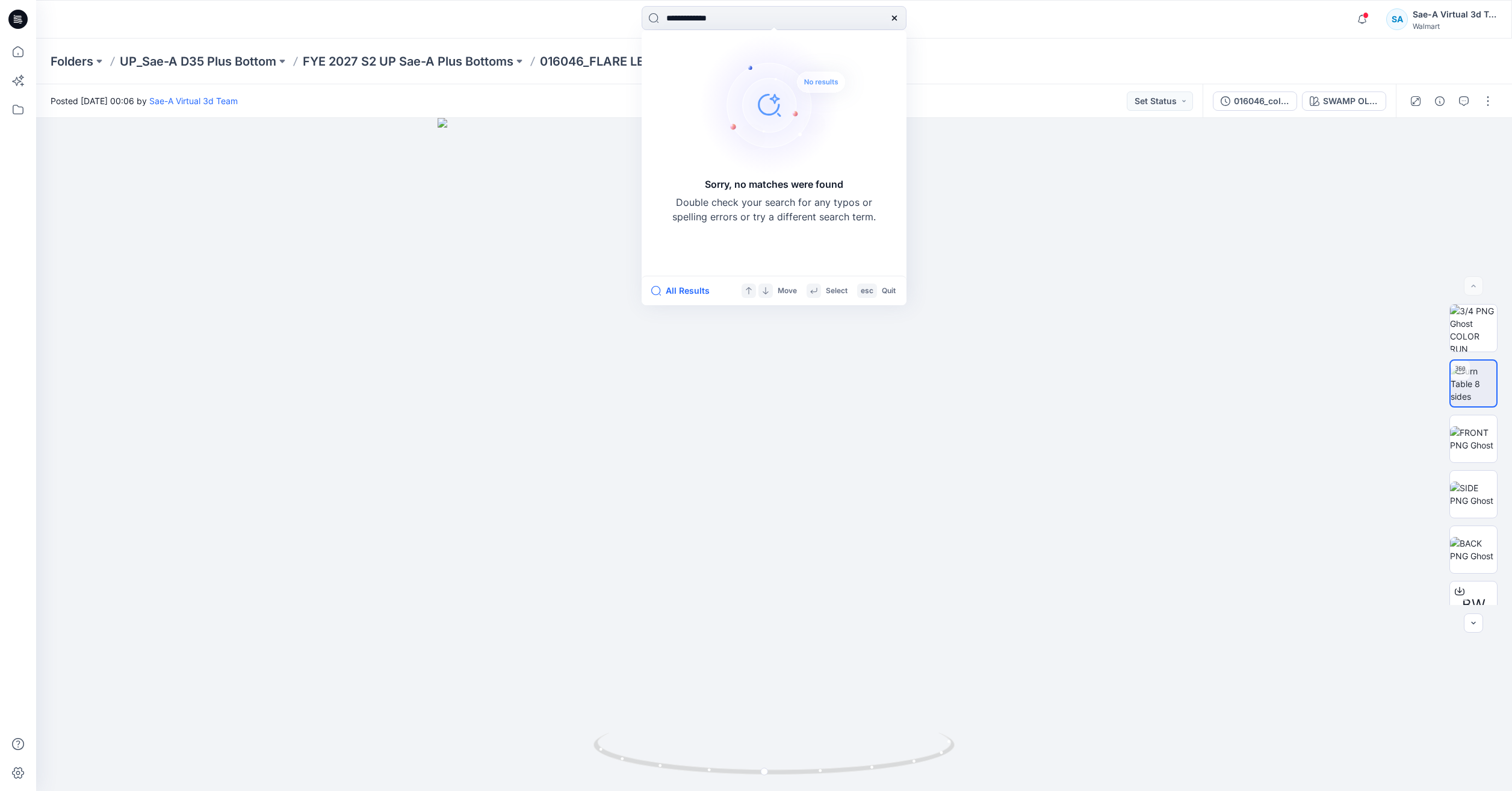
drag, startPoint x: 701, startPoint y: 19, endPoint x: 613, endPoint y: 34, distance: 89.3
click at [613, 34] on div "**********" at bounding box center [773, 19] width 1476 height 38
drag, startPoint x: 709, startPoint y: 18, endPoint x: 631, endPoint y: 30, distance: 78.9
click at [631, 30] on div "****** Sorry, no matches were found Double check your search for any typos or s…" at bounding box center [774, 19] width 738 height 26
type input "**********"
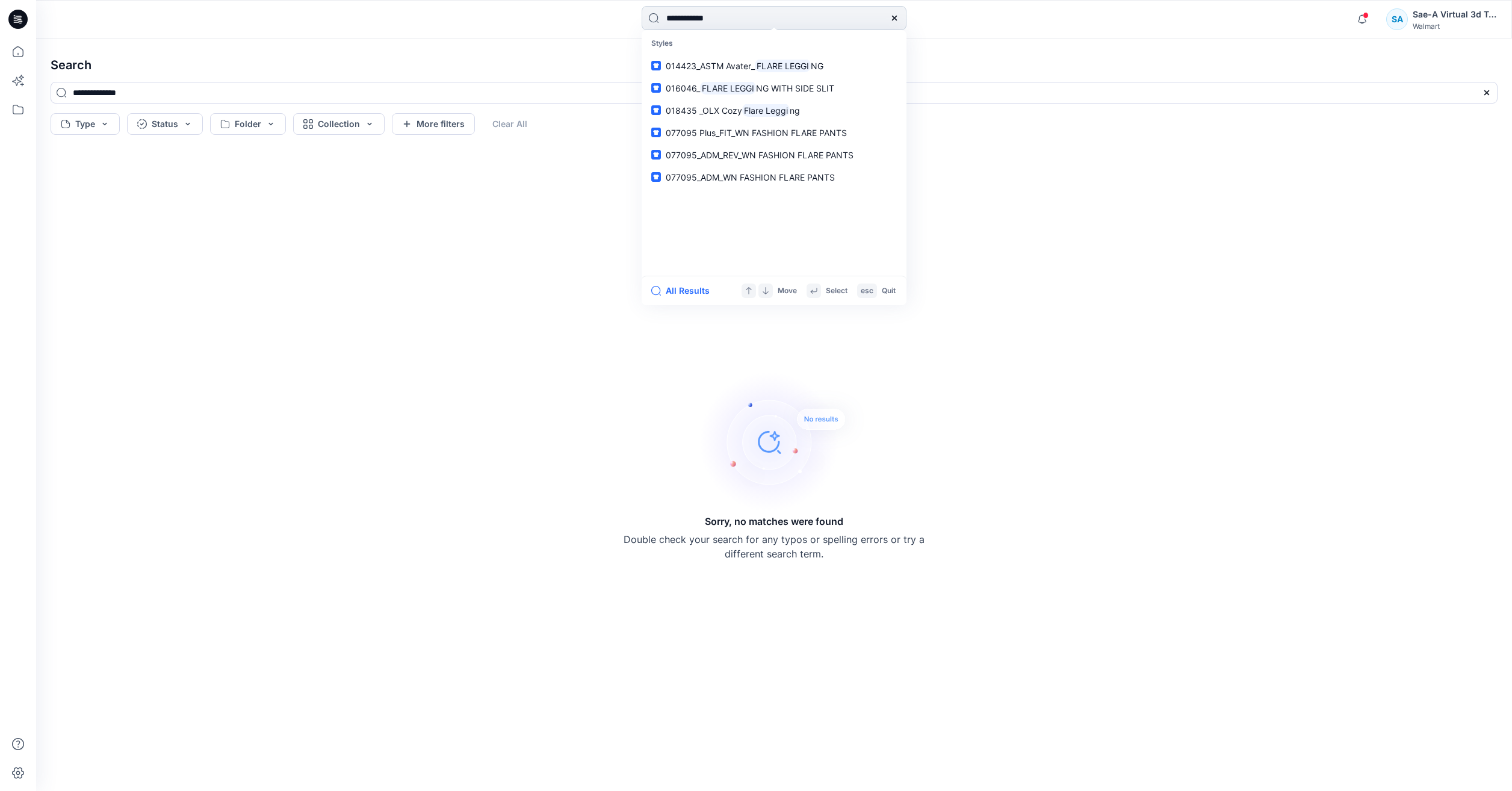
type input "**********"
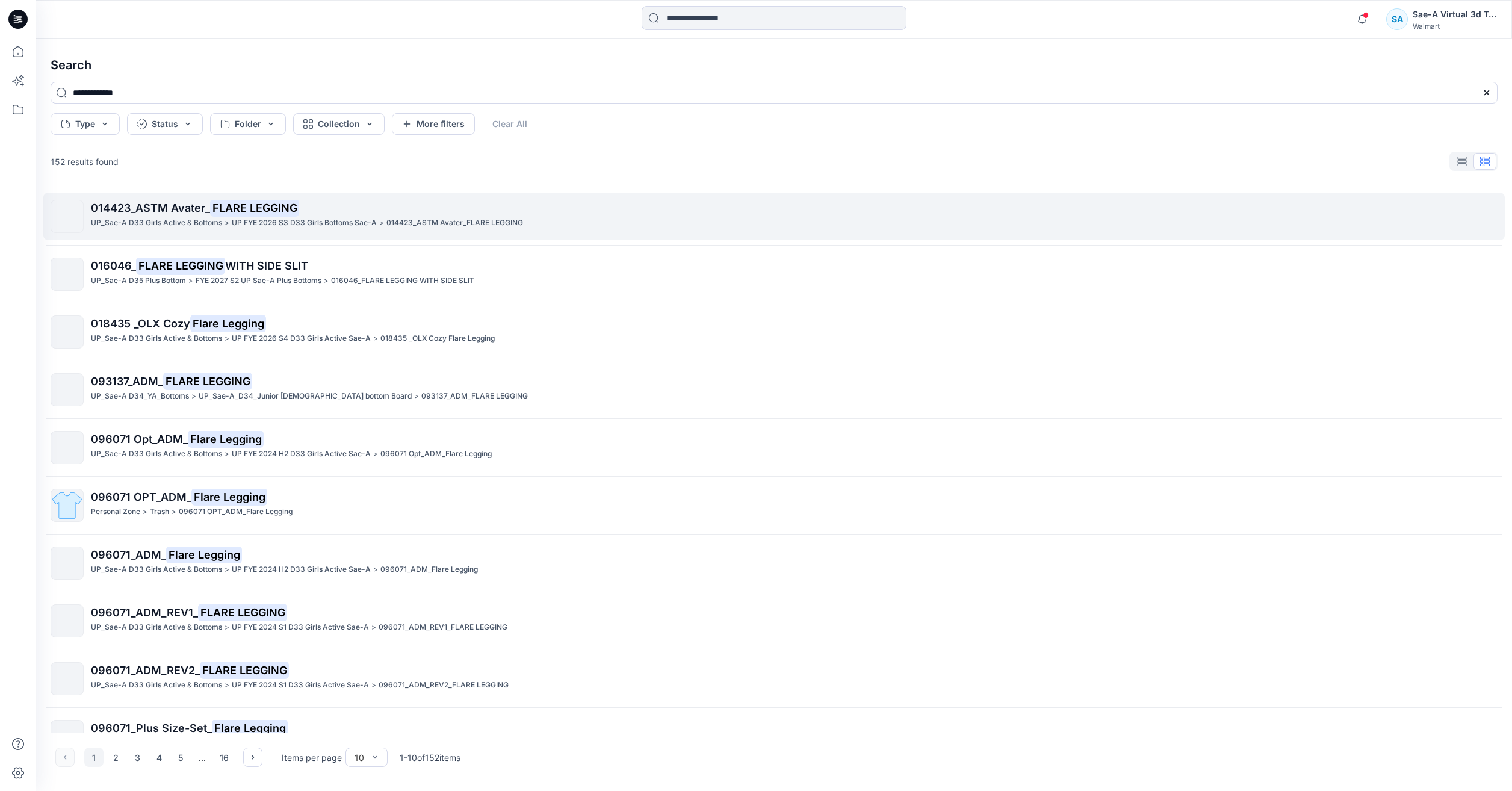
click at [440, 201] on p "014423_ASTM Avater_ FLARE LEGGING" at bounding box center [794, 209] width 1406 height 17
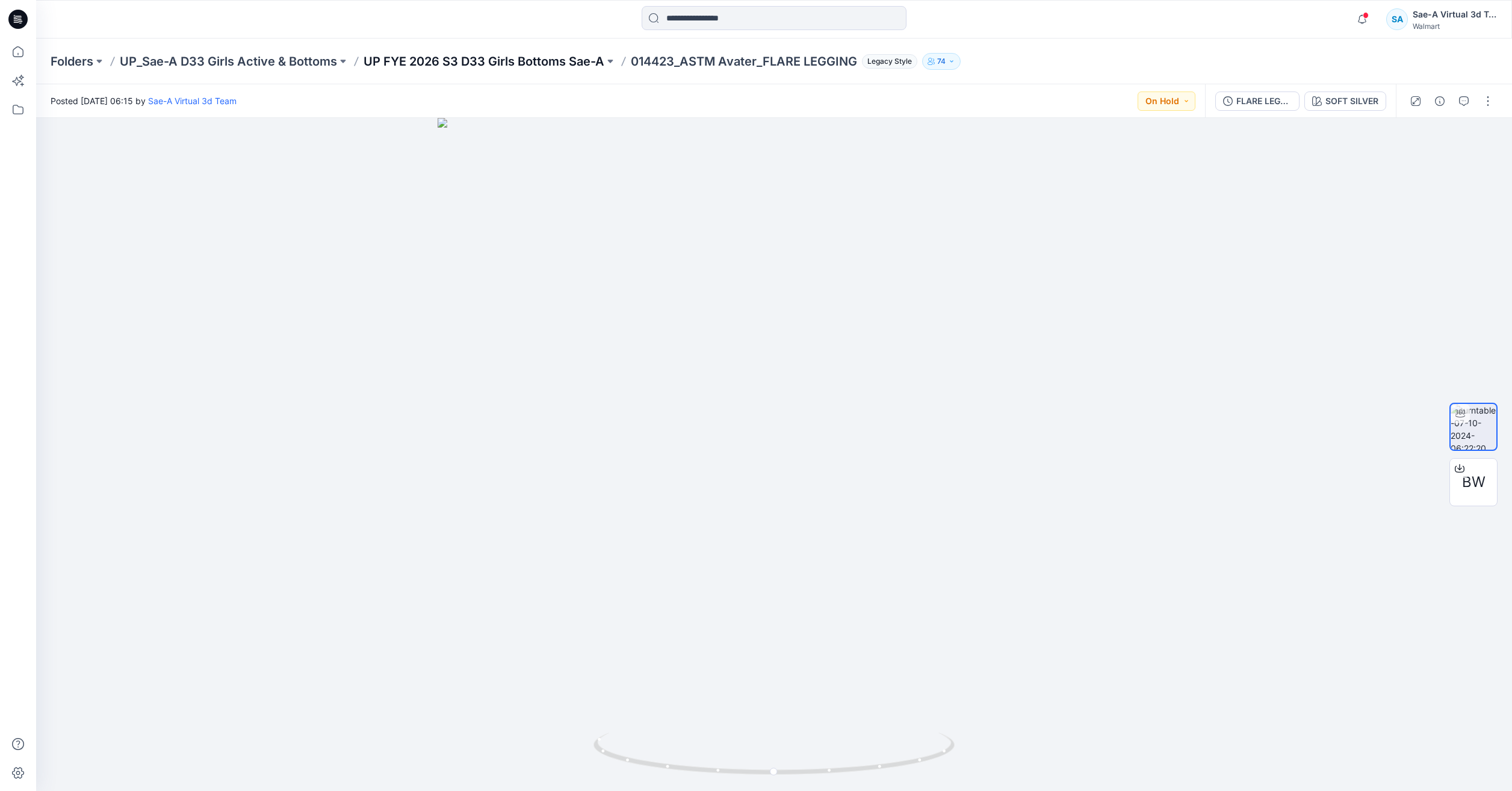
click at [555, 66] on p "UP FYE 2026 S3 D33 Girls Bottoms Sae-A" at bounding box center [484, 61] width 241 height 17
